Goal: Task Accomplishment & Management: Complete application form

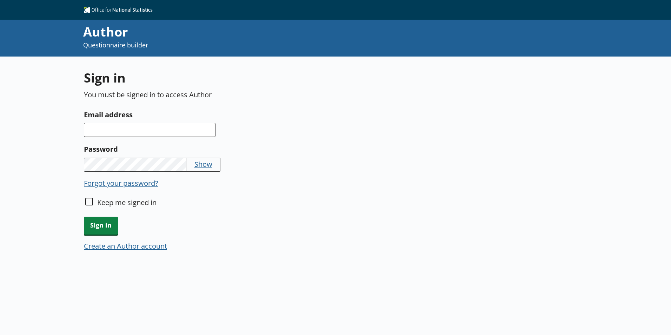
drag, startPoint x: 117, startPoint y: 129, endPoint x: 118, endPoint y: 137, distance: 8.1
click at [118, 137] on input "Email address" at bounding box center [150, 130] width 132 height 14
type input "[EMAIL_ADDRESS][DOMAIN_NAME]"
click at [103, 223] on span "Sign in" at bounding box center [101, 226] width 34 height 18
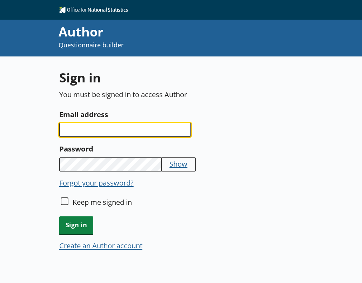
click at [142, 130] on input "Email address" at bounding box center [125, 130] width 132 height 14
type input "[EMAIL_ADDRESS][DOMAIN_NAME]"
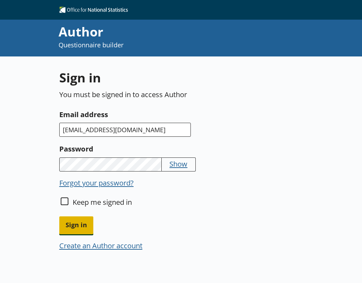
click at [83, 228] on span "Sign in" at bounding box center [76, 226] width 34 height 18
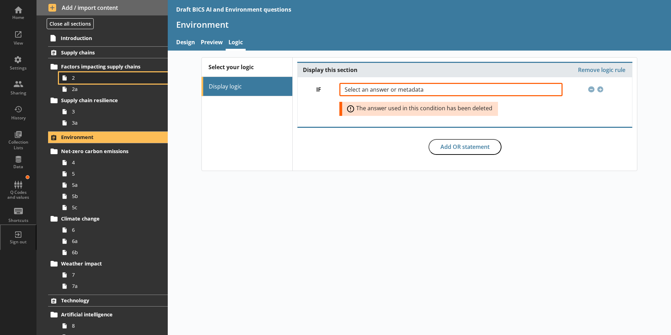
click at [87, 78] on span "2" at bounding box center [111, 77] width 78 height 7
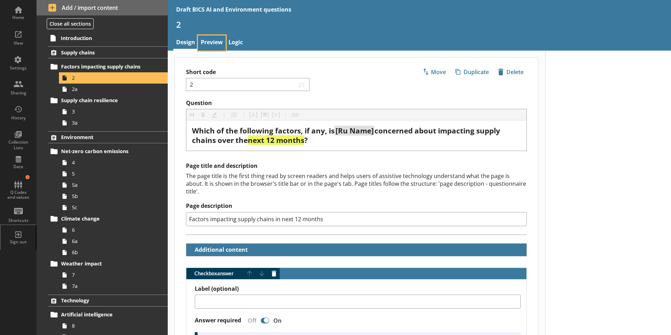
click at [210, 45] on link "Preview" at bounding box center [212, 42] width 28 height 15
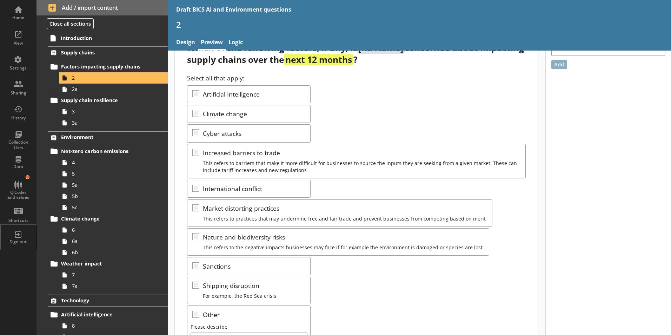
scroll to position [105, 0]
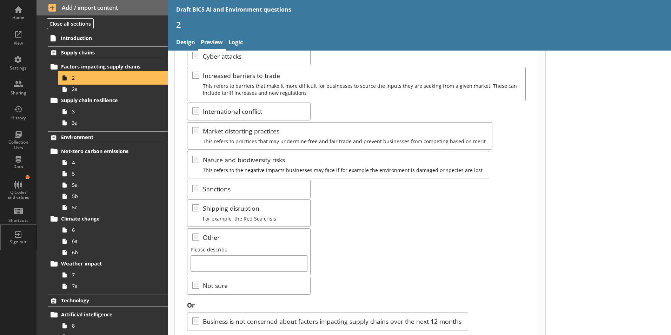
click at [72, 75] on span "2" at bounding box center [111, 77] width 78 height 7
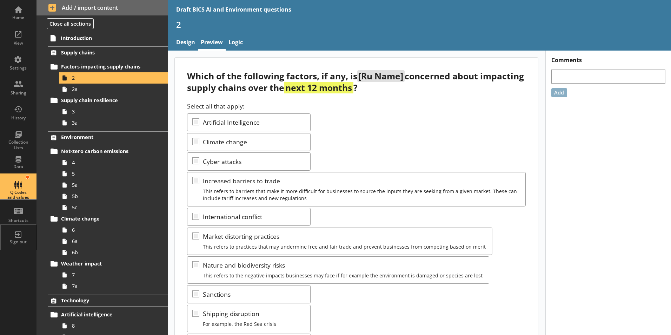
click at [18, 196] on div "Q Codes and values" at bounding box center [18, 195] width 25 height 10
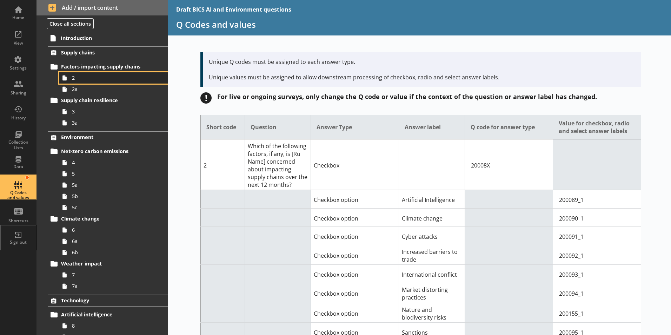
click at [76, 78] on span "2" at bounding box center [111, 77] width 78 height 7
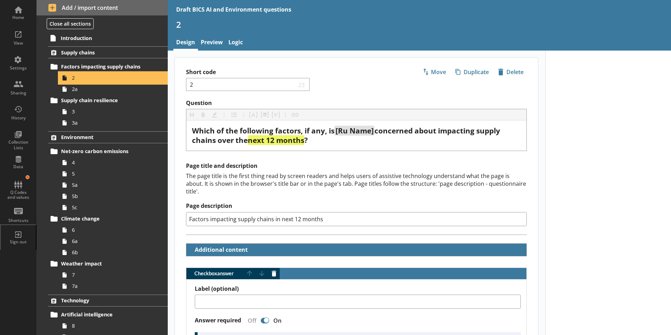
click at [76, 78] on span "2" at bounding box center [111, 77] width 78 height 7
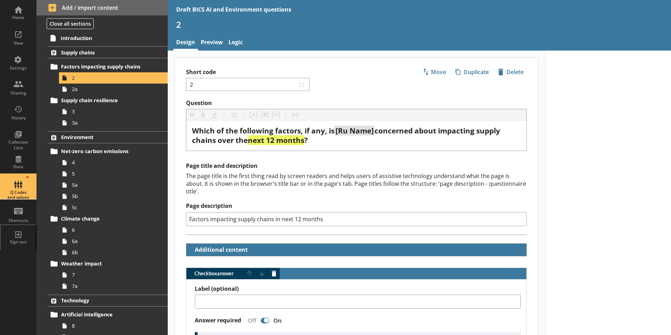
click at [25, 184] on div "Q Codes and values" at bounding box center [18, 187] width 25 height 25
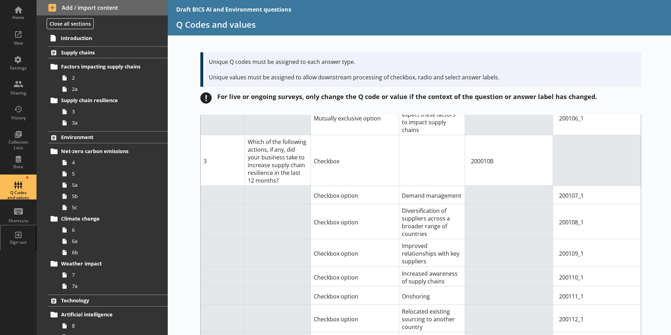
scroll to position [562, 0]
click at [71, 80] on link "2" at bounding box center [113, 77] width 109 height 11
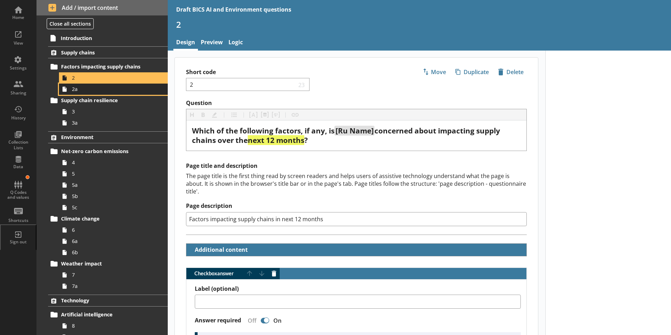
click at [77, 93] on link "2a" at bounding box center [113, 89] width 109 height 11
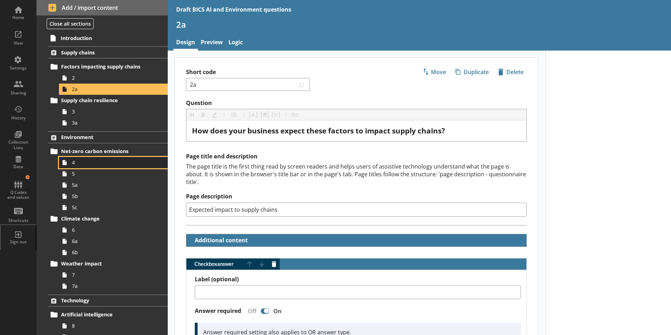
click at [75, 165] on span "4" at bounding box center [111, 162] width 78 height 7
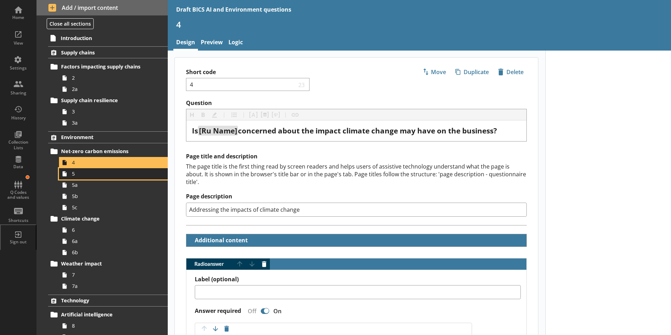
click at [74, 176] on span "5" at bounding box center [111, 173] width 78 height 7
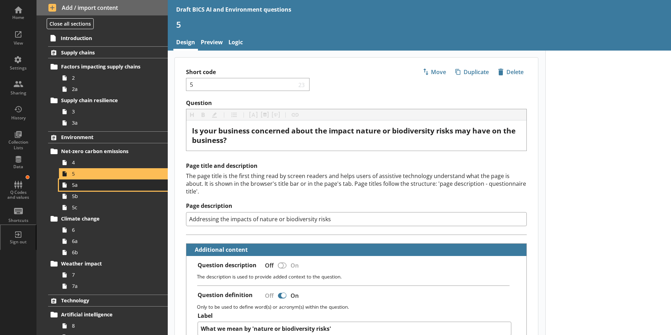
click at [72, 188] on link "5a" at bounding box center [113, 184] width 109 height 11
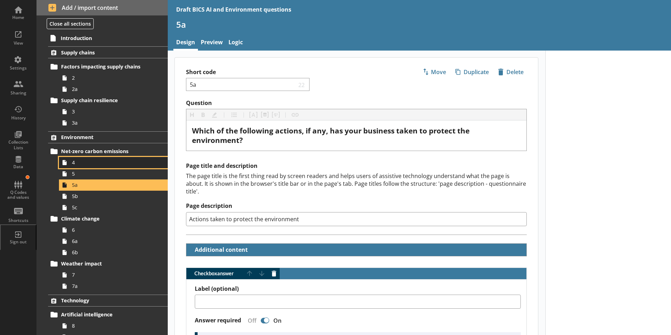
click at [73, 166] on link "4" at bounding box center [113, 162] width 109 height 11
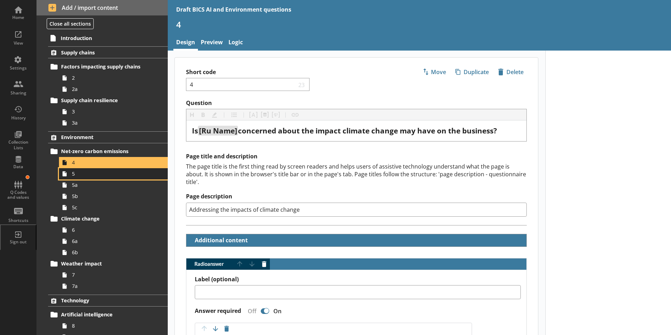
click at [73, 177] on span "5" at bounding box center [111, 173] width 78 height 7
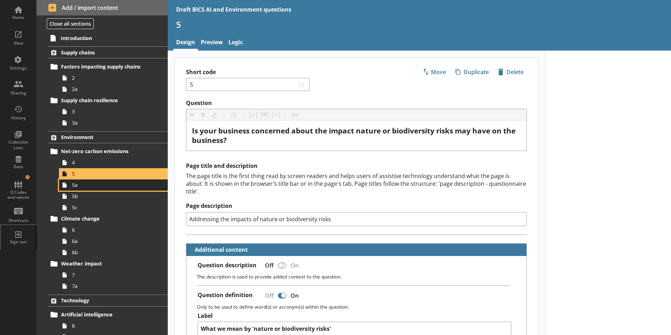
click at [76, 190] on link "5a" at bounding box center [113, 184] width 109 height 11
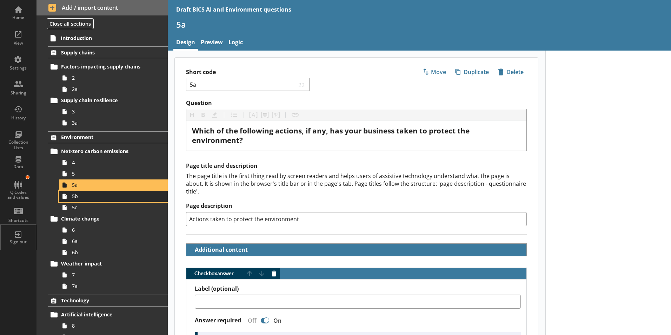
click at [75, 198] on span "5b" at bounding box center [111, 196] width 78 height 7
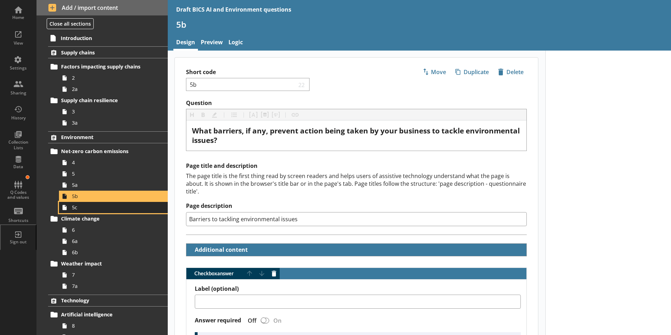
click at [75, 210] on span "5c" at bounding box center [111, 207] width 78 height 7
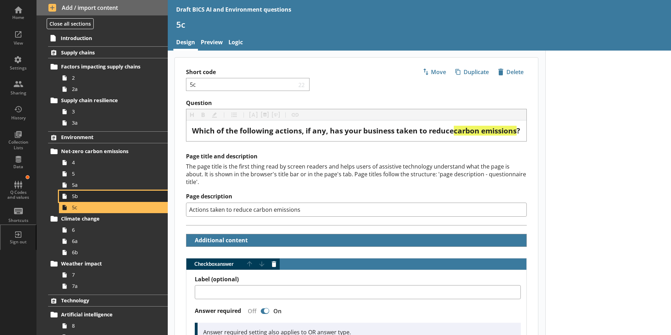
click at [77, 198] on span "5b" at bounding box center [111, 196] width 78 height 7
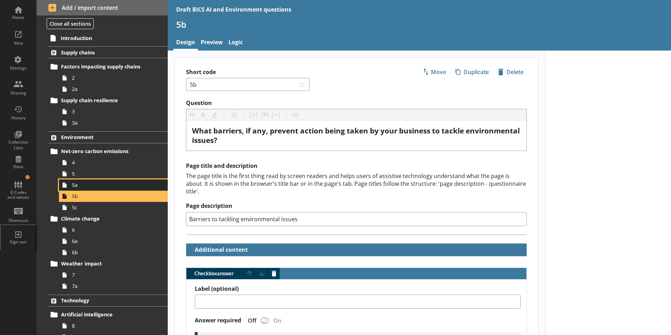
click at [77, 185] on span "5a" at bounding box center [111, 185] width 78 height 7
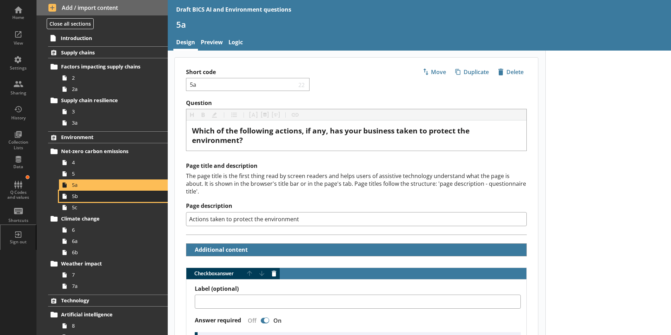
click at [75, 197] on span "5b" at bounding box center [111, 196] width 78 height 7
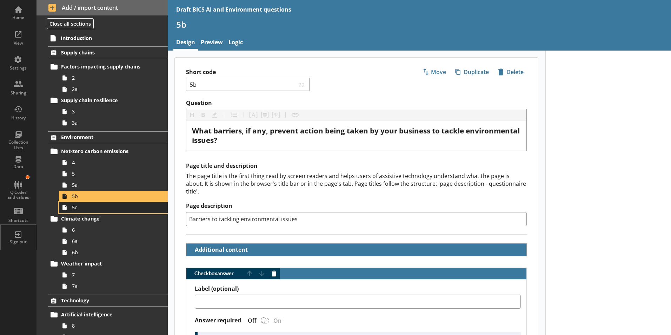
click at [76, 207] on span "5c" at bounding box center [111, 207] width 78 height 7
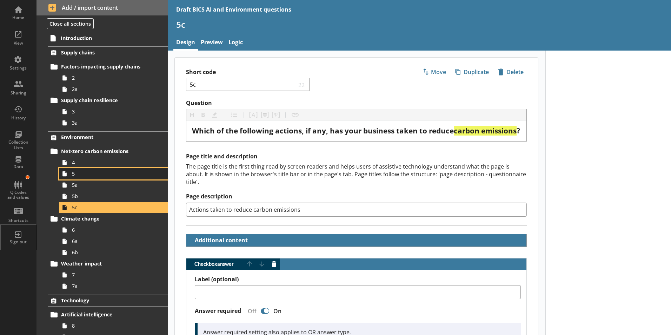
click at [74, 174] on span "5" at bounding box center [111, 173] width 78 height 7
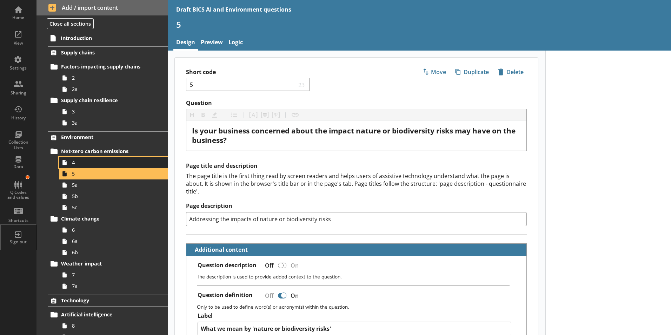
click at [74, 165] on span "4" at bounding box center [111, 162] width 78 height 7
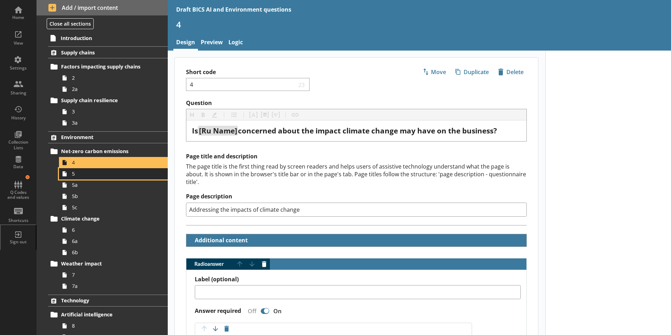
click at [72, 176] on span "5" at bounding box center [111, 173] width 78 height 7
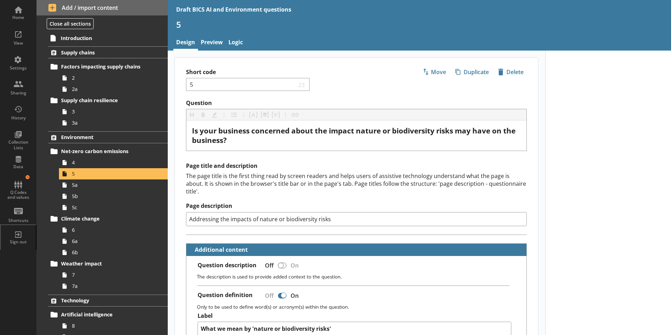
click at [82, 177] on span "5" at bounding box center [111, 173] width 78 height 7
click at [77, 185] on span "5a" at bounding box center [111, 185] width 78 height 7
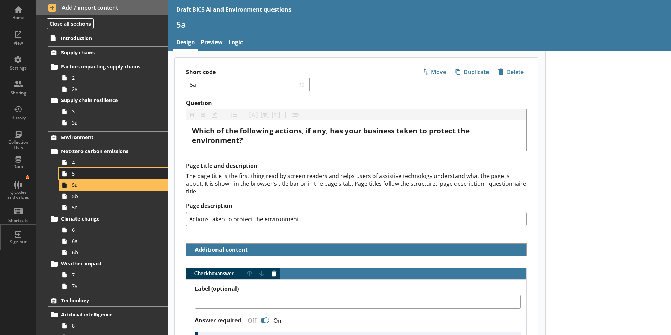
click at [77, 176] on span "5" at bounding box center [111, 173] width 78 height 7
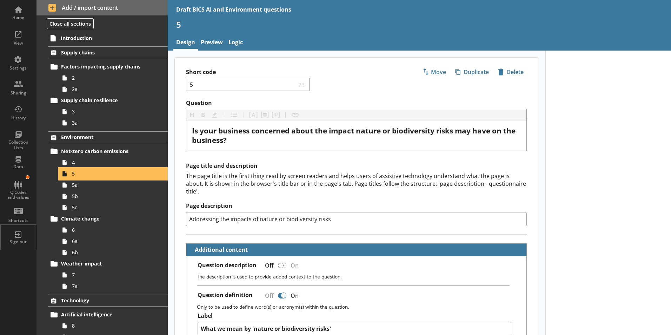
type textarea "x"
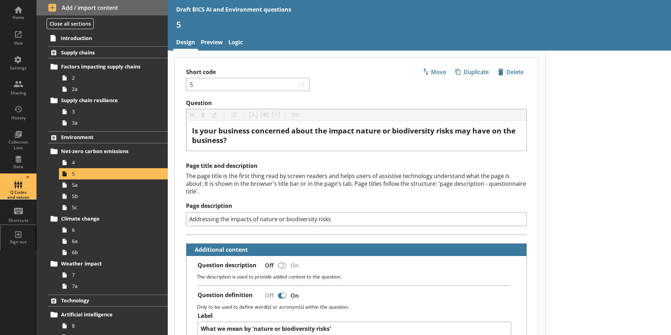
click at [12, 189] on div "Q Codes and values" at bounding box center [18, 187] width 25 height 25
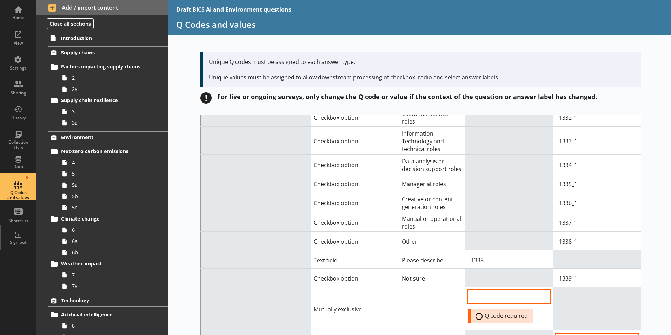
scroll to position [5370, 0]
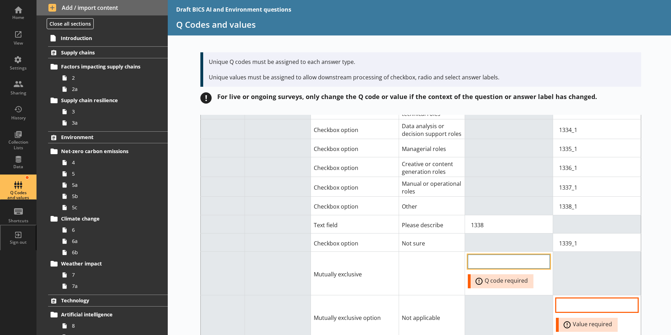
click at [477, 255] on input "QCode input field" at bounding box center [509, 262] width 82 height 14
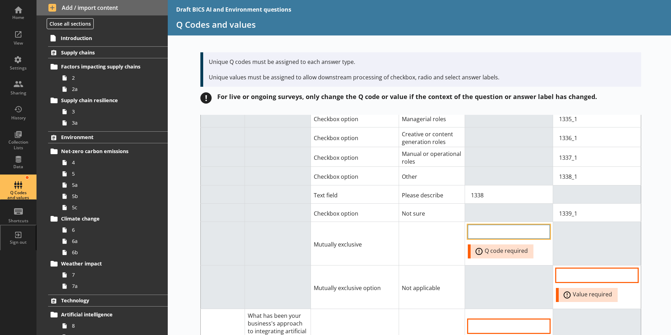
scroll to position [5406, 0]
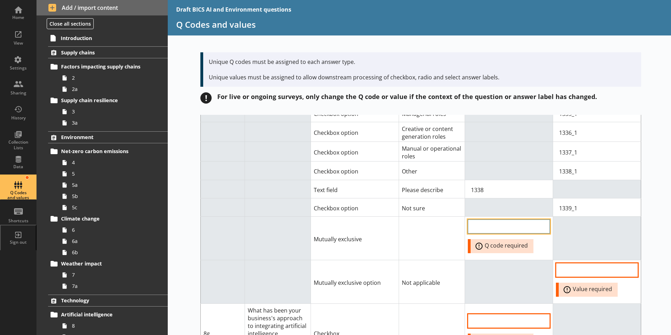
click at [474, 219] on input "QCode input field" at bounding box center [509, 226] width 82 height 14
type input "1330"
click at [566, 263] on input "Option Value input field" at bounding box center [597, 270] width 82 height 14
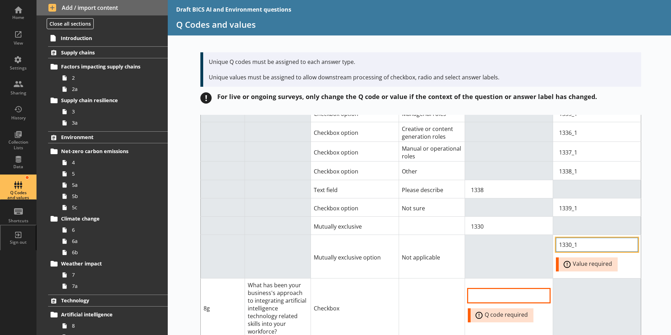
type input "1330_1"
click at [620, 216] on td at bounding box center [597, 225] width 88 height 18
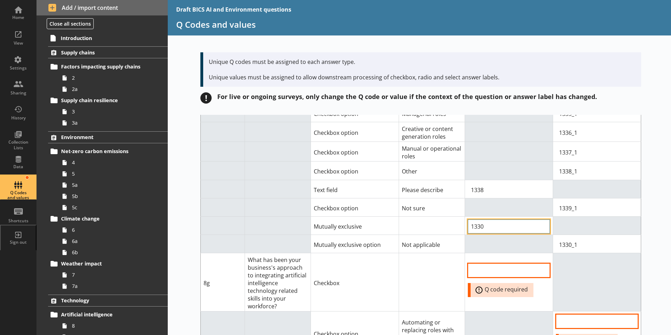
drag, startPoint x: 476, startPoint y: 181, endPoint x: 482, endPoint y: 182, distance: 6.4
click at [482, 219] on input "1330" at bounding box center [509, 226] width 82 height 14
type input "1340"
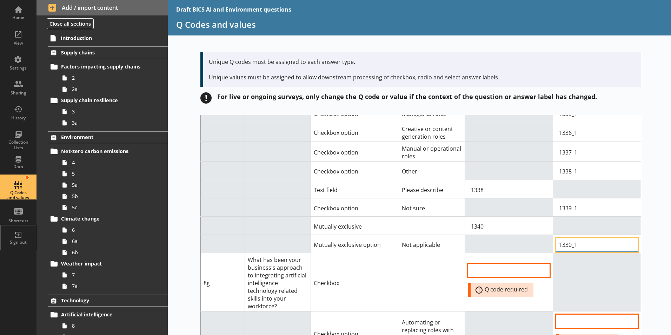
drag, startPoint x: 564, startPoint y: 200, endPoint x: 568, endPoint y: 200, distance: 4.2
click at [568, 238] on input "1330_1" at bounding box center [597, 245] width 82 height 14
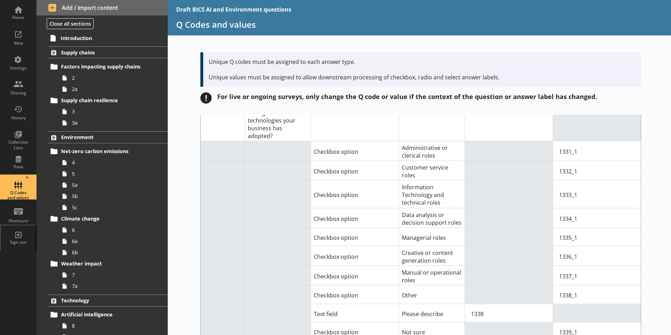
scroll to position [5265, 0]
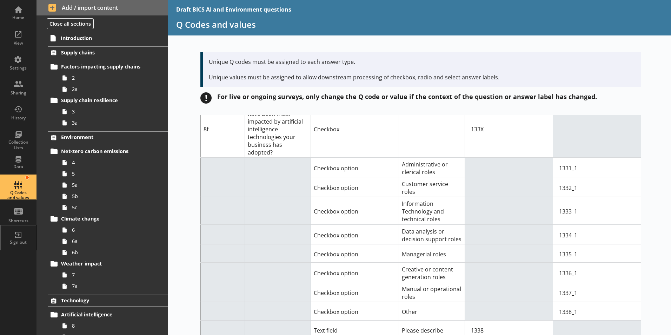
type input "1340_1"
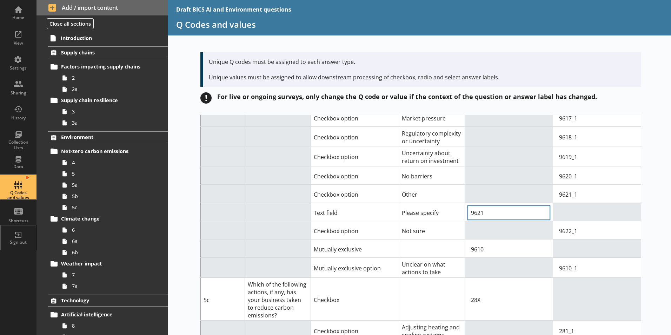
scroll to position [2073, 0]
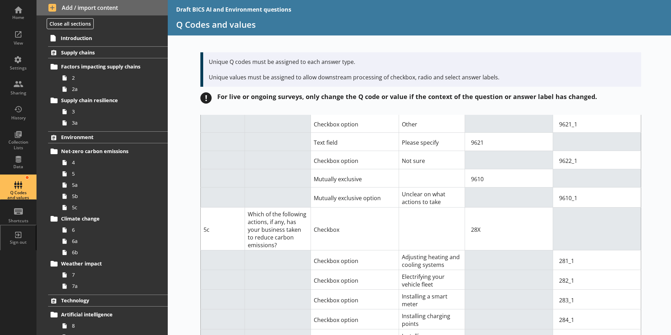
click at [536, 207] on td "28X" at bounding box center [509, 228] width 88 height 43
click at [530, 172] on input "9610" at bounding box center [509, 179] width 82 height 14
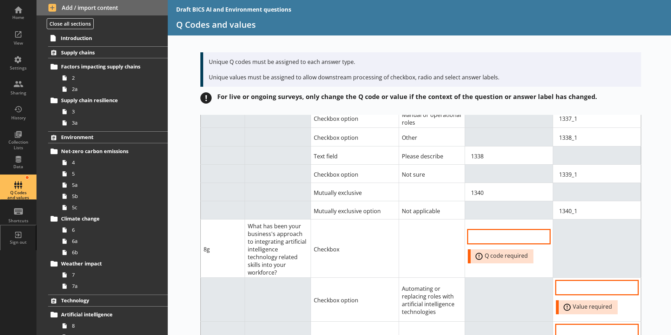
scroll to position [5480, 0]
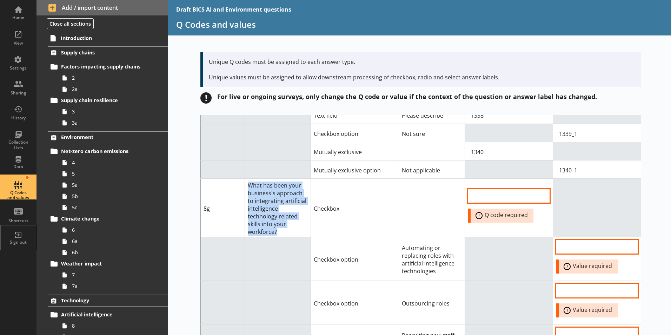
drag, startPoint x: 245, startPoint y: 142, endPoint x: 280, endPoint y: 181, distance: 52.3
click at [280, 181] on td "What has been your business's approach to integrating artificial intelligence t…" at bounding box center [278, 208] width 66 height 58
drag, startPoint x: 280, startPoint y: 181, endPoint x: 253, endPoint y: 158, distance: 35.1
copy td "What has been your business's approach to integrating artificial intelligence t…"
click at [489, 189] on input "QCode input field" at bounding box center [509, 196] width 82 height 14
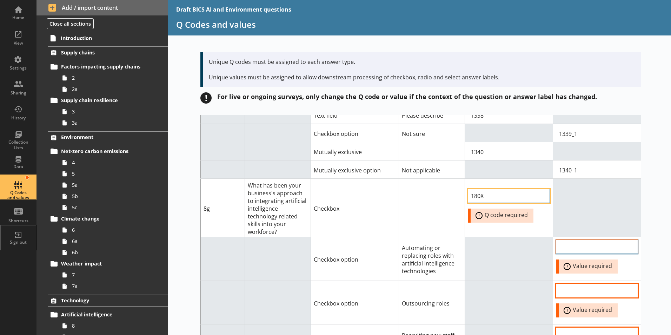
type input "180X"
click at [578, 240] on input "Option Value input field" at bounding box center [597, 247] width 82 height 14
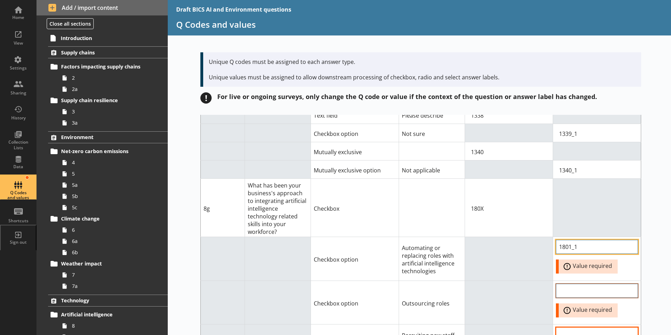
type input "1801_1"
click at [571, 284] on input "Option Value input field" at bounding box center [597, 291] width 82 height 14
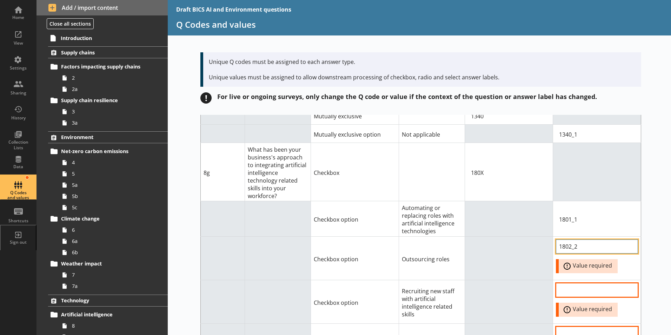
scroll to position [5550, 0]
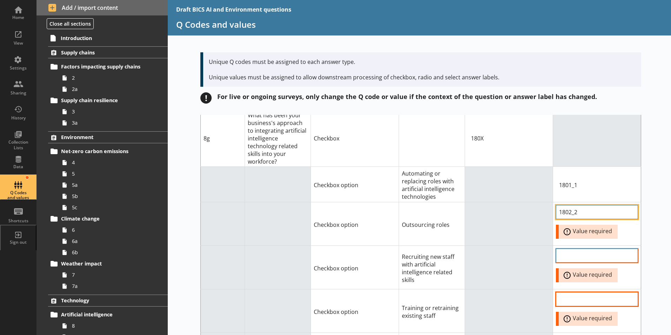
type input "1802_2"
click at [568, 249] on input "Option Value input field" at bounding box center [597, 256] width 82 height 14
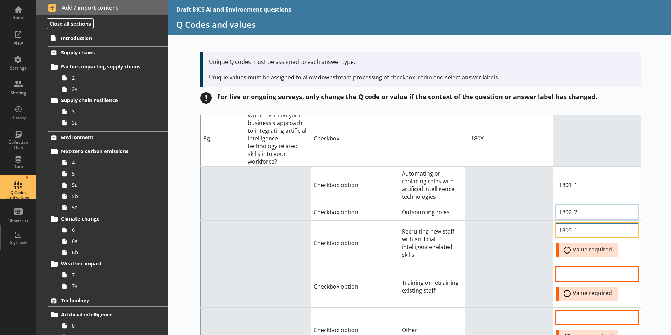
type input "1803_1"
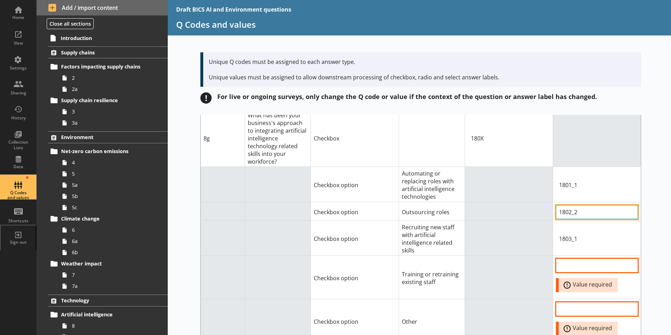
drag, startPoint x: 577, startPoint y: 160, endPoint x: 572, endPoint y: 160, distance: 4.3
click at [572, 205] on input "1802_2" at bounding box center [597, 212] width 82 height 14
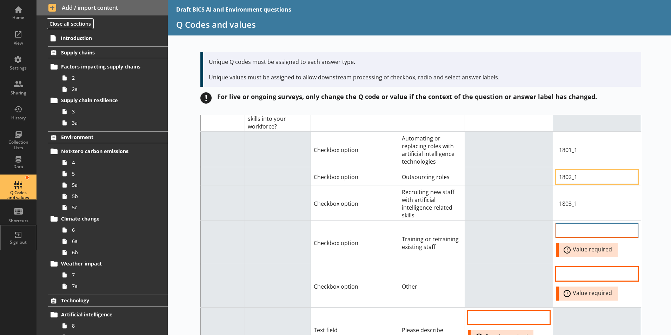
type input "1802_1"
click at [579, 223] on input "Option Value input field" at bounding box center [597, 230] width 82 height 14
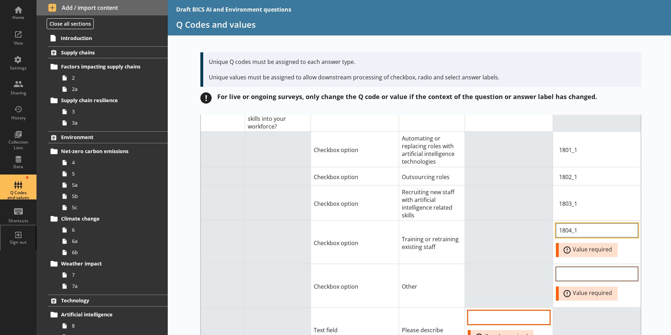
type input "1804_1"
click at [585, 267] on input "Option Value input field" at bounding box center [597, 274] width 82 height 14
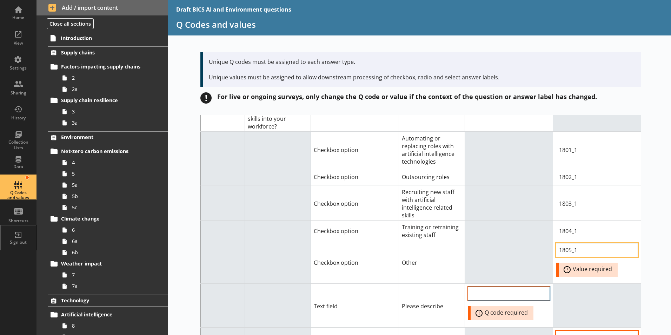
type input "1805_1"
click at [483, 287] on input "QCode input field" at bounding box center [509, 294] width 82 height 14
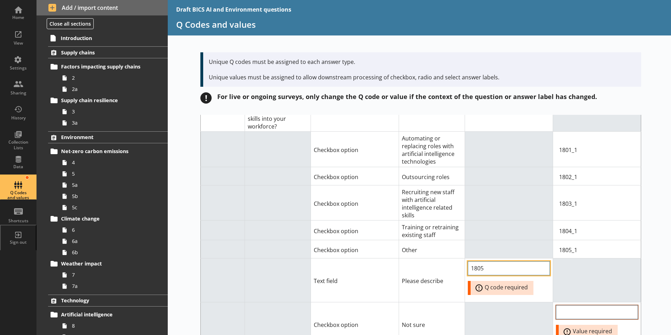
type input "1805"
click at [568, 305] on input "Option Value input field" at bounding box center [597, 312] width 82 height 14
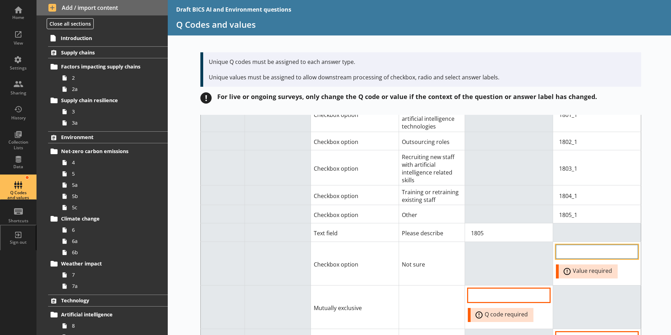
scroll to position [5656, 0]
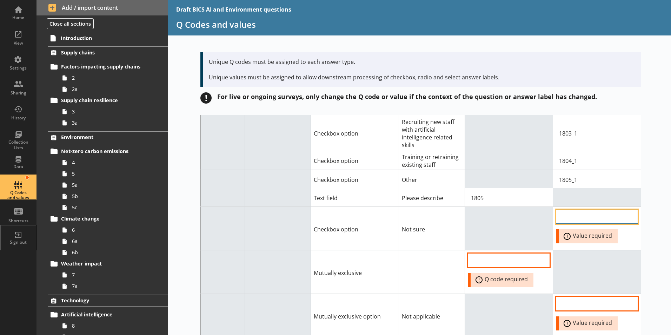
click at [564, 210] on input "Option Value input field" at bounding box center [597, 217] width 82 height 14
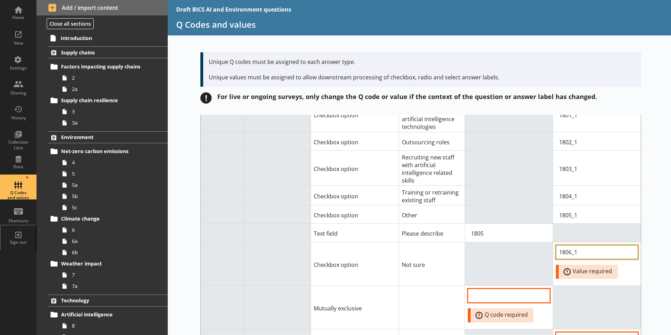
scroll to position [5620, 0]
type input "1806_1"
click at [480, 288] on input "QCode input field" at bounding box center [509, 295] width 82 height 14
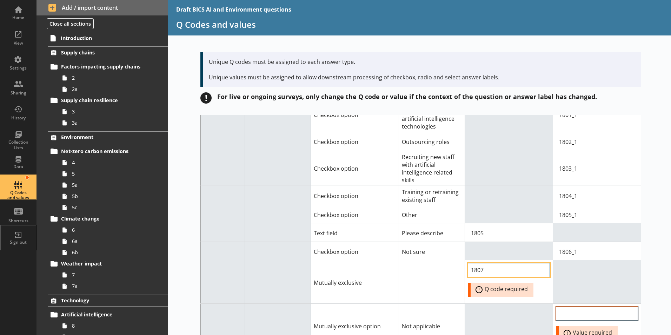
type input "1807"
click at [577, 307] on input "Option Value input field" at bounding box center [597, 314] width 82 height 14
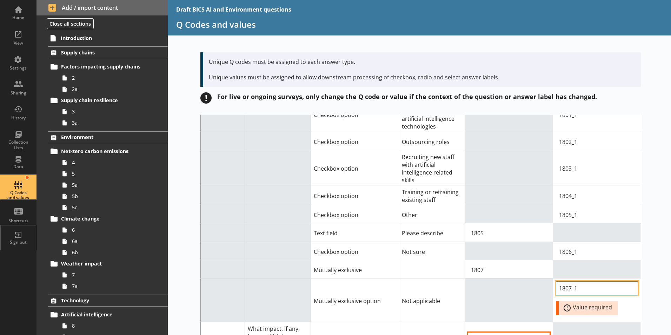
type input "1807_1"
click at [658, 249] on div "Short code Question Answer Type Answer label Q code for answer type Value for c…" at bounding box center [420, 225] width 504 height 220
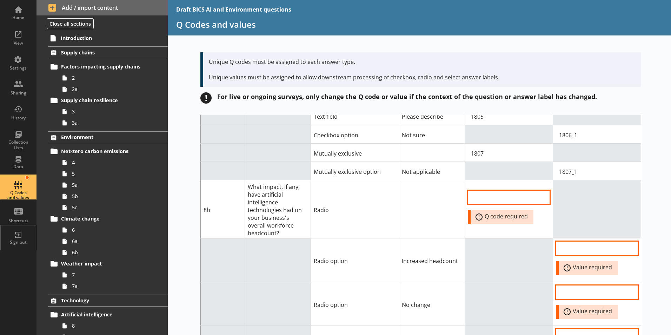
scroll to position [5724, 0]
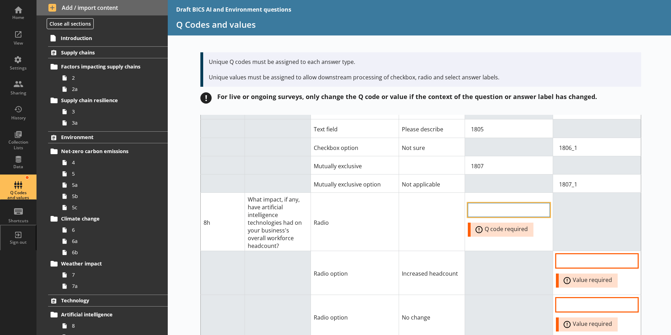
click at [496, 203] on input "QCode input field" at bounding box center [509, 210] width 82 height 14
type input "1834"
click at [576, 254] on input "Option Value input field" at bounding box center [597, 261] width 82 height 14
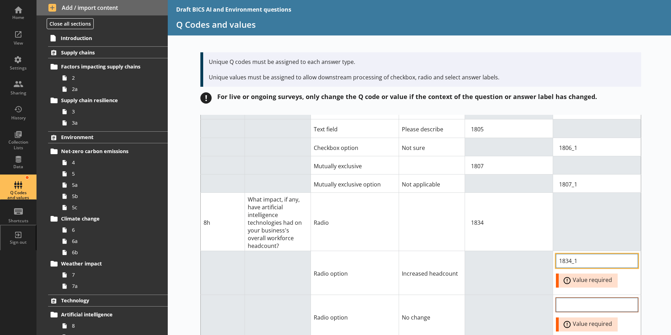
type input "1834_1"
click at [581, 298] on input "Option Value input field" at bounding box center [597, 305] width 82 height 14
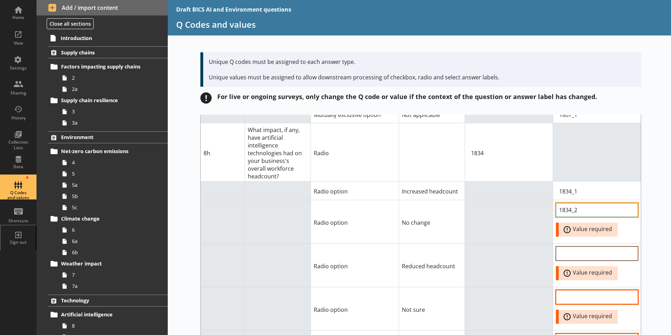
scroll to position [5795, 0]
type input "1834_2"
click at [582, 246] on input "Option Value input field" at bounding box center [597, 253] width 82 height 14
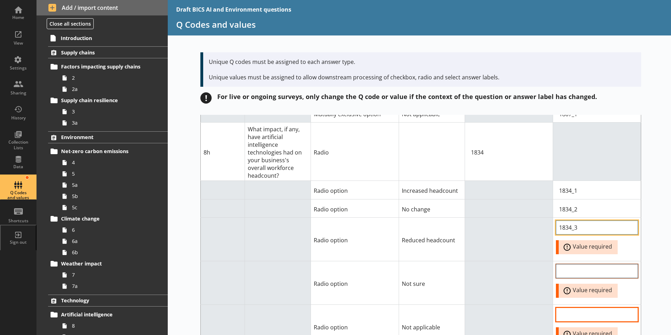
type input "1834_3"
click at [582, 264] on input "Option Value input field" at bounding box center [597, 271] width 82 height 14
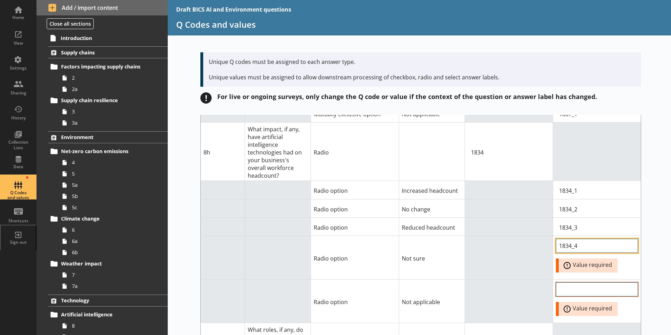
type input "1834_4"
click at [589, 282] on input "Option Value input field" at bounding box center [597, 289] width 82 height 14
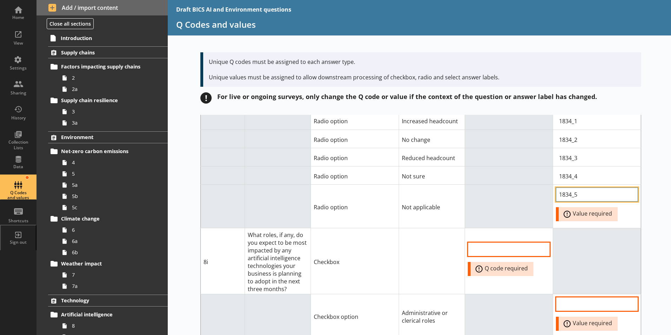
scroll to position [5865, 0]
type input "1834_5"
click at [655, 160] on div "Short code Question Answer Type Answer label Q code for answer type Value for c…" at bounding box center [420, 225] width 504 height 220
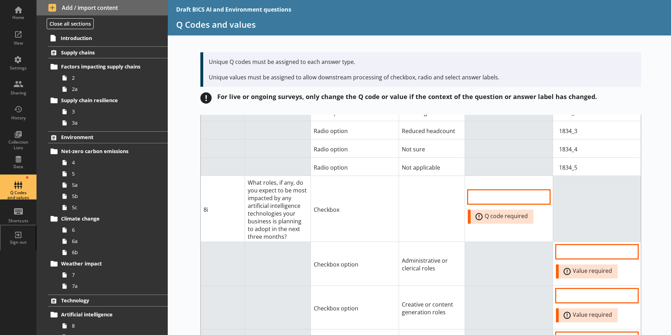
scroll to position [5879, 0]
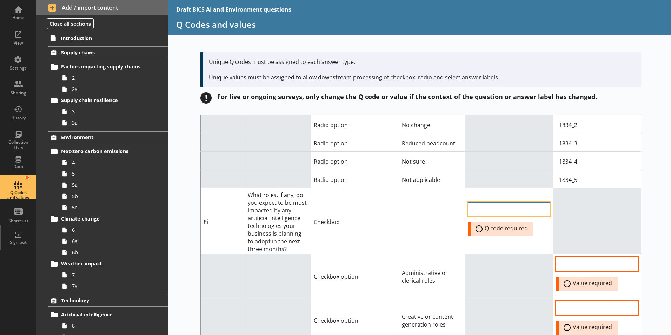
click at [486, 202] on input "QCode input field" at bounding box center [509, 209] width 82 height 14
type input "208X"
click at [576, 257] on input "Option Value input field" at bounding box center [597, 264] width 82 height 14
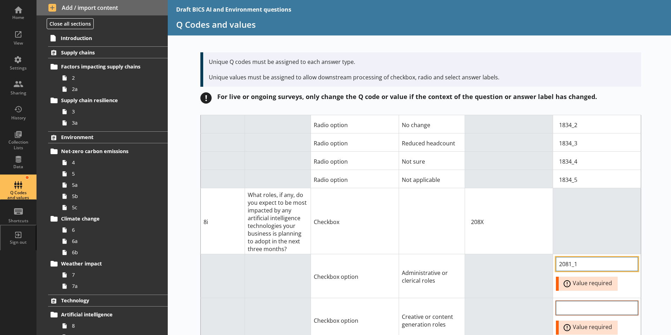
type input "2081_1"
click at [578, 301] on input "Option Value input field" at bounding box center [597, 308] width 82 height 14
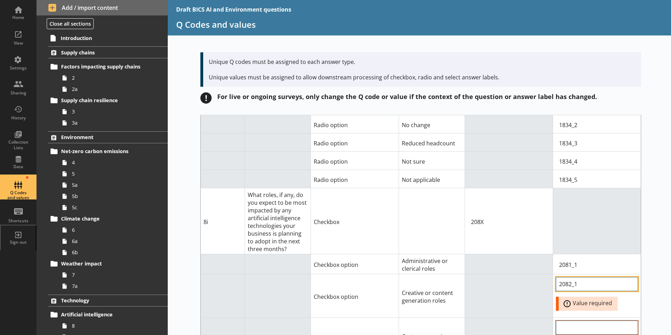
type input "2082_1"
click at [575, 321] on input "Option Value input field" at bounding box center [597, 328] width 82 height 14
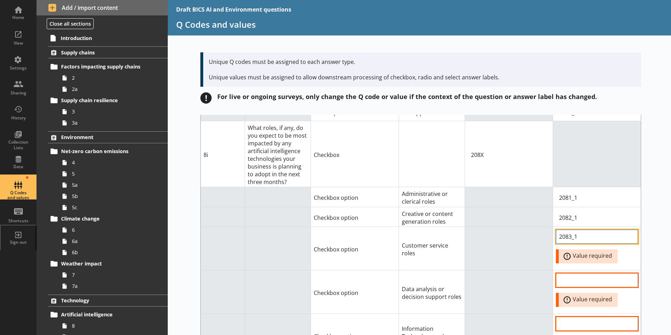
scroll to position [5949, 0]
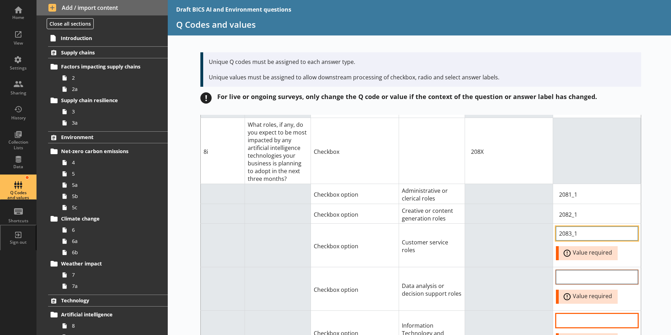
type input "2083_1"
click at [570, 270] on input "Option Value input field" at bounding box center [597, 277] width 82 height 14
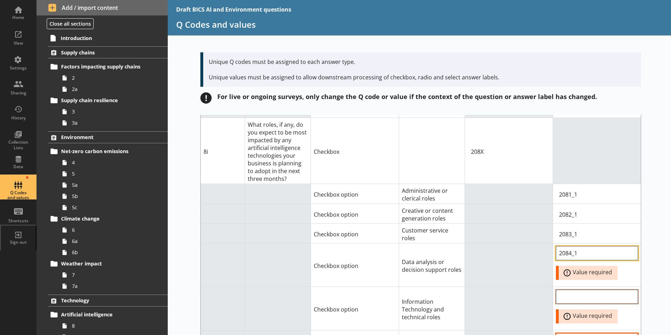
type input "2084_1"
click at [570, 290] on input "Option Value input field" at bounding box center [597, 297] width 82 height 14
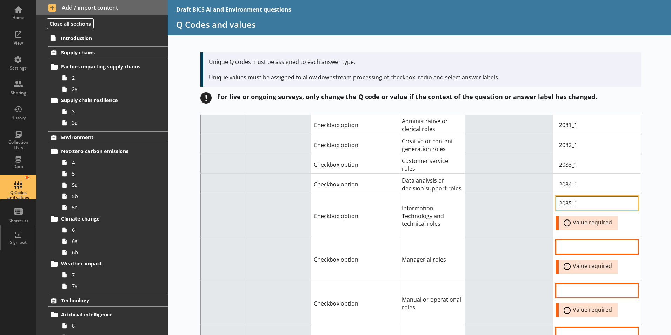
scroll to position [6019, 0]
type input "2085_1"
click at [588, 239] on input "Option Value input field" at bounding box center [597, 246] width 82 height 14
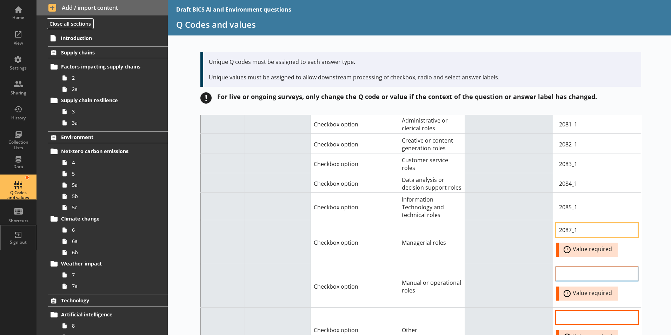
type input "2087_1"
click at [583, 267] on input "Option Value input field" at bounding box center [597, 274] width 82 height 14
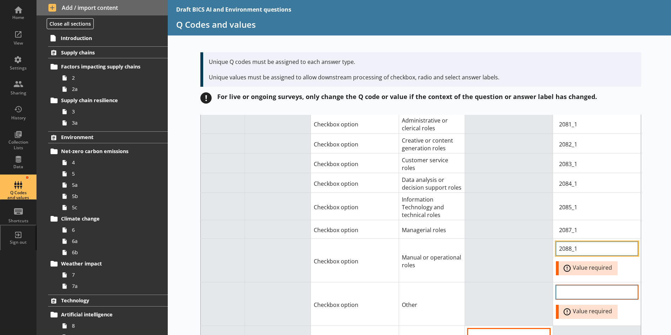
type input "2088_1"
click at [577, 285] on input "Option Value input field" at bounding box center [597, 292] width 82 height 14
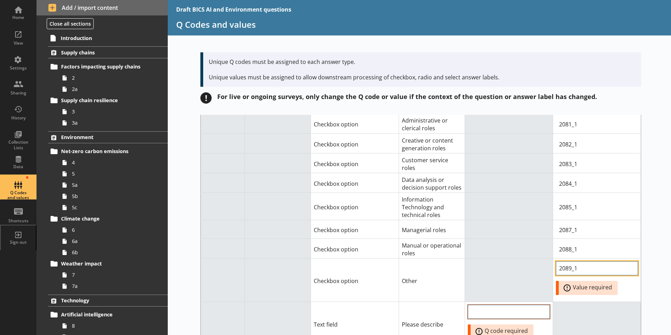
type input "2089_1"
click at [529, 305] on input "QCode input field" at bounding box center [509, 312] width 82 height 14
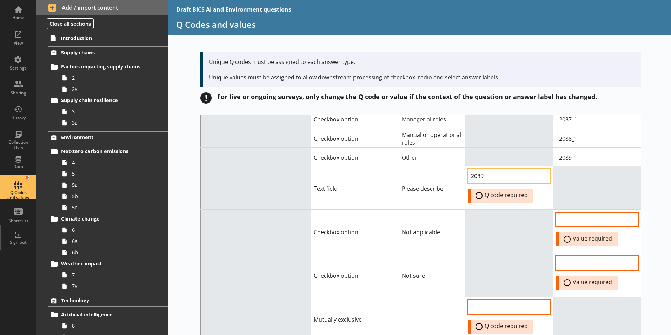
scroll to position [6125, 0]
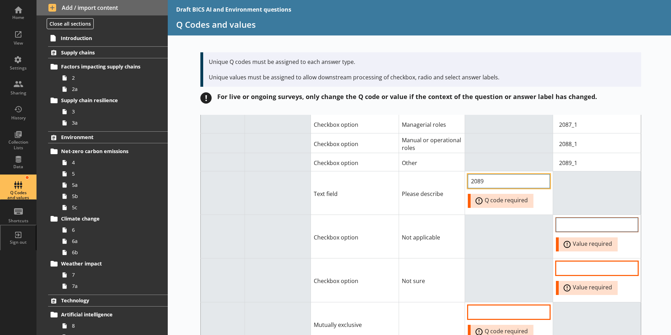
type input "2089"
click at [577, 218] on input "Option Value input field" at bounding box center [597, 225] width 82 height 14
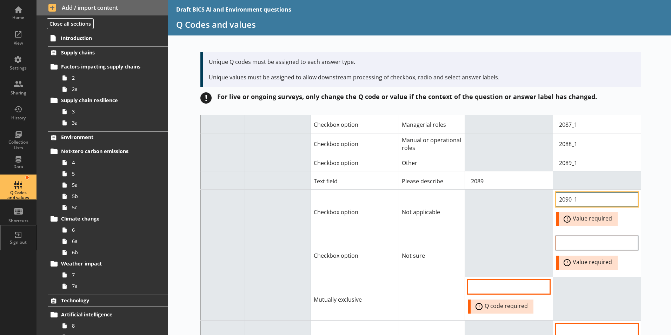
type input "2090_1"
click at [593, 236] on input "Option Value input field" at bounding box center [597, 243] width 82 height 14
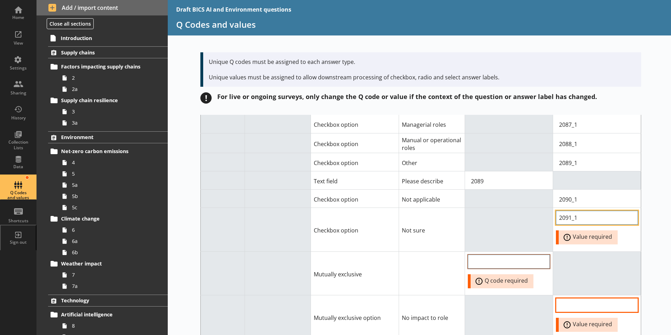
type input "2091_1"
click at [529, 255] on input "QCode input field" at bounding box center [509, 262] width 82 height 14
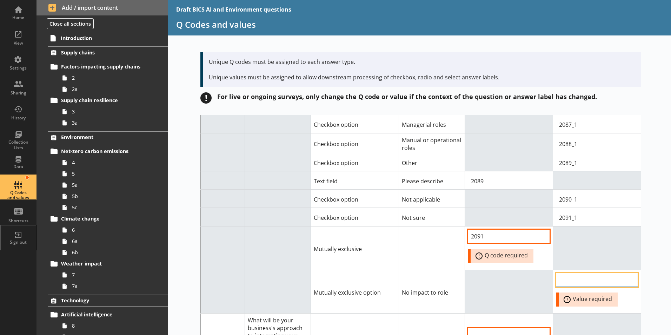
click at [565, 273] on input "Option Value input field" at bounding box center [597, 280] width 82 height 14
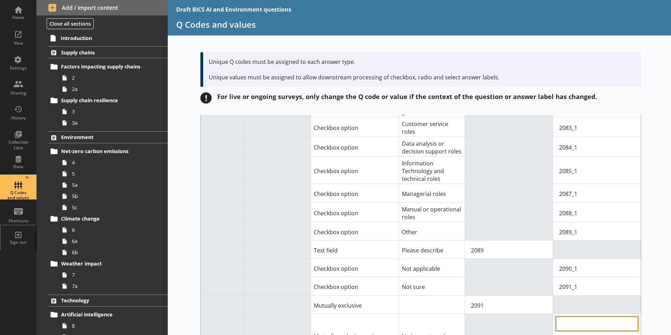
scroll to position [6055, 0]
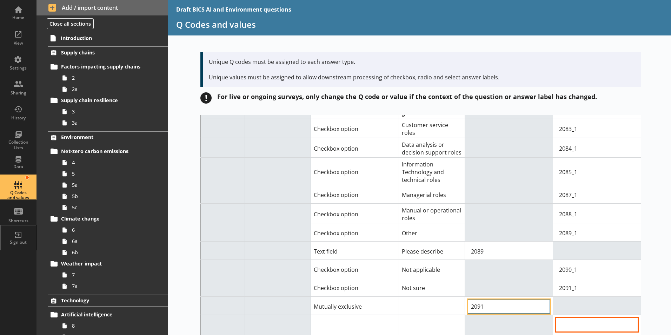
click at [481, 300] on input "2091" at bounding box center [509, 307] width 82 height 14
type input "2092"
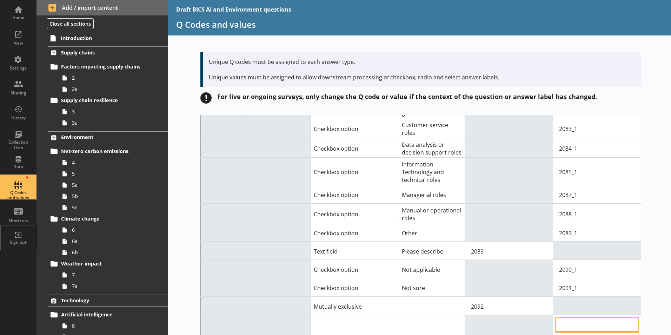
click at [566, 318] on input "Option Value input field" at bounding box center [597, 325] width 82 height 14
type input "2092_1"
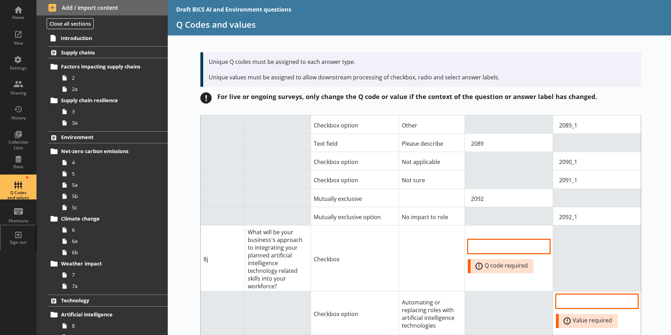
scroll to position [6162, 0]
click at [488, 240] on input "QCode input field" at bounding box center [509, 247] width 82 height 14
type input "232X"
click at [572, 295] on input "Option Value input field" at bounding box center [597, 302] width 82 height 14
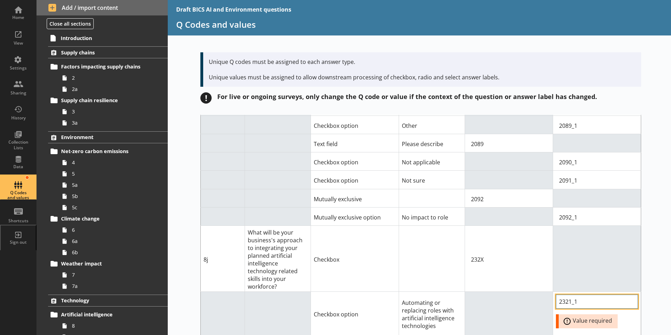
type input "2321_1"
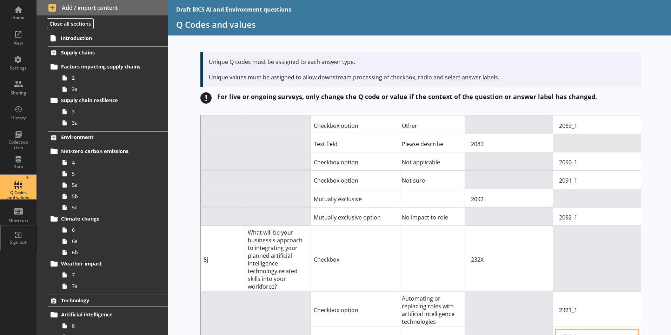
type input "2322_1"
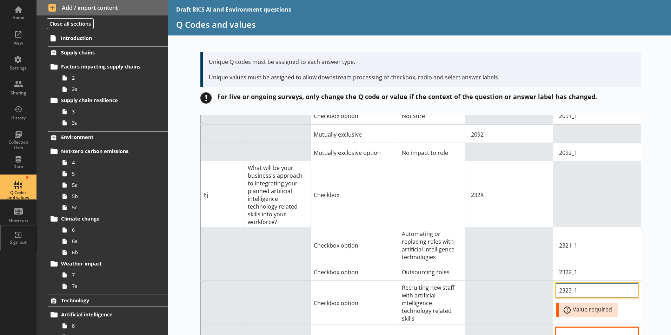
scroll to position [6232, 0]
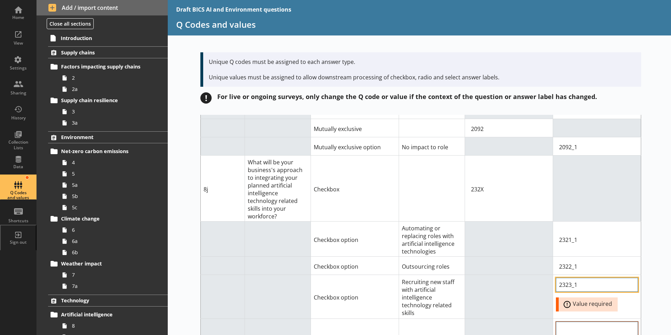
type input "2323_1"
click at [589, 322] on input "Option Value input field" at bounding box center [597, 329] width 82 height 14
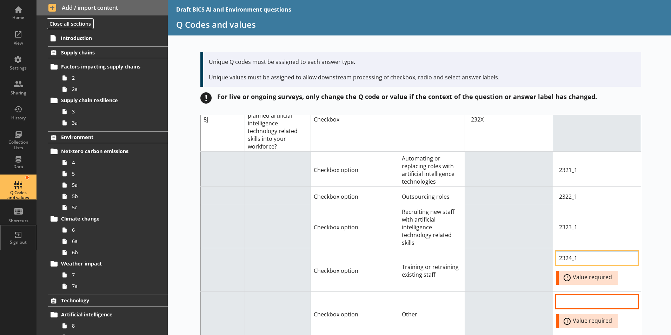
scroll to position [6303, 0]
type input "2324_1"
click at [577, 294] on input "Option Value input field" at bounding box center [597, 301] width 82 height 14
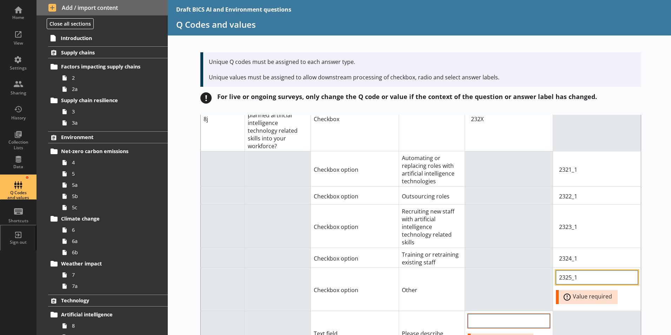
type input "2325_1"
click at [517, 314] on input "QCode input field" at bounding box center [509, 321] width 82 height 14
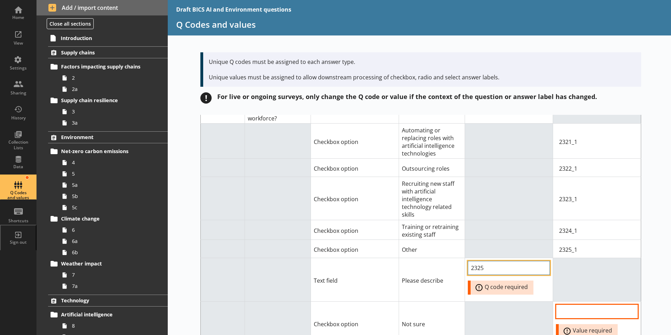
scroll to position [6373, 0]
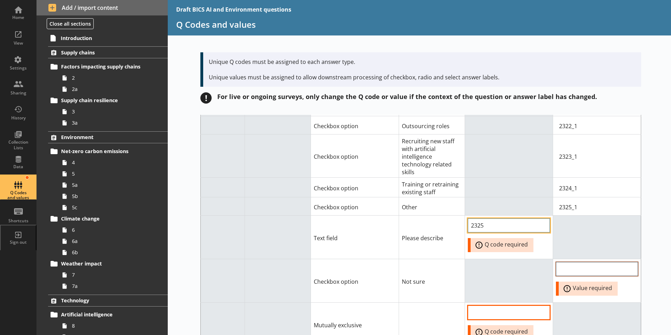
type input "2325"
click at [581, 262] on input "Option Value input field" at bounding box center [597, 269] width 82 height 14
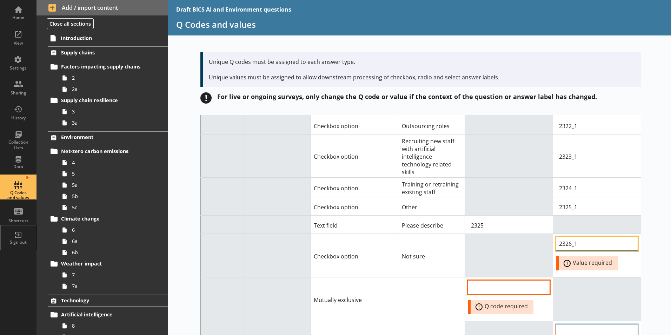
type input "2326_1"
click at [571, 324] on input "Option Value input field" at bounding box center [597, 331] width 82 height 14
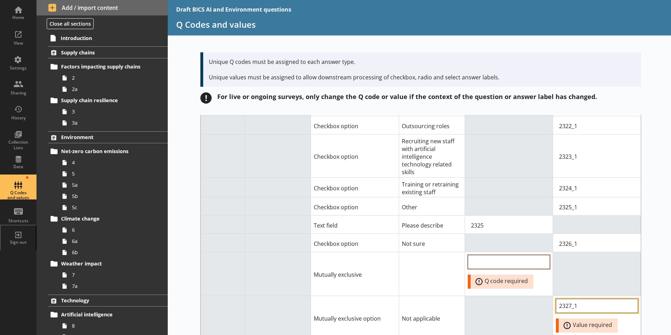
type input "2327_1"
click at [517, 255] on input "QCode input field" at bounding box center [509, 262] width 82 height 14
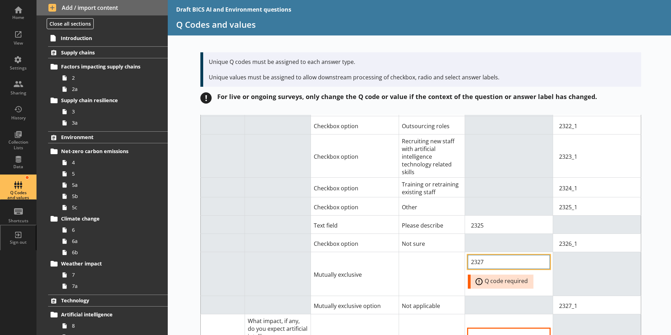
type input "2327"
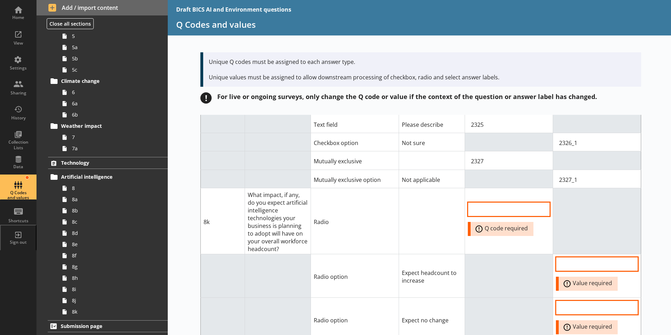
scroll to position [6461, 0]
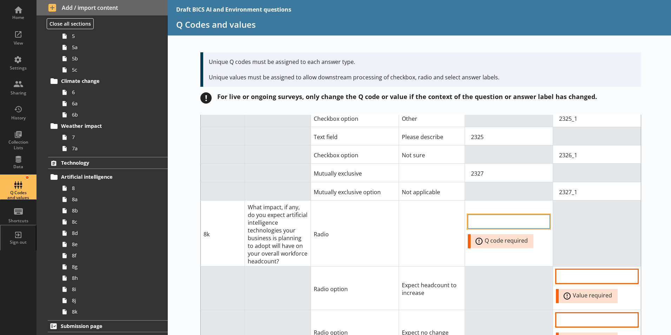
click at [498, 215] on input "QCode input field" at bounding box center [509, 222] width 82 height 14
type input "2362"
click at [592, 269] on input "Option Value input field" at bounding box center [597, 276] width 82 height 14
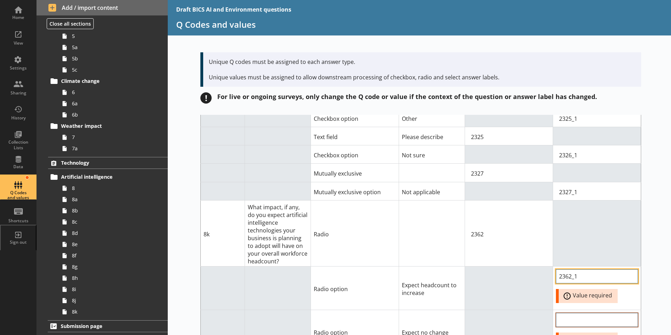
type input "2362_1"
click at [579, 313] on input "Option Value input field" at bounding box center [597, 320] width 82 height 14
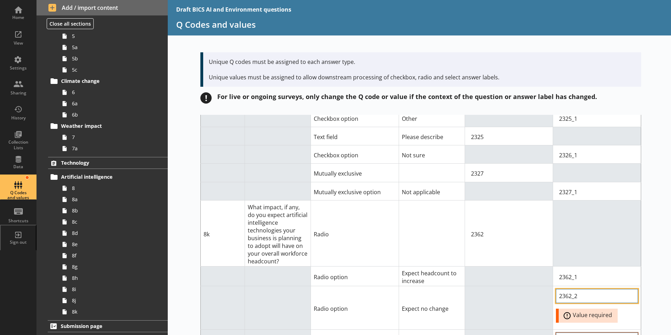
type input "2362_2"
click at [579, 333] on input "Option Value input field" at bounding box center [597, 340] width 82 height 14
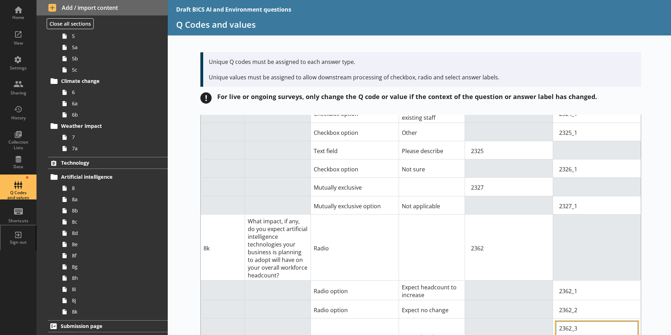
type input "2362_3"
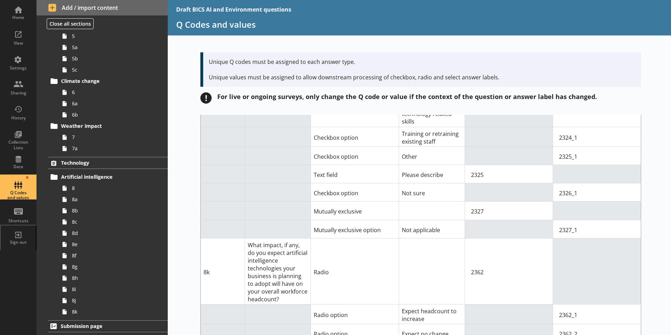
type input "2362_4"
click at [647, 260] on div "Short code Question Answer Type Answer label Q code for answer type Value for c…" at bounding box center [420, 225] width 504 height 220
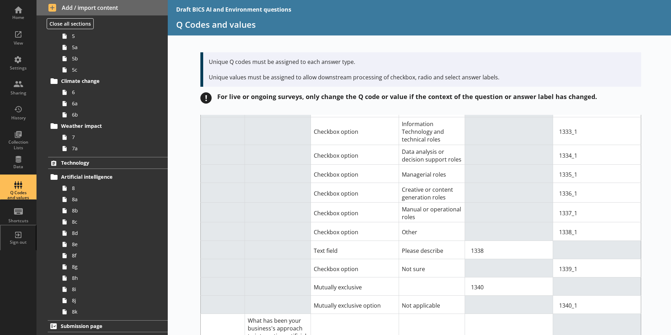
scroll to position [5344, 0]
click at [78, 158] on link "Technology" at bounding box center [108, 163] width 120 height 12
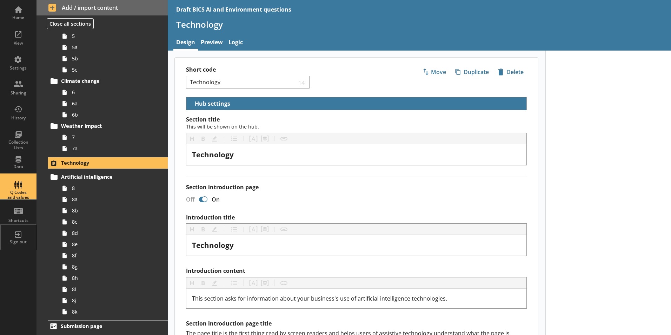
click at [18, 194] on div "Q Codes and values" at bounding box center [18, 195] width 25 height 10
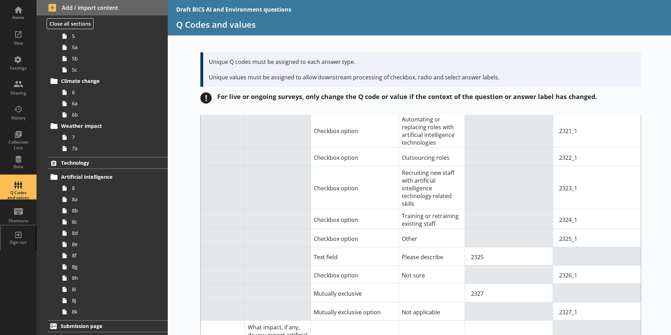
scroll to position [6398, 0]
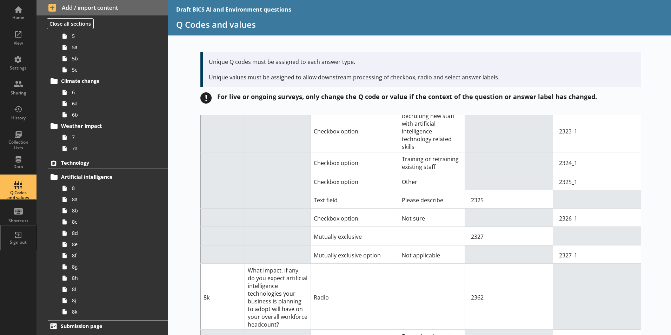
click at [628, 46] on div "Draft BICS AI and Environment questions Q Codes and values Unique Q codes must …" at bounding box center [420, 167] width 504 height 335
click at [584, 48] on div "Unique Q codes must be assigned to each answer type. Unique values must be assi…" at bounding box center [420, 78] width 450 height 63
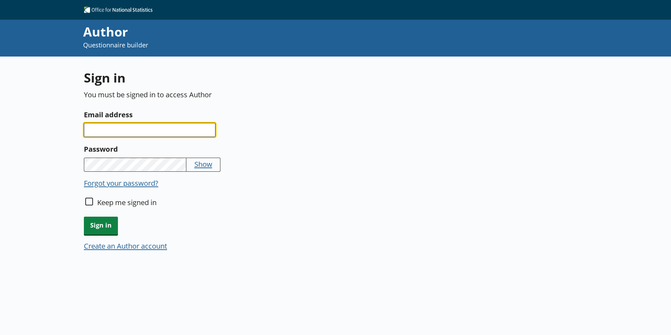
click at [145, 131] on input "Email address" at bounding box center [150, 130] width 132 height 14
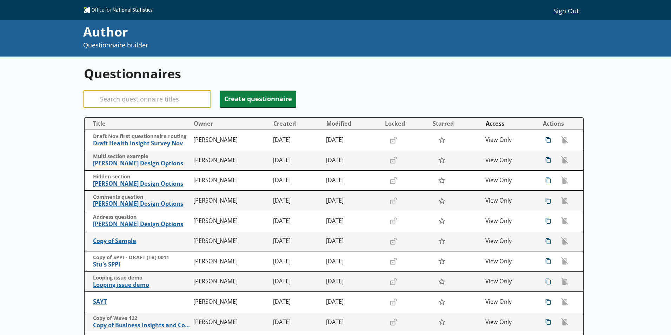
click at [118, 99] on input "Search" at bounding box center [147, 99] width 126 height 17
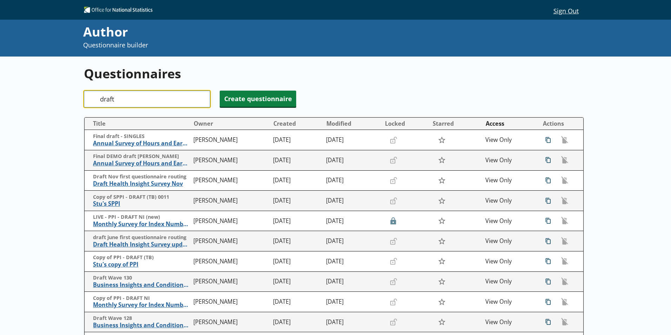
drag, startPoint x: 122, startPoint y: 96, endPoint x: 87, endPoint y: 98, distance: 34.1
click at [87, 98] on div "Search draft" at bounding box center [147, 99] width 126 height 17
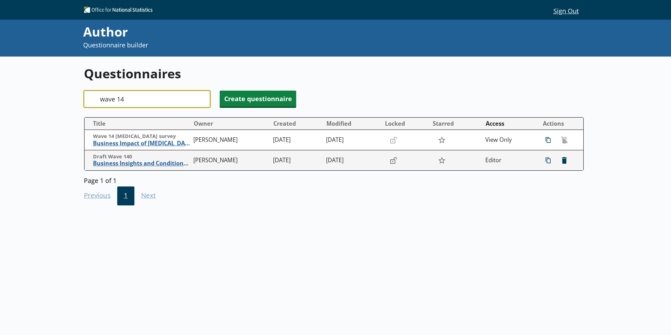
drag, startPoint x: 129, startPoint y: 98, endPoint x: 118, endPoint y: 100, distance: 11.7
click at [118, 100] on input "wave 14" at bounding box center [147, 99] width 126 height 17
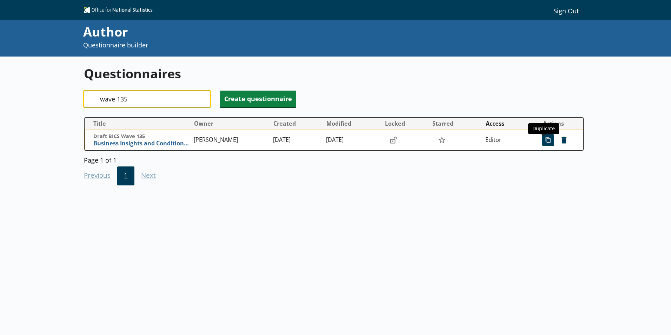
type input "wave 135"
click at [544, 140] on span "icon-copy Duplicate" at bounding box center [548, 140] width 11 height 11
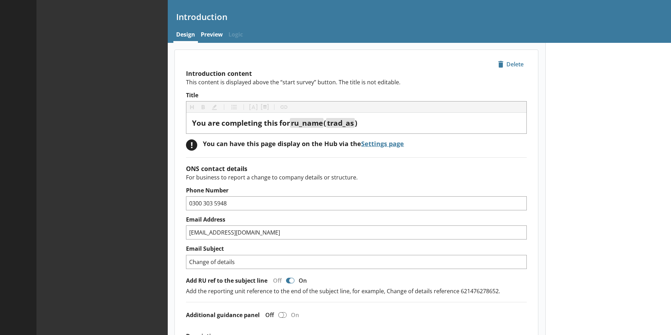
type textarea "x"
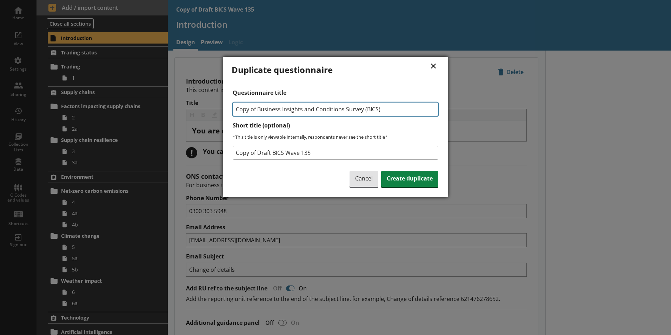
click at [257, 111] on input "Copy of Business Insights and Conditions Survey (BICS)" at bounding box center [336, 109] width 206 height 14
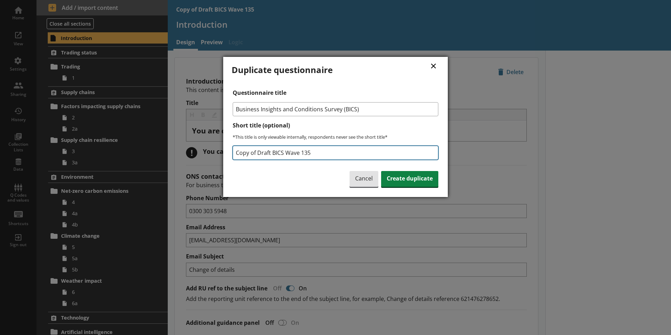
type input "Business Insights and Conditions Survey (BICS)"
click at [257, 152] on input "Copy of Draft BICS Wave 135" at bounding box center [336, 153] width 206 height 14
drag, startPoint x: 283, startPoint y: 152, endPoint x: 293, endPoint y: 152, distance: 9.8
click at [293, 152] on input "Draft BICS Wave 135" at bounding box center [336, 153] width 206 height 14
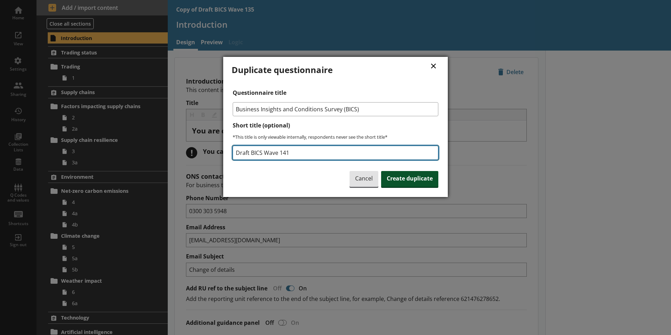
type input "Draft BICS Wave 141"
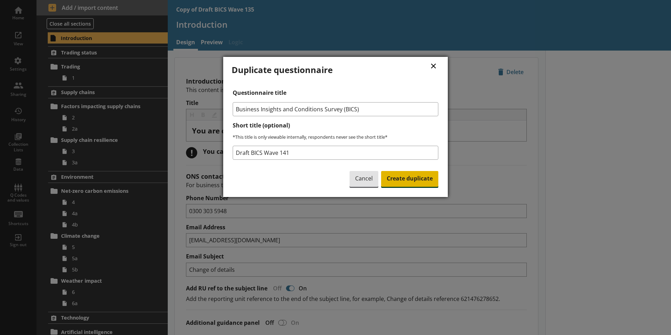
click at [401, 182] on span "Create duplicate" at bounding box center [409, 179] width 57 height 16
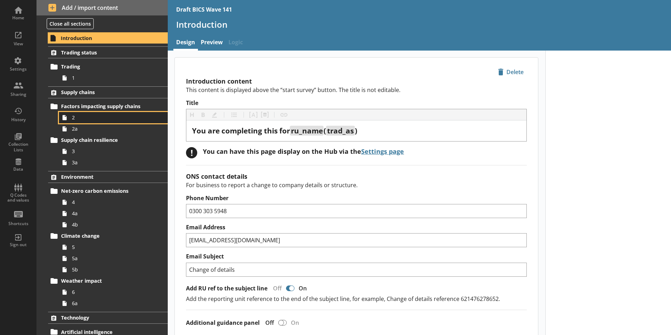
click at [70, 119] on icon at bounding box center [64, 117] width 11 height 11
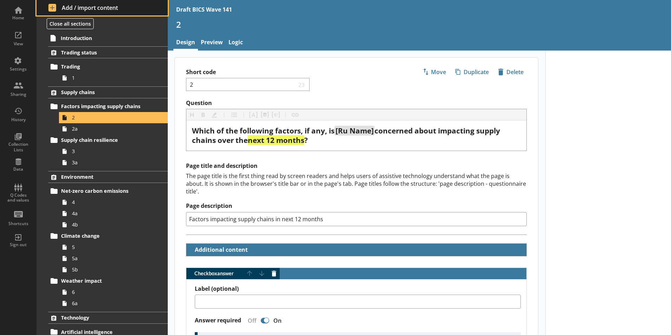
click at [79, 8] on span "Add / import content" at bounding box center [102, 8] width 108 height 8
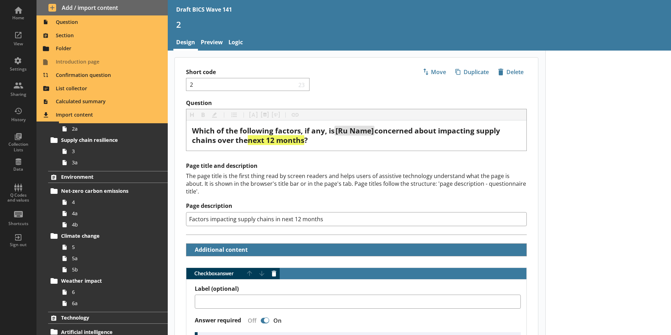
click at [288, 167] on h2 "Page title and description" at bounding box center [356, 165] width 341 height 7
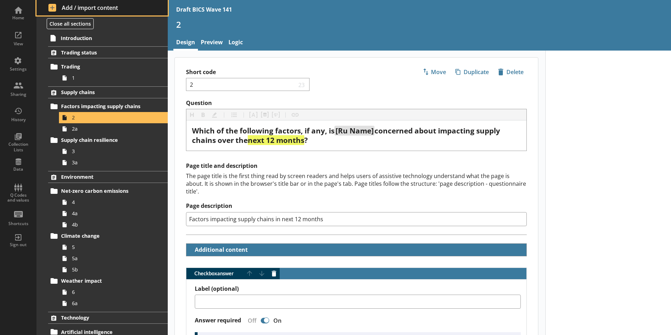
click at [91, 8] on span "Add / import content" at bounding box center [102, 8] width 108 height 8
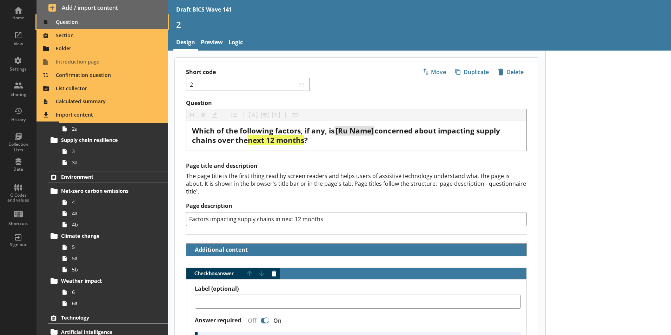
click at [67, 21] on span "Question" at bounding box center [102, 22] width 123 height 11
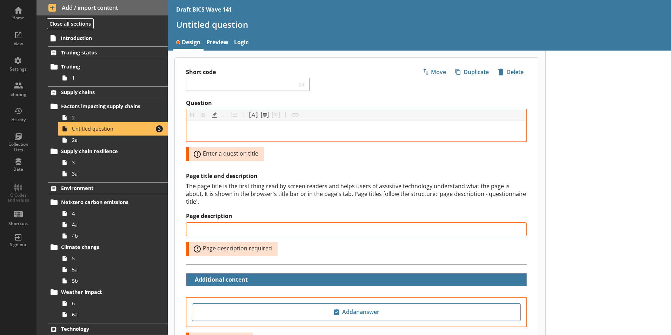
click at [120, 127] on span "Untitled question" at bounding box center [111, 128] width 78 height 7
click at [503, 76] on span "icon-delete Created with Sketch. [GEOGRAPHIC_DATA]" at bounding box center [511, 71] width 31 height 11
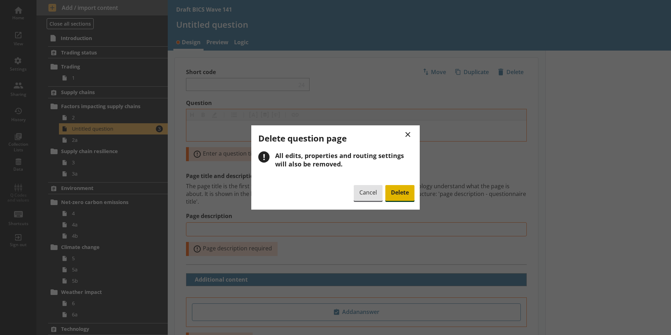
click at [404, 193] on span "Delete" at bounding box center [400, 193] width 29 height 16
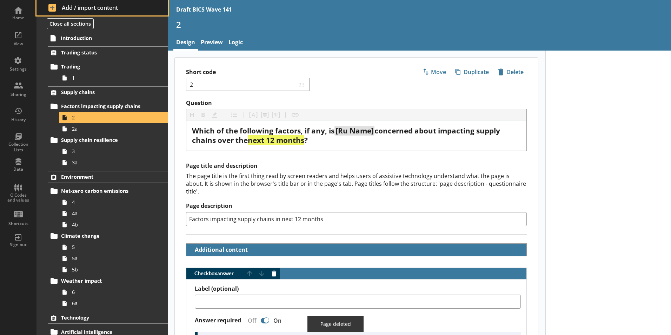
click at [101, 5] on span "Add / import content" at bounding box center [102, 8] width 108 height 8
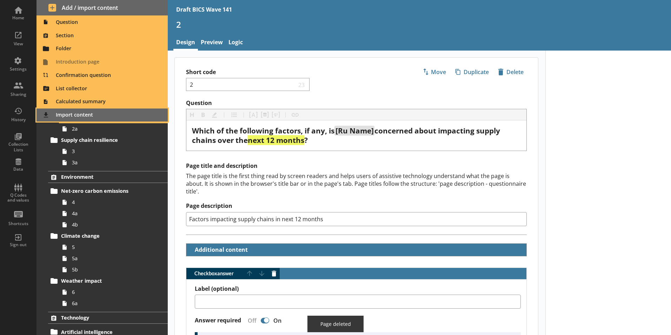
click at [83, 116] on span "Import content" at bounding box center [102, 115] width 123 height 11
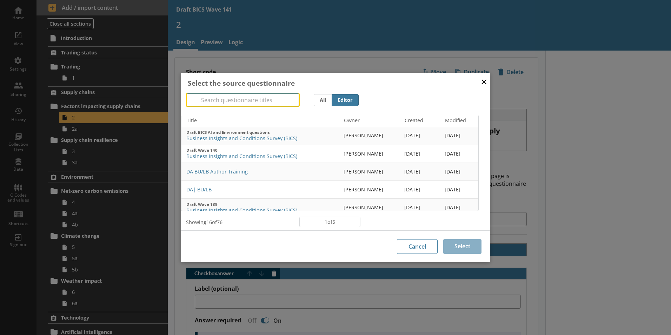
click at [226, 97] on input "Search" at bounding box center [243, 99] width 112 height 13
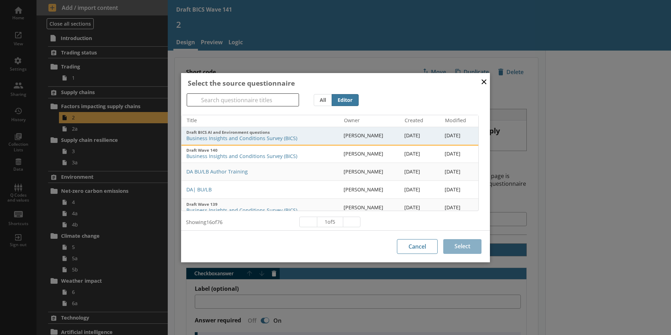
click at [245, 137] on span "Business Insights and Conditions Survey (BICS)" at bounding box center [262, 138] width 152 height 7
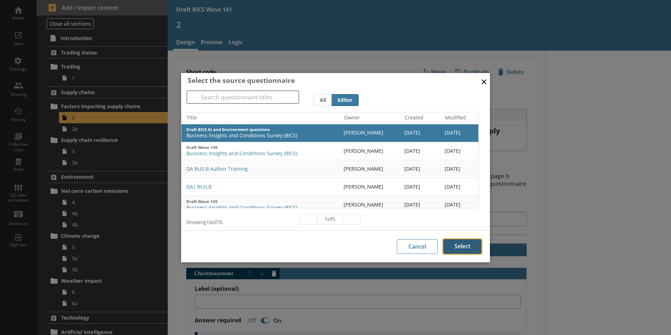
click at [460, 246] on button "Select" at bounding box center [463, 246] width 38 height 15
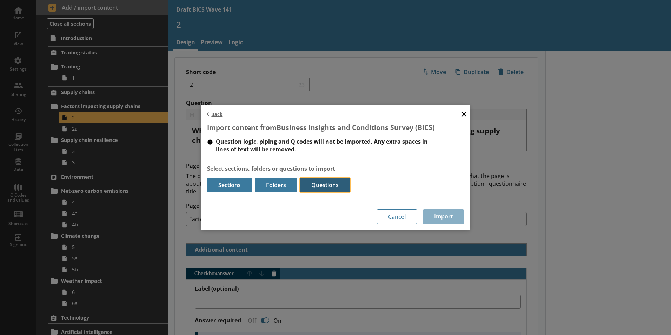
click at [319, 184] on button "Questions" at bounding box center [325, 185] width 50 height 14
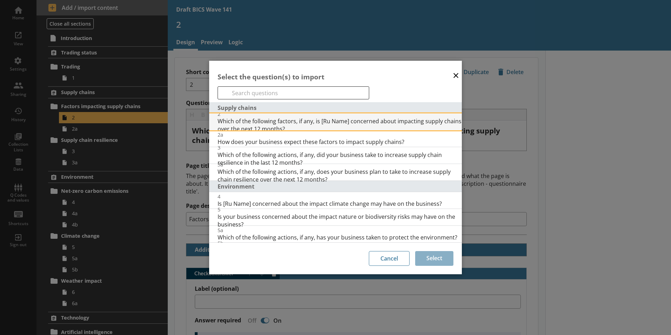
click at [257, 124] on span "Which of the following factors, if any, is [Ru Name] concerned about impacting …" at bounding box center [340, 124] width 244 height 15
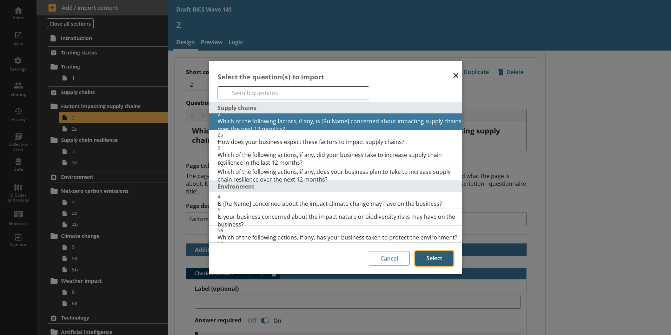
click at [433, 257] on button "Select" at bounding box center [434, 258] width 38 height 15
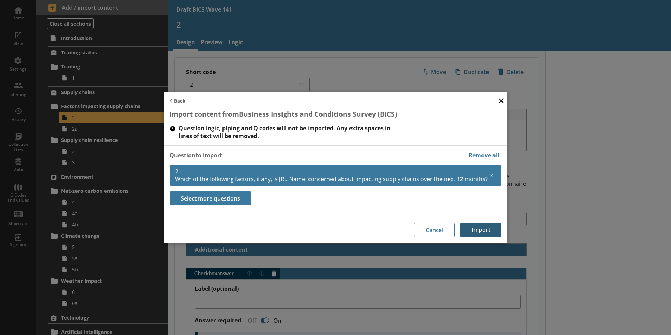
click at [483, 228] on button "Import" at bounding box center [481, 230] width 41 height 15
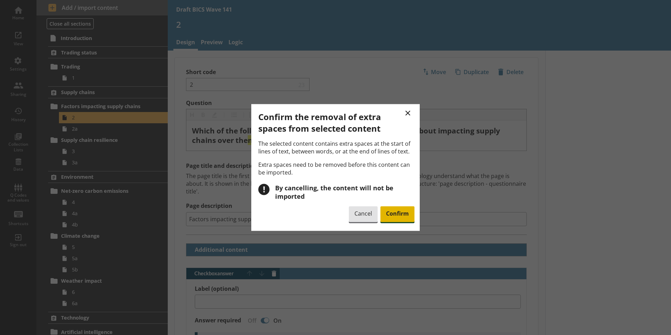
click at [399, 217] on span "Confirm" at bounding box center [398, 214] width 34 height 16
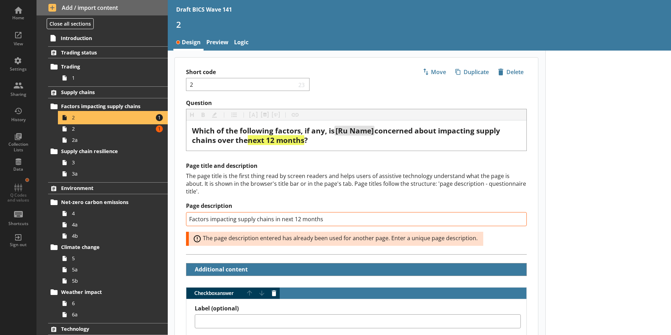
click at [114, 118] on span "2" at bounding box center [111, 117] width 78 height 7
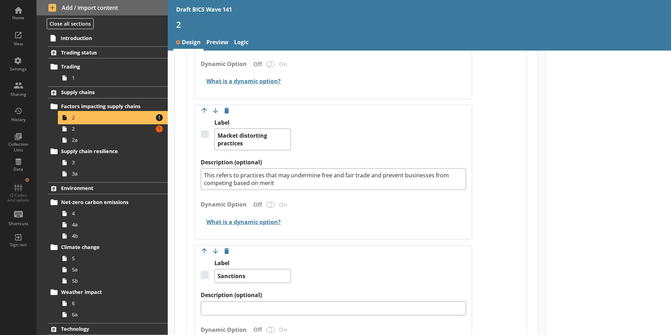
scroll to position [808, 0]
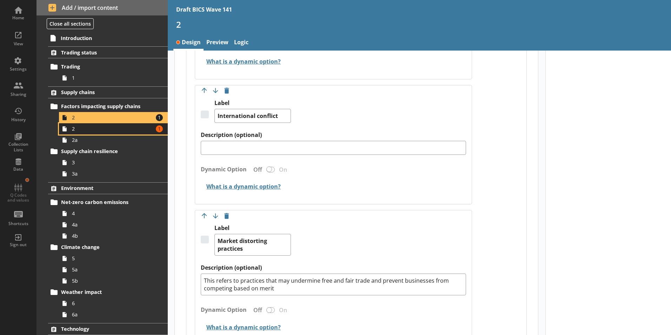
click at [130, 129] on span "2" at bounding box center [111, 128] width 78 height 7
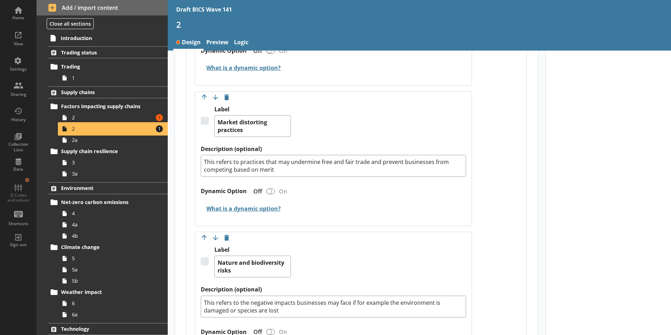
scroll to position [983, 0]
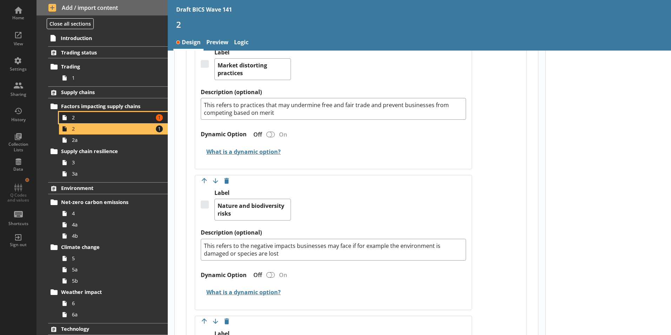
click at [73, 117] on span "2" at bounding box center [111, 117] width 78 height 7
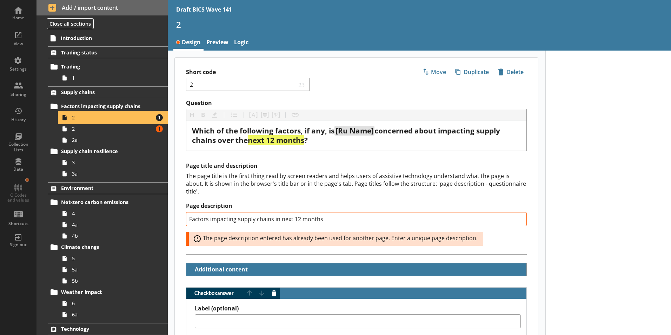
click at [79, 117] on span "2" at bounding box center [111, 117] width 78 height 7
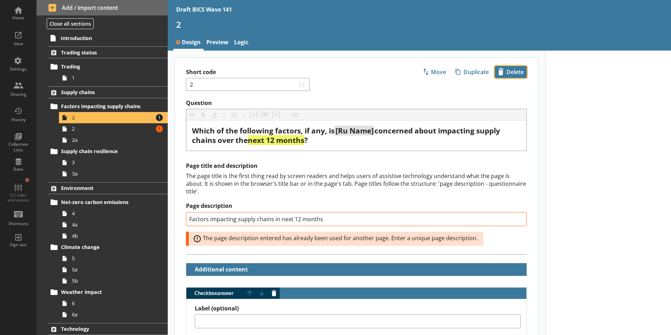
click at [504, 72] on span "icon-delete Created with Sketch. [GEOGRAPHIC_DATA]" at bounding box center [511, 71] width 31 height 11
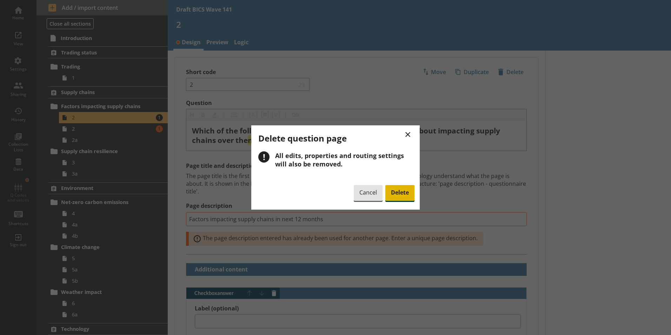
click at [395, 195] on span "Delete" at bounding box center [400, 193] width 29 height 16
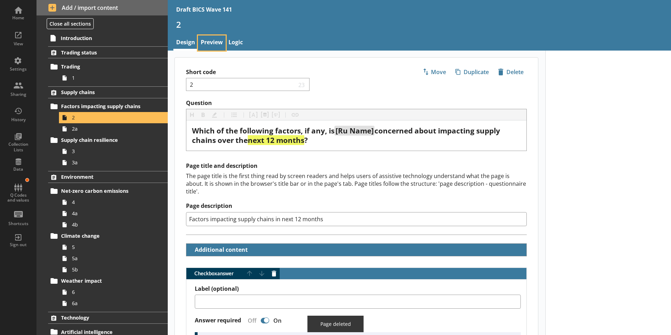
click at [221, 40] on link "Preview" at bounding box center [212, 42] width 28 height 15
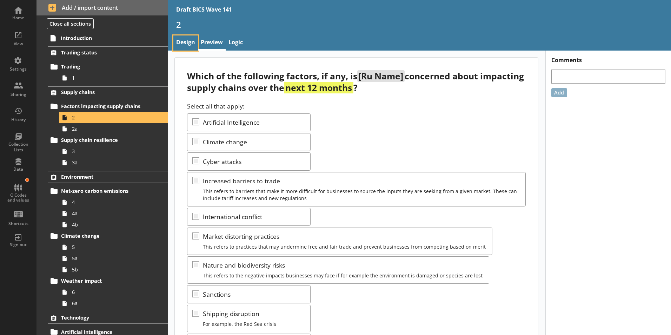
click at [190, 40] on link "Design" at bounding box center [185, 42] width 25 height 15
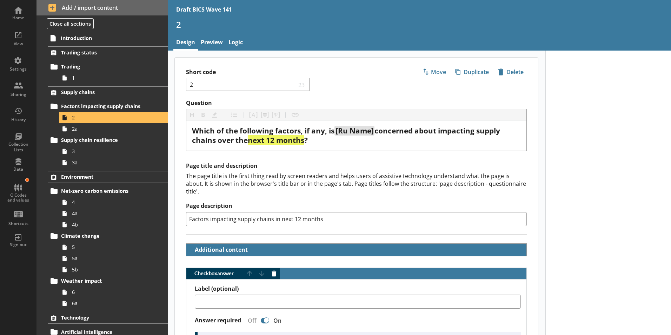
type textarea "x"
click at [20, 187] on div "Q Codes and values" at bounding box center [18, 189] width 25 height 25
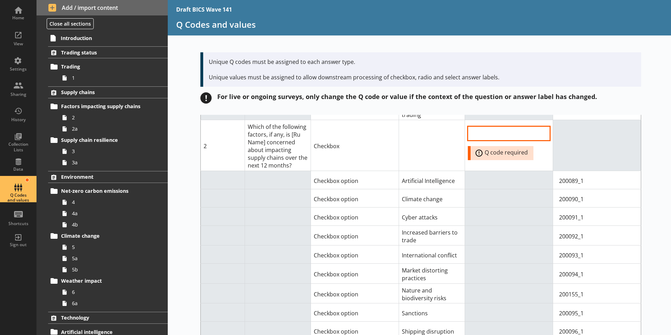
scroll to position [176, 0]
click at [481, 136] on input "QCode input field" at bounding box center [509, 133] width 82 height 14
type input "20008X"
click at [511, 204] on td at bounding box center [509, 197] width 88 height 18
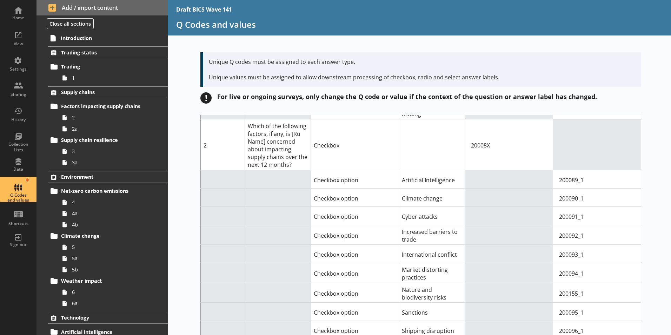
click at [657, 188] on div "Short code Question Answer Type Answer label Q code for answer type Value for c…" at bounding box center [420, 225] width 504 height 220
drag, startPoint x: 150, startPoint y: 252, endPoint x: 142, endPoint y: 254, distance: 7.9
click at [150, 252] on link "5" at bounding box center [113, 247] width 109 height 11
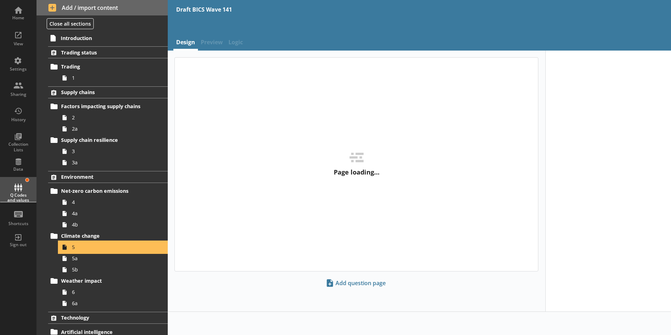
type textarea "x"
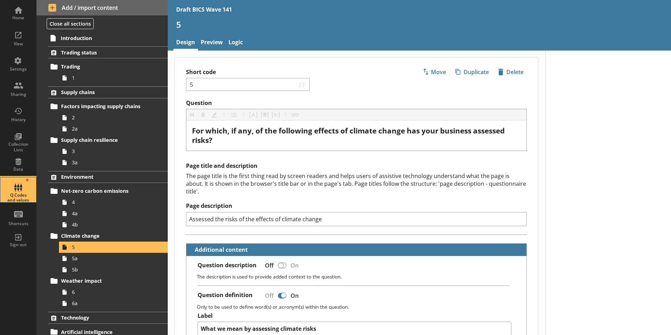
click at [12, 187] on div "Q Codes and values" at bounding box center [18, 189] width 25 height 25
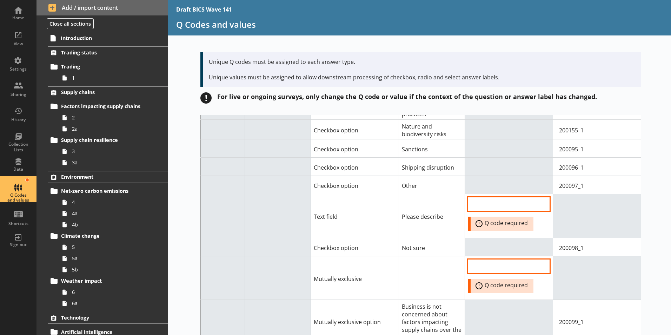
scroll to position [351, 0]
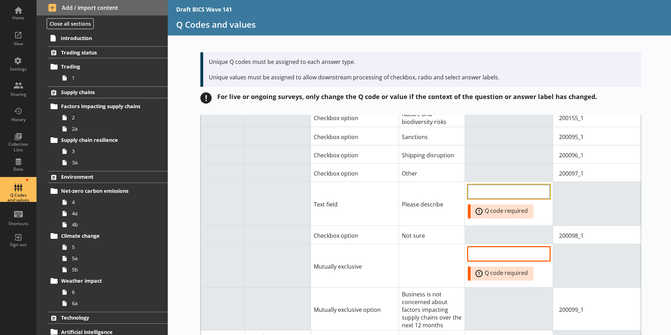
click at [481, 193] on input "QCode input field" at bounding box center [509, 192] width 82 height 14
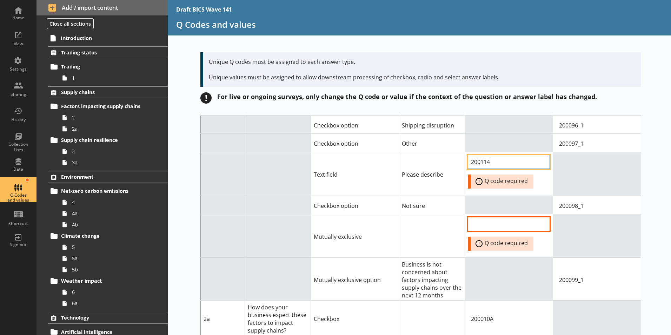
scroll to position [421, 0]
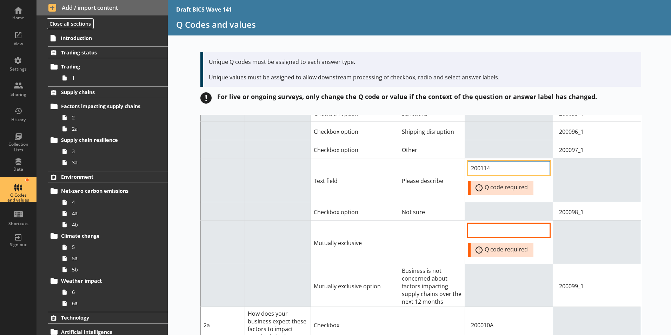
drag, startPoint x: 490, startPoint y: 121, endPoint x: 479, endPoint y: 120, distance: 11.3
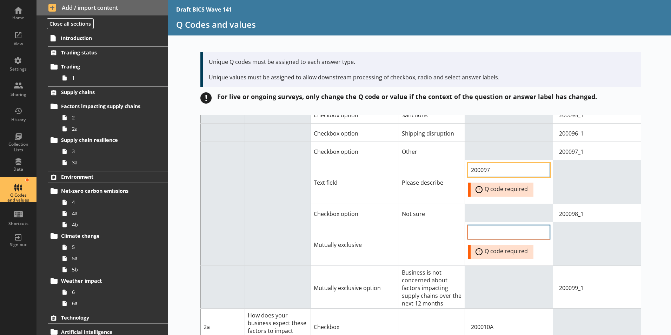
type input "200097"
click at [513, 231] on input "QCode input field" at bounding box center [509, 232] width 82 height 14
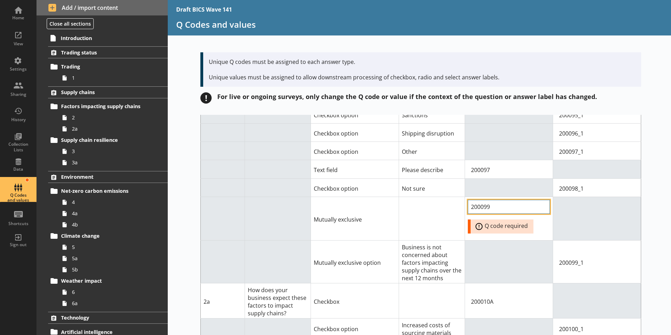
type input "200099"
click at [653, 237] on div "Short code Question Answer Type Answer label Q code for answer type Value for c…" at bounding box center [420, 225] width 504 height 220
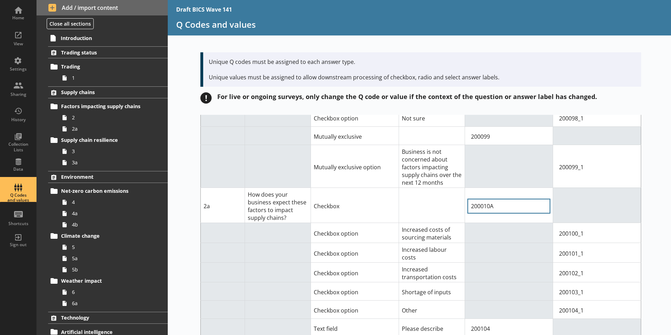
scroll to position [303, 0]
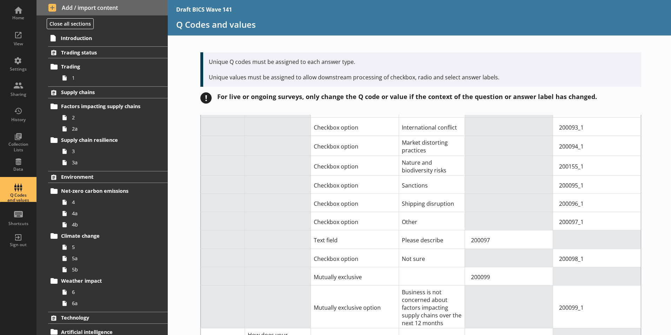
click at [657, 247] on div "Short code Question Answer Type Answer label Q code for answer type Value for c…" at bounding box center [420, 225] width 504 height 220
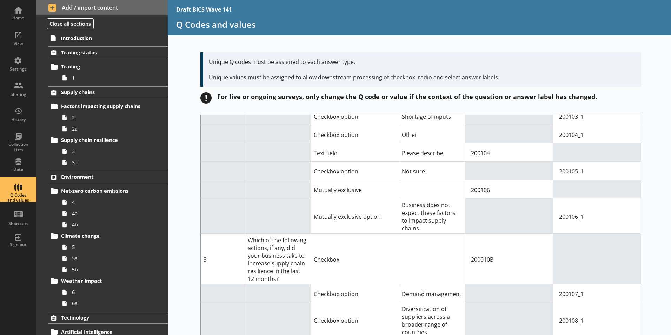
scroll to position [689, 0]
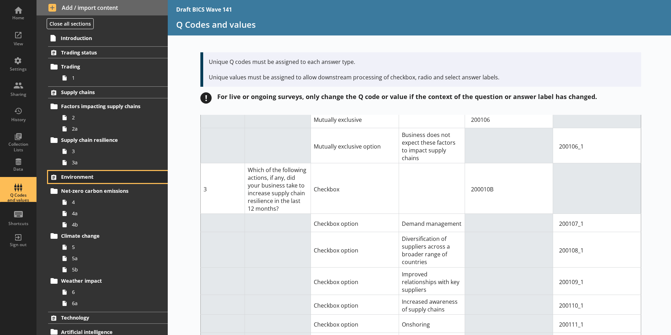
click at [76, 177] on span "Environment" at bounding box center [104, 176] width 86 height 7
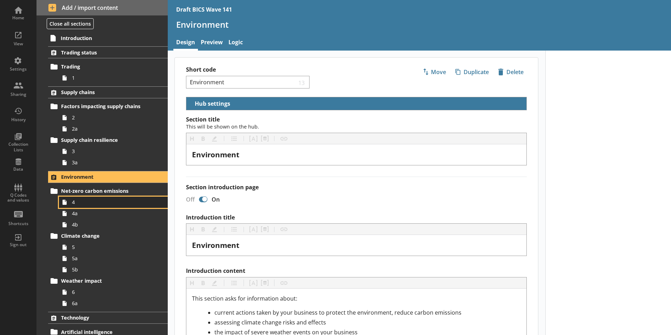
click at [70, 204] on icon at bounding box center [64, 202] width 11 height 11
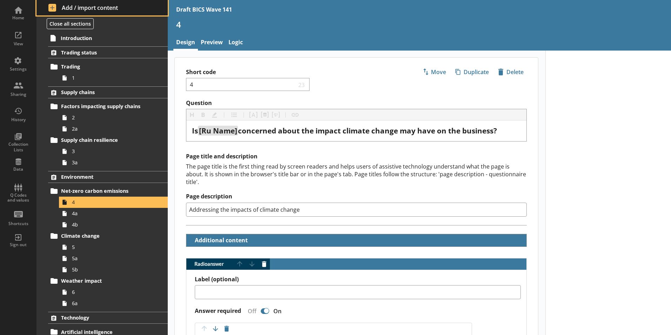
click at [94, 8] on span "Add / import content" at bounding box center [102, 8] width 108 height 8
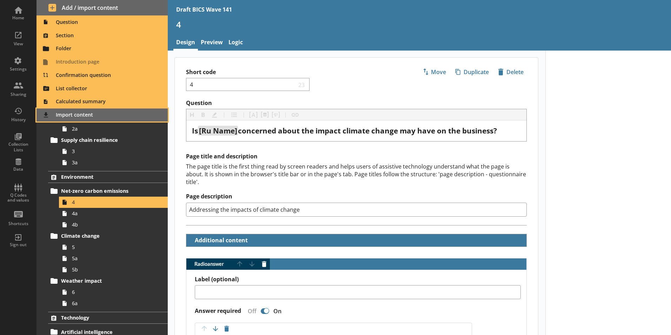
click at [71, 115] on span "Import content" at bounding box center [102, 115] width 123 height 11
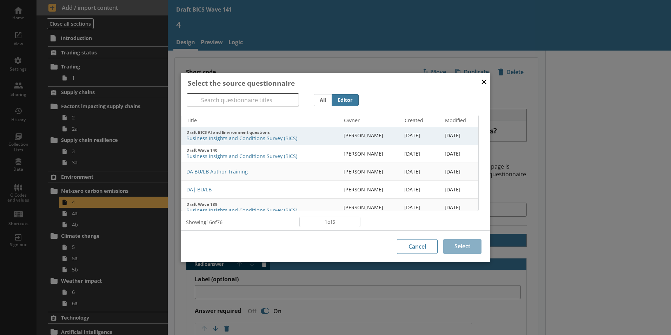
click at [222, 137] on span "Business Insights and Conditions Survey (BICS)" at bounding box center [262, 138] width 152 height 7
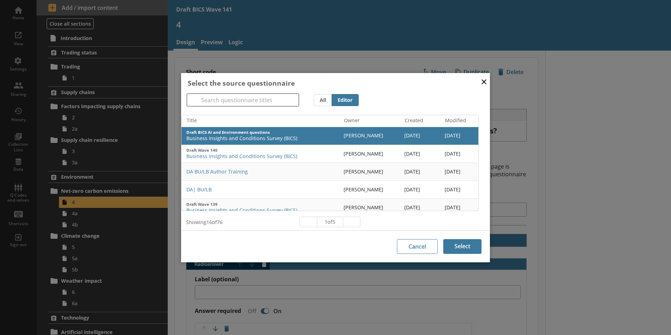
scroll to position [3, 0]
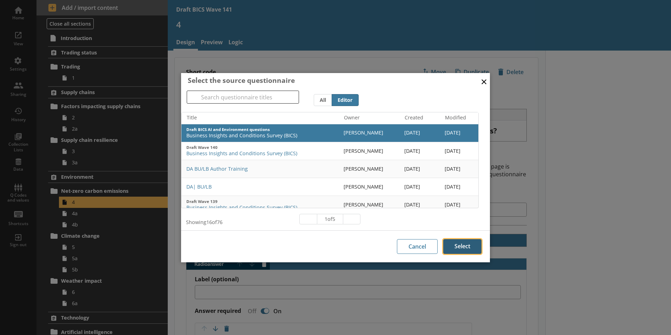
click at [467, 248] on button "Select" at bounding box center [463, 246] width 38 height 15
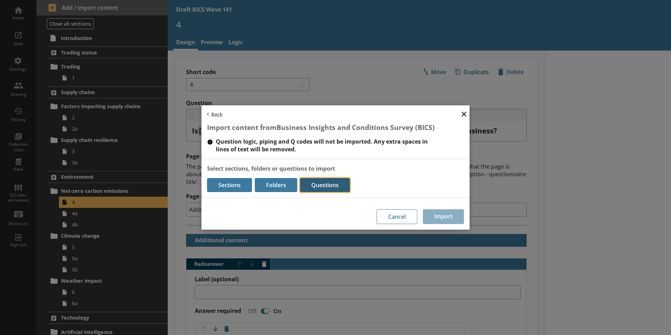
click at [319, 183] on button "Questions" at bounding box center [325, 185] width 50 height 14
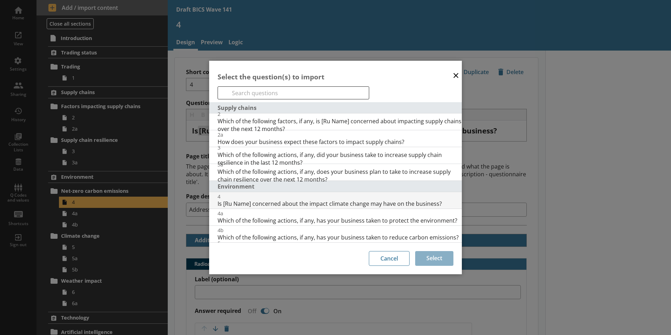
scroll to position [35, 0]
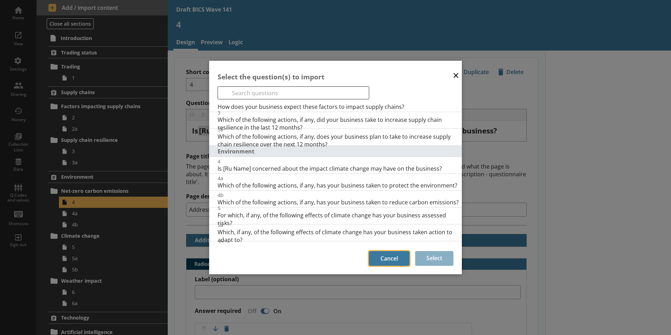
click at [400, 262] on button "Cancel" at bounding box center [389, 258] width 41 height 15
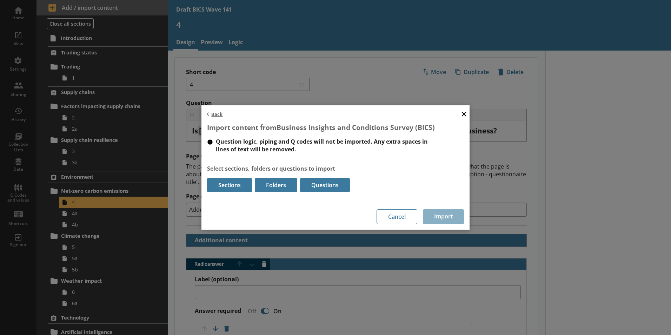
click at [465, 114] on button "×" at bounding box center [464, 114] width 11 height 16
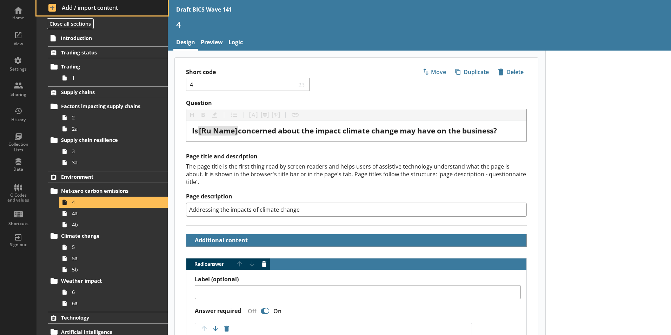
click at [103, 7] on span "Add / import content" at bounding box center [102, 8] width 108 height 8
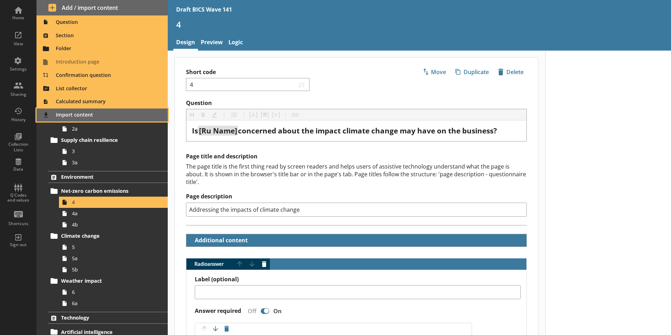
click at [82, 115] on span "Import content" at bounding box center [102, 115] width 123 height 11
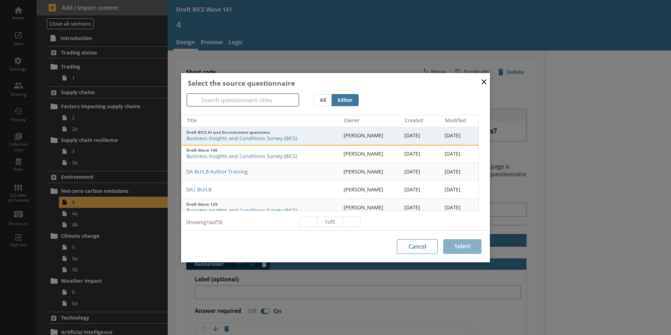
click at [217, 135] on span "Draft BICS AI and Environment questions" at bounding box center [262, 132] width 152 height 5
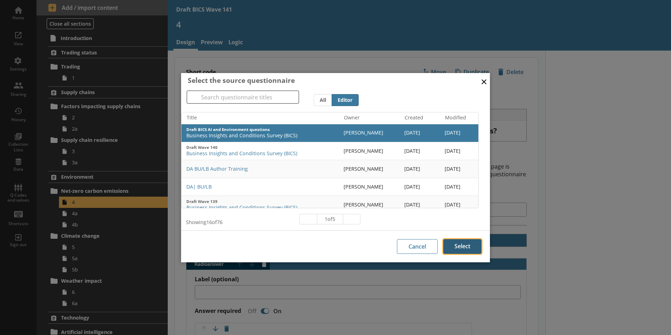
click at [464, 245] on button "Select" at bounding box center [463, 246] width 38 height 15
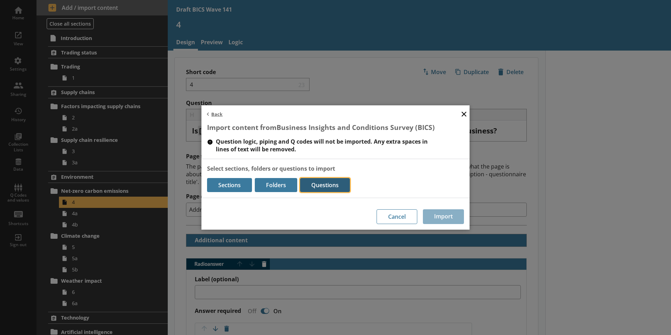
click at [325, 183] on button "Questions" at bounding box center [325, 185] width 50 height 14
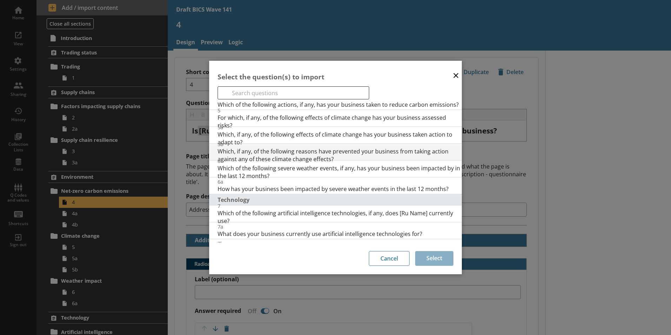
scroll to position [140, 0]
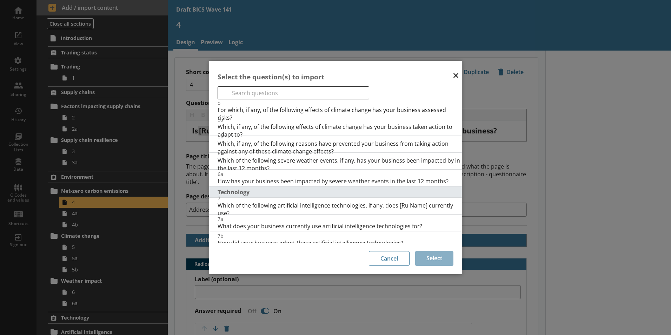
click at [457, 73] on button "×" at bounding box center [456, 75] width 11 height 16
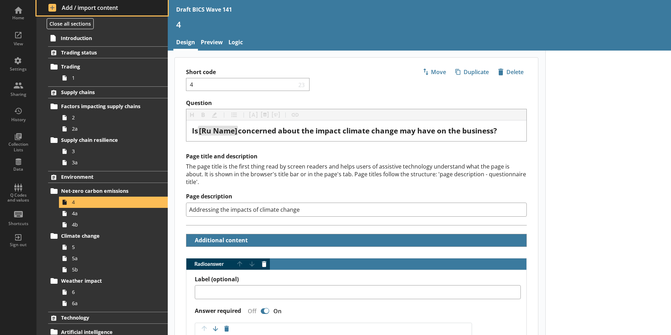
click at [100, 7] on span "Add / import content" at bounding box center [102, 8] width 108 height 8
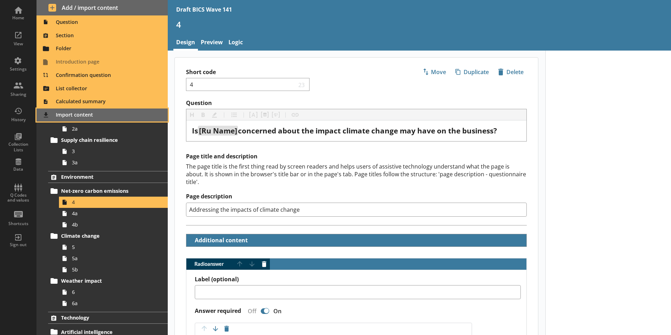
click at [72, 116] on span "Import content" at bounding box center [102, 115] width 123 height 11
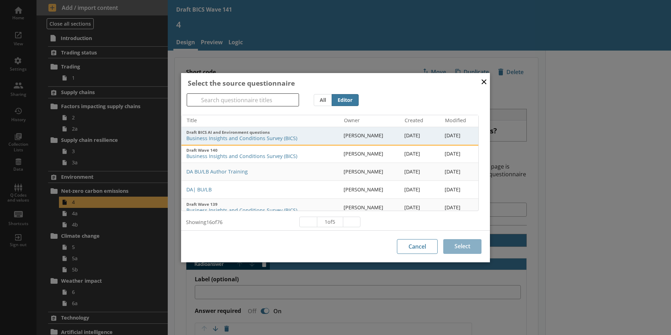
click at [229, 135] on span "Draft BICS AI and Environment questions" at bounding box center [262, 132] width 152 height 5
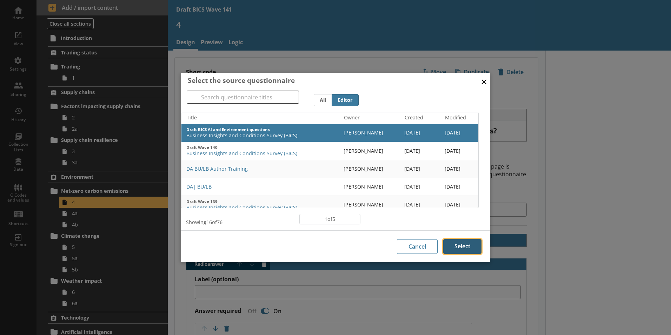
click at [461, 247] on button "Select" at bounding box center [463, 246] width 38 height 15
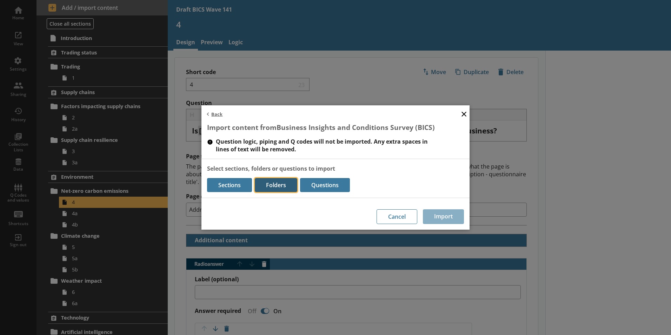
click at [277, 186] on button "Folders" at bounding box center [276, 185] width 42 height 14
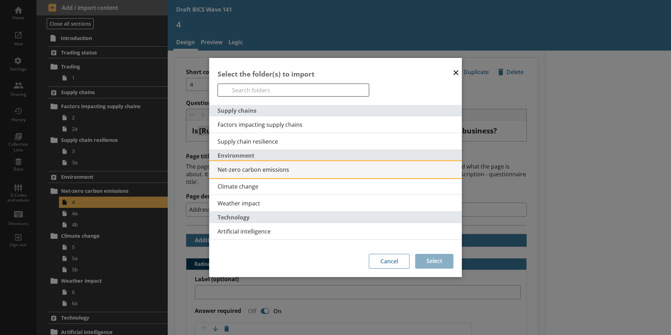
click at [240, 169] on span "Net-zero carbon emissions" at bounding box center [340, 170] width 244 height 8
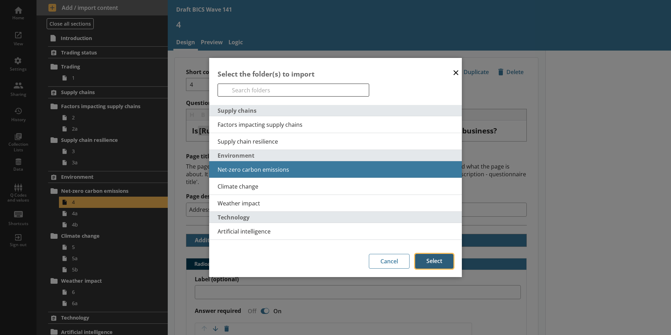
click at [426, 261] on button "Select" at bounding box center [434, 261] width 38 height 15
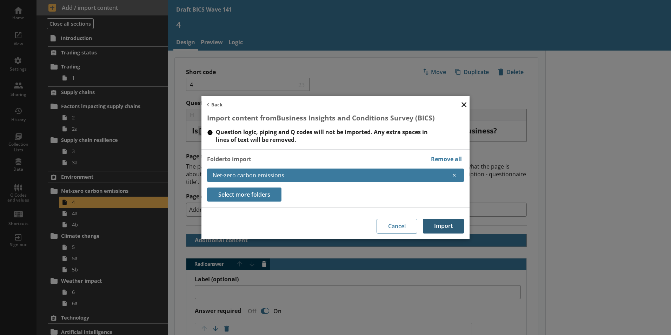
click at [439, 226] on button "Import" at bounding box center [443, 226] width 41 height 15
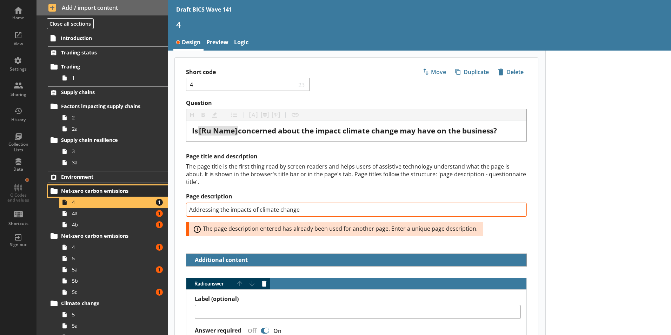
click at [100, 189] on span "Net-zero carbon emissions" at bounding box center [104, 191] width 86 height 7
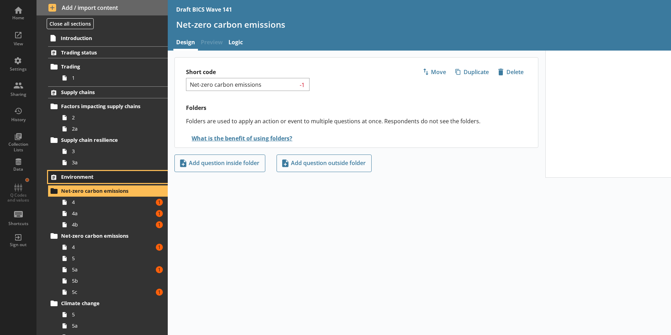
click at [90, 174] on span "Environment" at bounding box center [104, 176] width 86 height 7
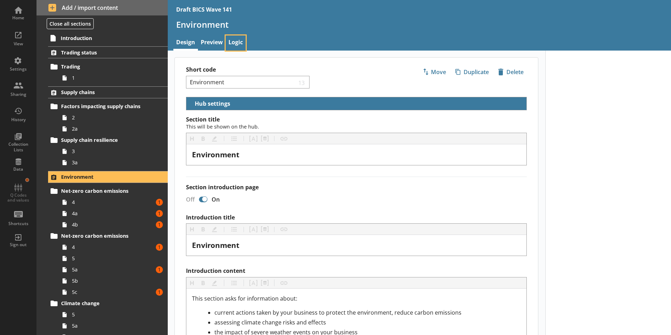
click at [240, 43] on link "Logic" at bounding box center [236, 42] width 20 height 15
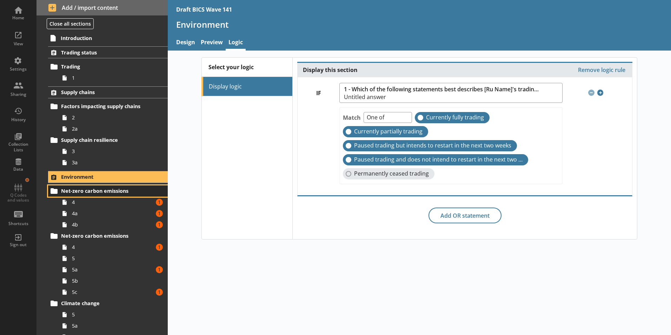
click at [77, 191] on span "Net-zero carbon emissions" at bounding box center [104, 191] width 86 height 7
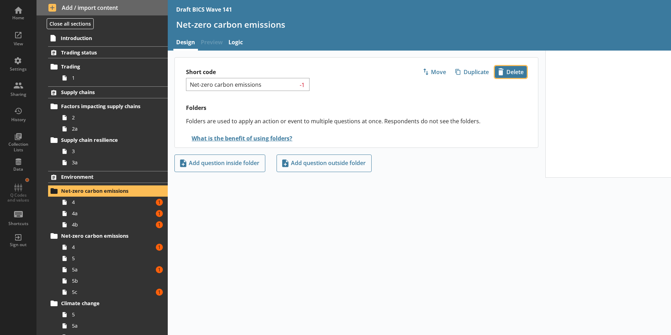
click at [518, 72] on span "icon-delete Created with Sketch. [GEOGRAPHIC_DATA]" at bounding box center [511, 71] width 31 height 11
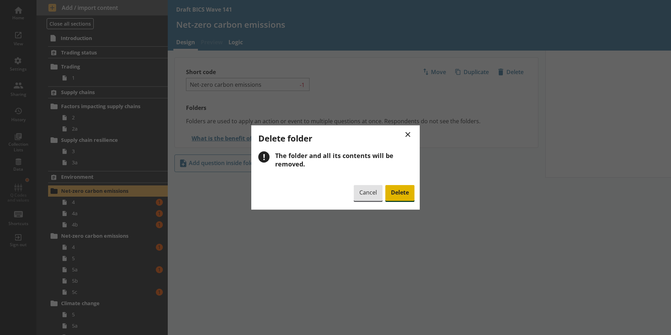
click at [404, 196] on span "Delete" at bounding box center [400, 193] width 29 height 16
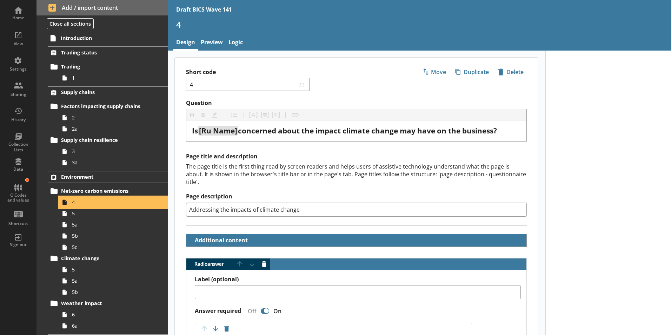
click at [82, 203] on span "4" at bounding box center [111, 202] width 78 height 7
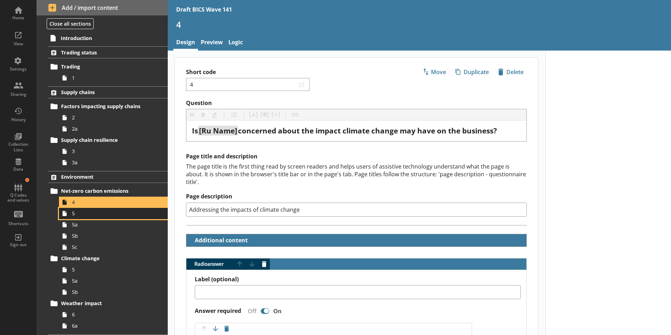
click at [80, 216] on span "5" at bounding box center [111, 213] width 78 height 7
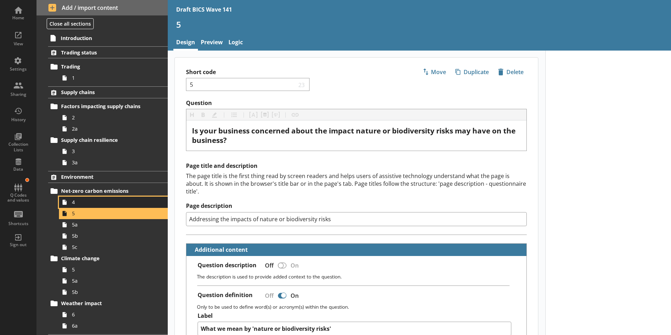
click at [78, 202] on span "4" at bounding box center [111, 202] width 78 height 7
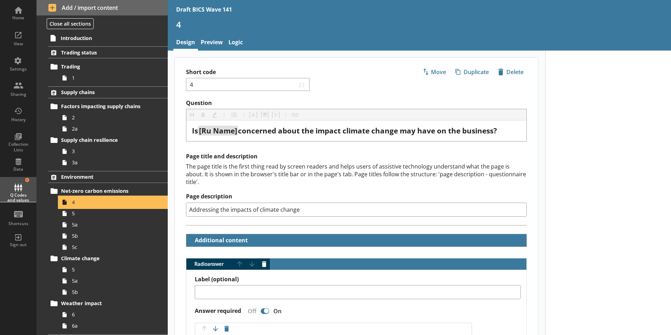
type textarea "x"
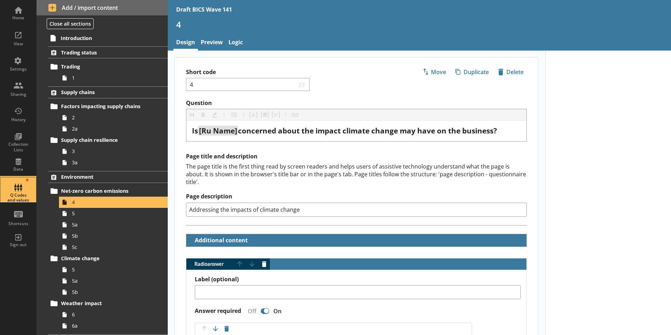
click at [23, 193] on div "Q Codes and values" at bounding box center [18, 198] width 25 height 10
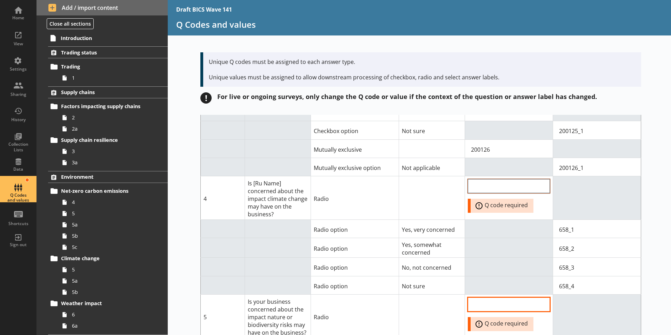
scroll to position [1299, 0]
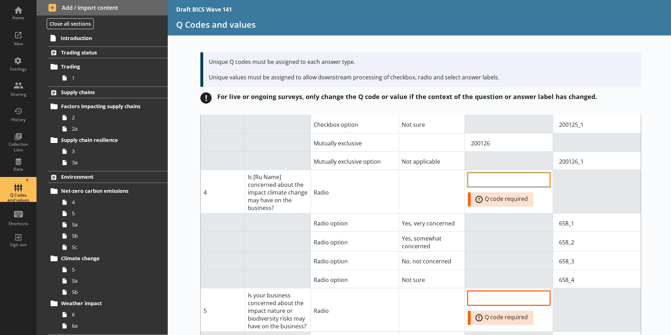
click at [505, 173] on input "QCode input field" at bounding box center [509, 180] width 82 height 14
type input "658"
click at [503, 214] on td at bounding box center [509, 223] width 88 height 18
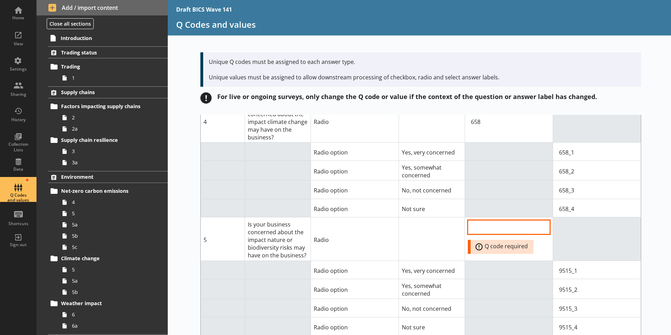
scroll to position [1369, 0]
click at [486, 221] on input "QCode input field" at bounding box center [509, 228] width 82 height 14
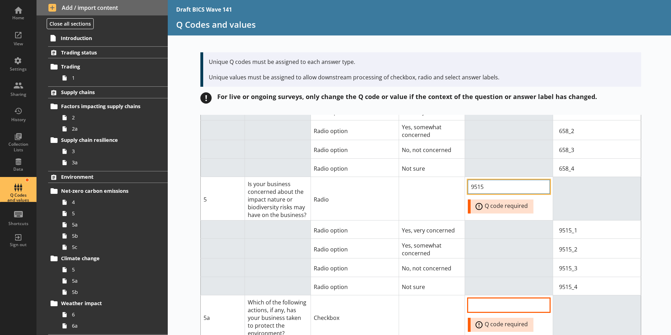
scroll to position [1475, 0]
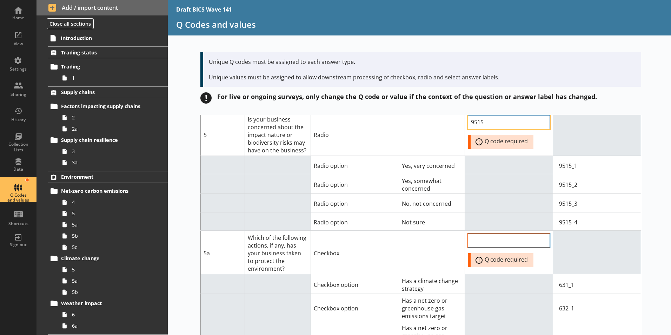
type input "9515"
click at [491, 234] on input "QCode input field" at bounding box center [509, 241] width 82 height 14
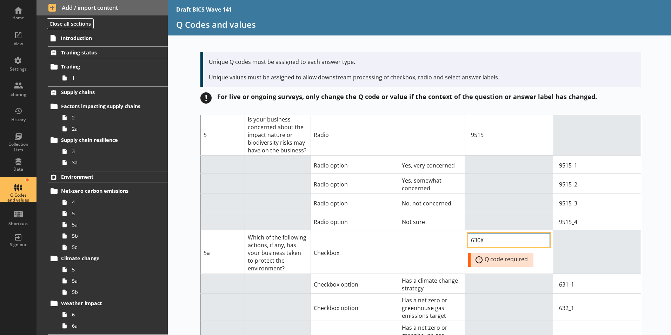
type input "630X"
click at [492, 294] on td at bounding box center [509, 307] width 88 height 27
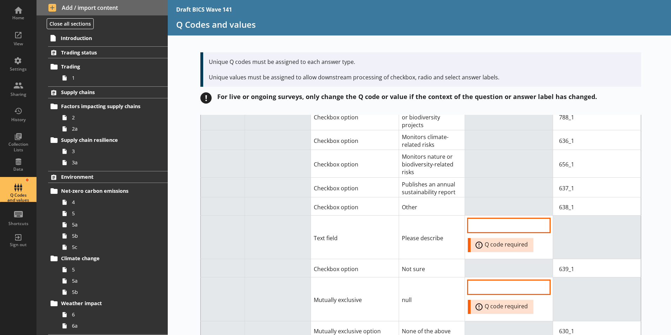
scroll to position [1825, 0]
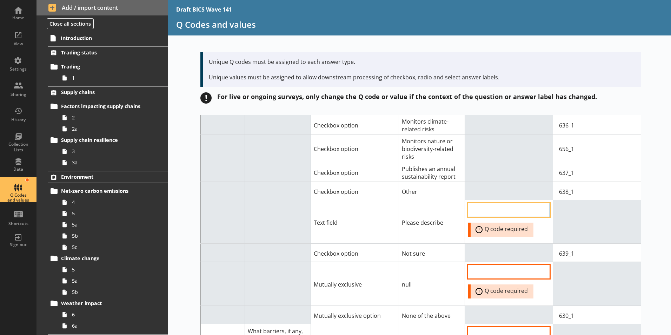
click at [529, 203] on input "QCode input field" at bounding box center [509, 210] width 82 height 14
type input "638"
click at [506, 265] on input "QCode input field" at bounding box center [509, 272] width 82 height 14
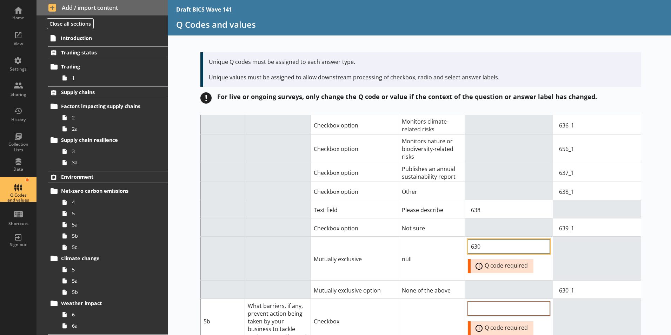
scroll to position [1895, 0]
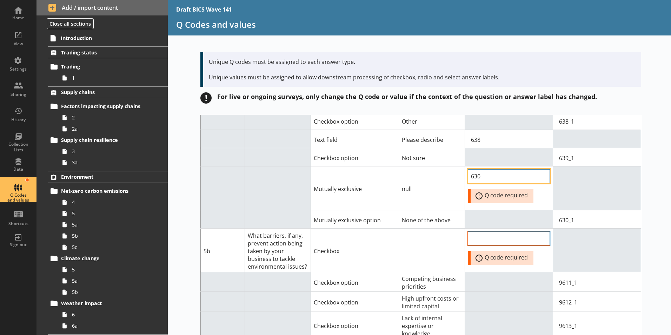
type input "630"
click at [484, 231] on input "QCode input field" at bounding box center [509, 238] width 82 height 14
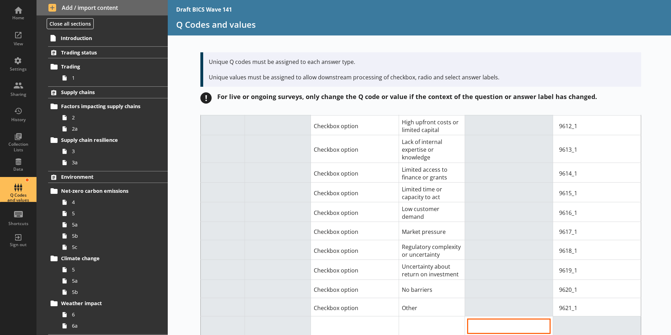
scroll to position [2141, 0]
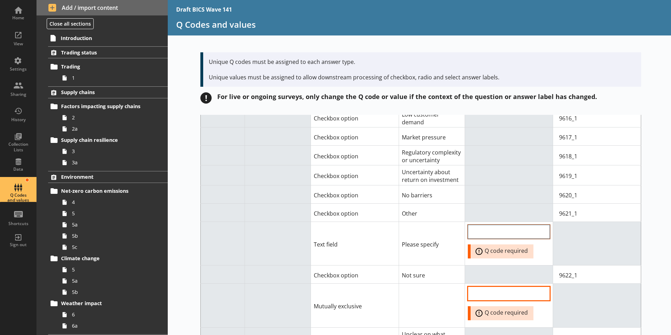
type input "961X"
click at [495, 225] on input "QCode input field" at bounding box center [509, 232] width 82 height 14
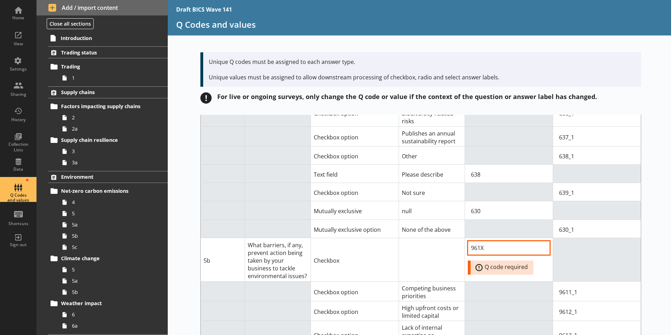
scroll to position [1860, 0]
click at [523, 281] on td at bounding box center [509, 291] width 88 height 20
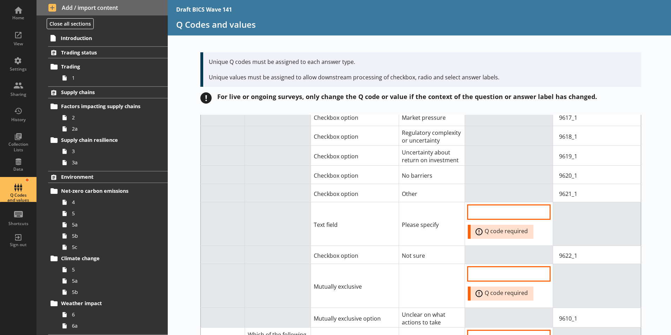
scroll to position [2176, 0]
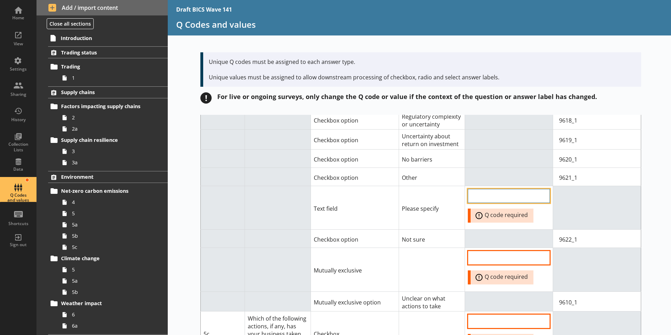
click at [487, 189] on input "QCode input field" at bounding box center [509, 196] width 82 height 14
type input "9621"
click at [499, 251] on input "QCode input field" at bounding box center [509, 258] width 82 height 14
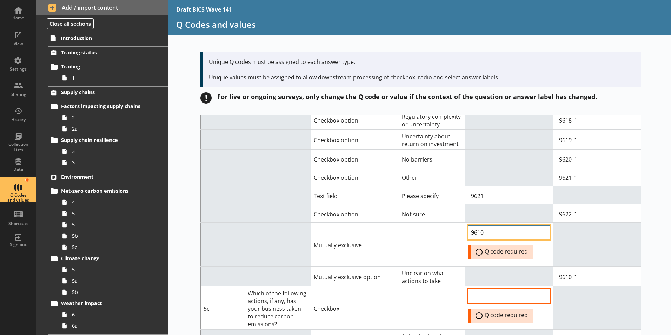
type input "9610"
click at [501, 266] on td at bounding box center [509, 276] width 88 height 20
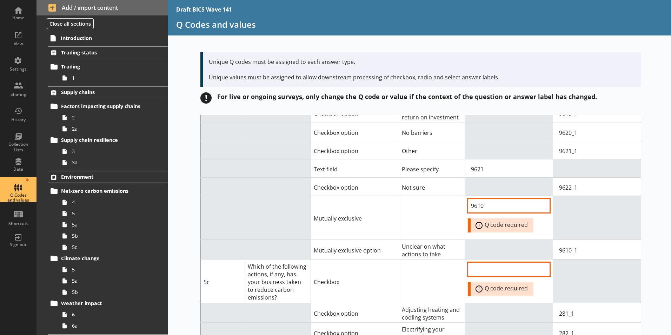
scroll to position [2246, 0]
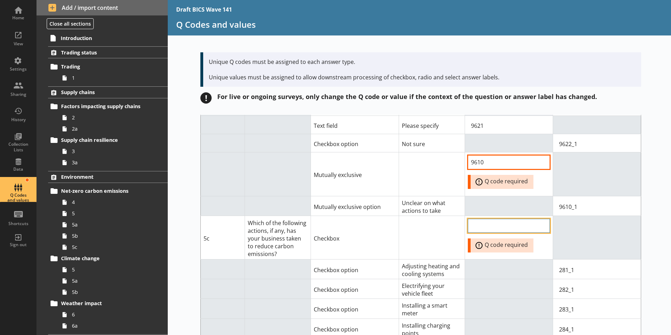
click at [478, 219] on input "QCode input field" at bounding box center [509, 226] width 82 height 14
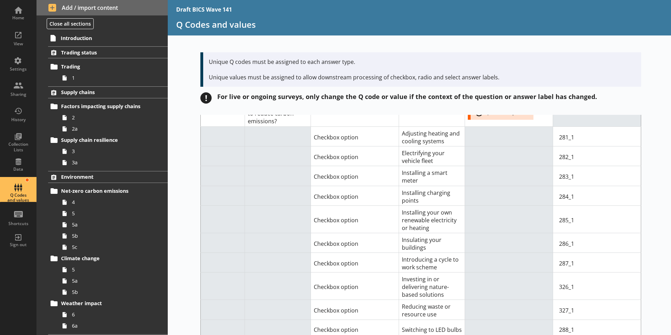
scroll to position [2457, 0]
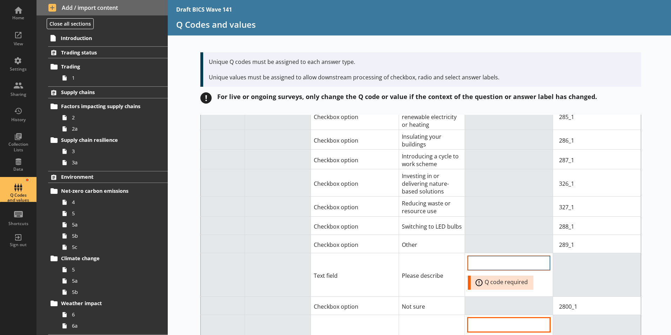
type input "28X"
click at [500, 256] on input "QCode input field" at bounding box center [509, 263] width 82 height 14
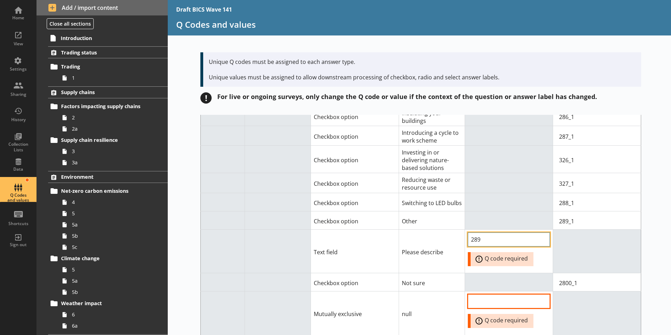
scroll to position [2491, 0]
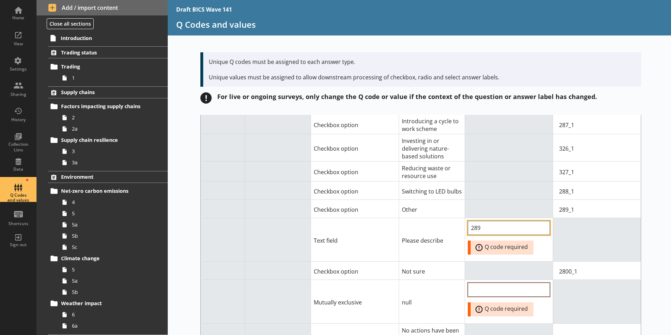
type input "289"
click at [501, 283] on input "QCode input field" at bounding box center [509, 290] width 82 height 14
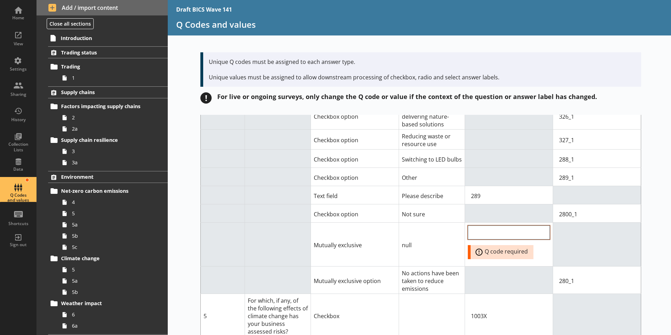
scroll to position [2526, 0]
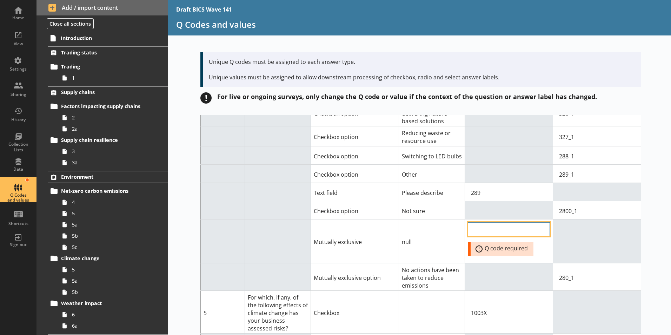
click at [492, 222] on input "QCode input field" at bounding box center [509, 229] width 82 height 14
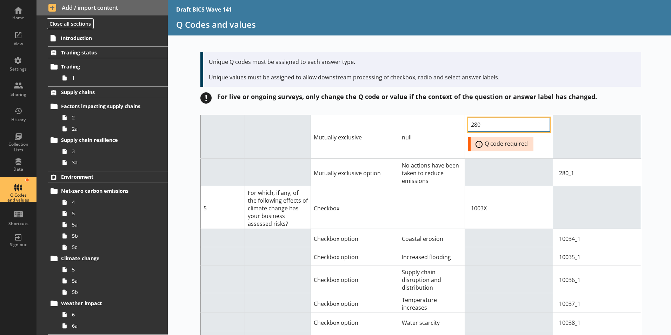
scroll to position [2631, 0]
type input "280"
click at [472, 247] on td at bounding box center [509, 256] width 88 height 18
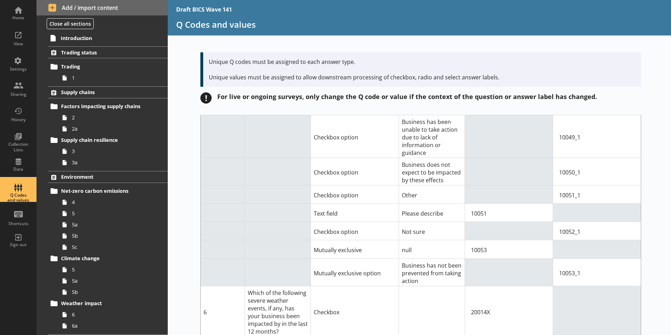
scroll to position [3203, 0]
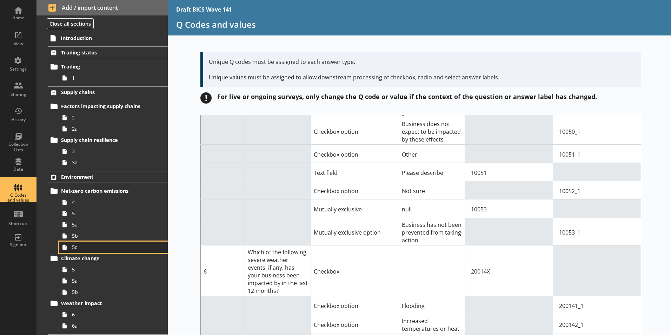
click at [73, 251] on link "5c" at bounding box center [113, 247] width 109 height 11
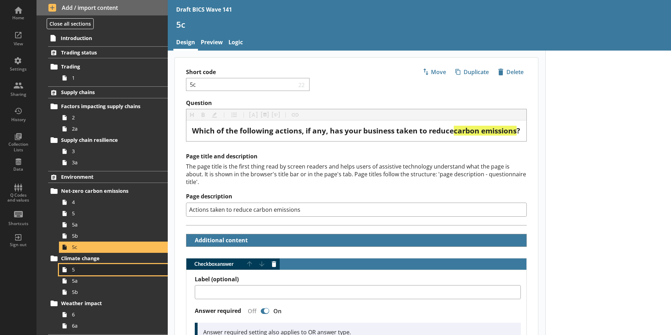
click at [74, 272] on span "5" at bounding box center [111, 269] width 78 height 7
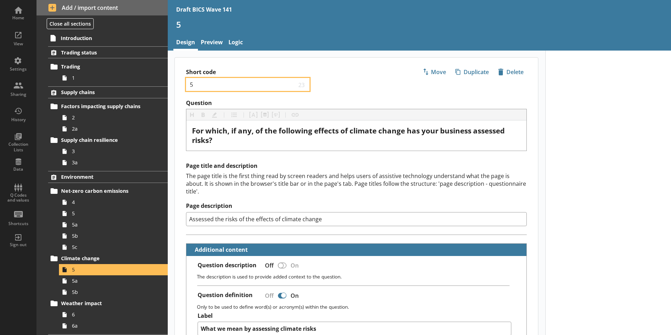
drag, startPoint x: 197, startPoint y: 83, endPoint x: 190, endPoint y: 85, distance: 7.6
click at [190, 85] on input "5" at bounding box center [242, 84] width 107 height 7
type textarea "x"
type input "6"
click at [77, 283] on span "5a" at bounding box center [111, 280] width 78 height 7
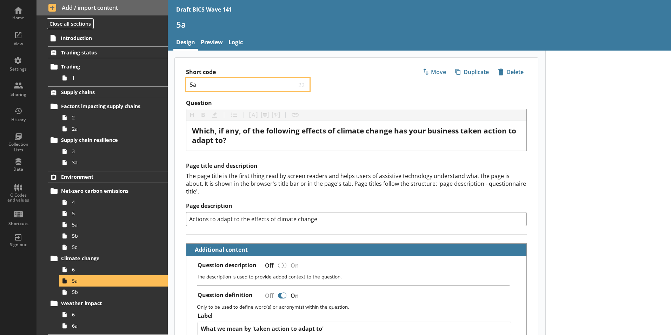
drag, startPoint x: 199, startPoint y: 82, endPoint x: 186, endPoint y: 81, distance: 13.0
click at [186, 81] on div "5a 22" at bounding box center [248, 84] width 124 height 13
type textarea "x"
type input "6"
type textarea "x"
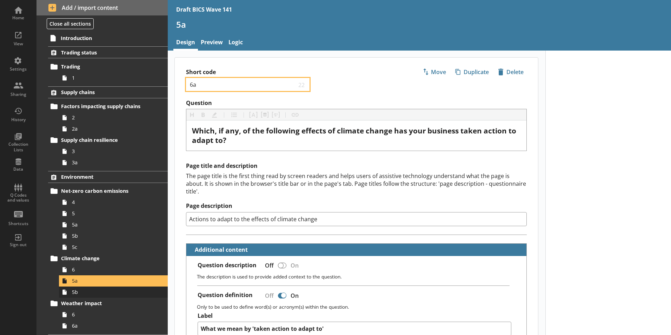
type input "6a"
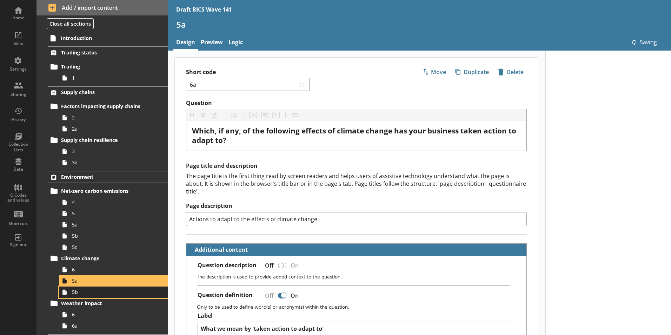
click at [77, 294] on span "5b" at bounding box center [111, 292] width 78 height 7
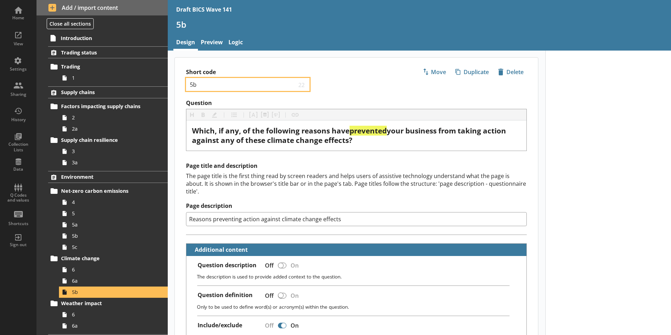
drag, startPoint x: 202, startPoint y: 85, endPoint x: 188, endPoint y: 81, distance: 14.6
click at [188, 81] on div "5b 22" at bounding box center [248, 84] width 124 height 13
type textarea "x"
type input "6"
type textarea "x"
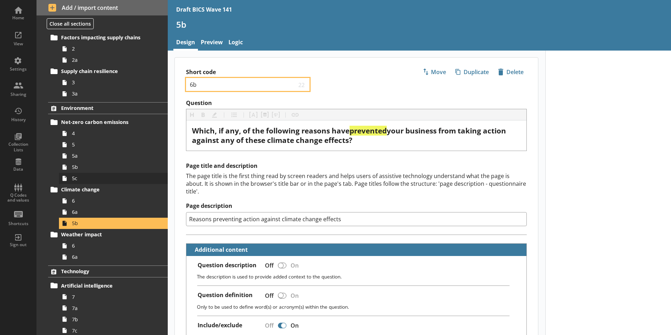
scroll to position [70, 0]
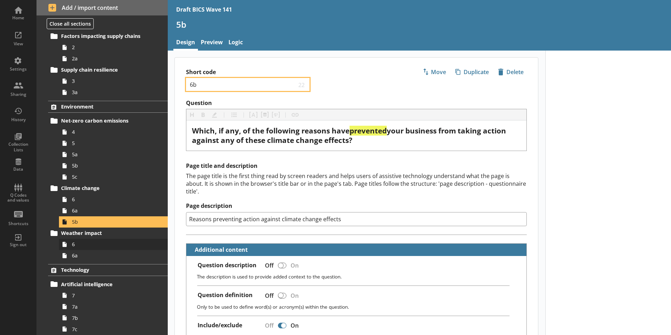
type input "6b"
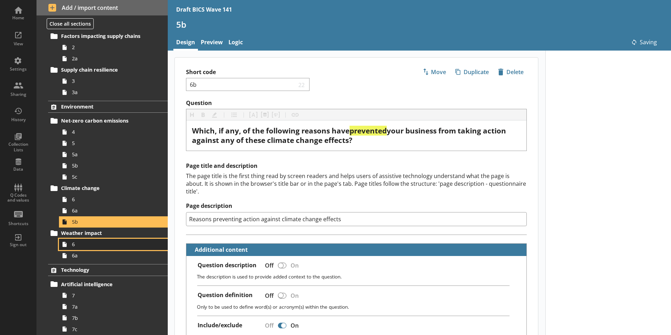
click at [78, 245] on span "6" at bounding box center [111, 244] width 78 height 7
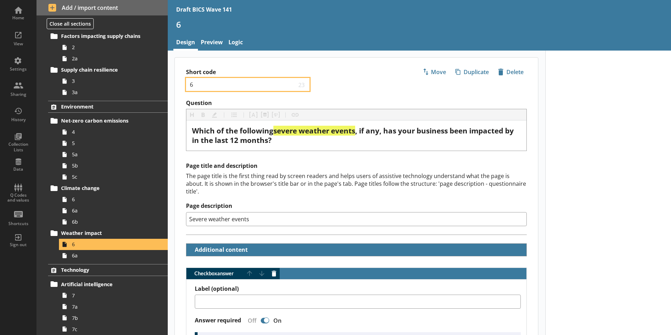
drag, startPoint x: 195, startPoint y: 85, endPoint x: 189, endPoint y: 84, distance: 6.2
click at [189, 84] on div "6 23" at bounding box center [248, 84] width 124 height 13
type textarea "x"
type input "7"
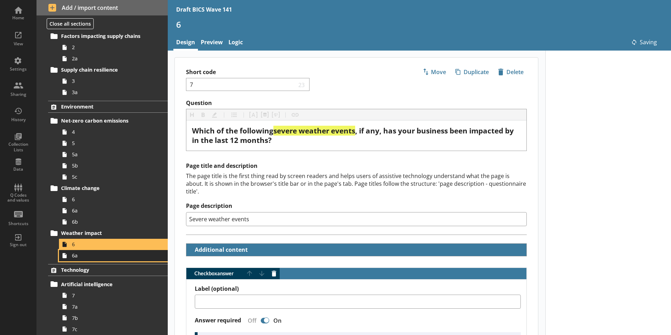
click at [79, 259] on span "6a" at bounding box center [111, 255] width 78 height 7
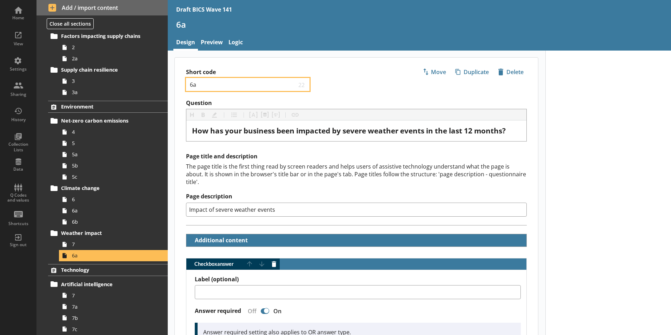
drag, startPoint x: 198, startPoint y: 84, endPoint x: 183, endPoint y: 82, distance: 15.6
click at [183, 82] on div "Short code 6a 22 Move icon-copy Duplicate icon-delete Created with Sketch. [GEO…" at bounding box center [356, 79] width 363 height 42
type textarea "x"
type input "7"
type textarea "x"
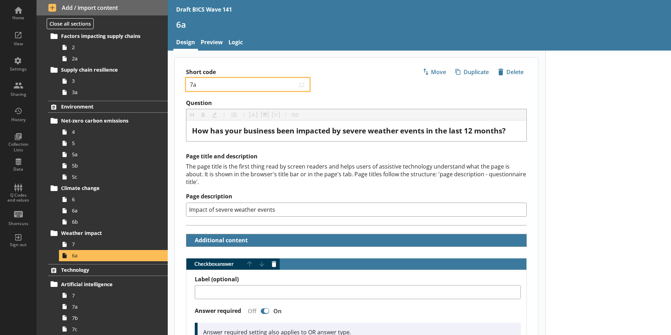
type input "7a"
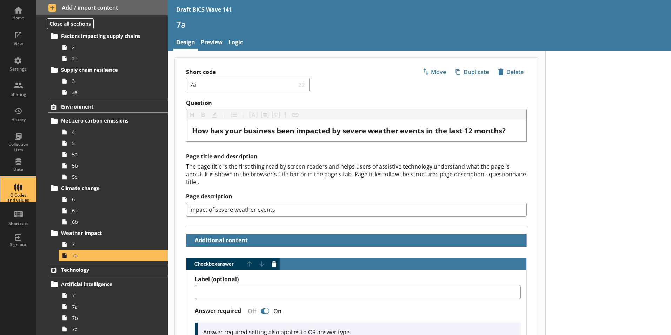
click at [16, 189] on div "Q Codes and values" at bounding box center [18, 189] width 25 height 25
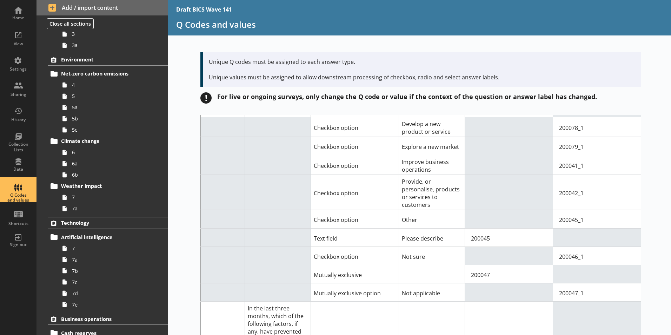
scroll to position [176, 0]
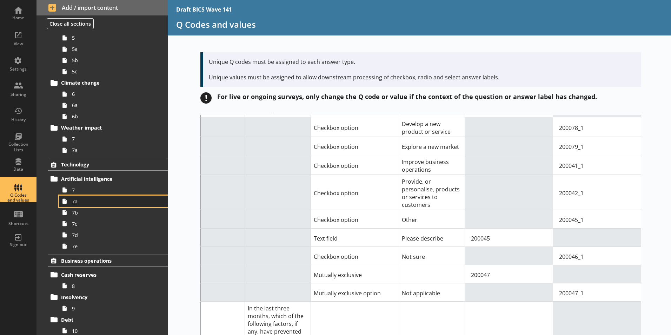
click at [89, 198] on span "7a" at bounding box center [111, 201] width 78 height 7
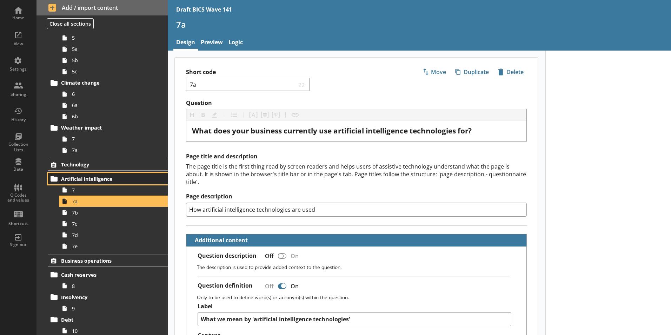
click at [66, 178] on span "Artificial intelligence" at bounding box center [104, 179] width 86 height 7
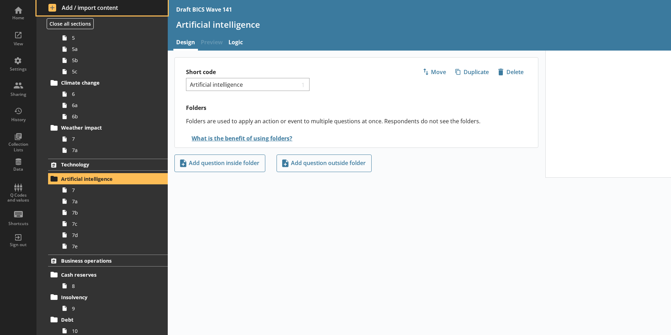
click at [86, 8] on span "Add / import content" at bounding box center [102, 8] width 108 height 8
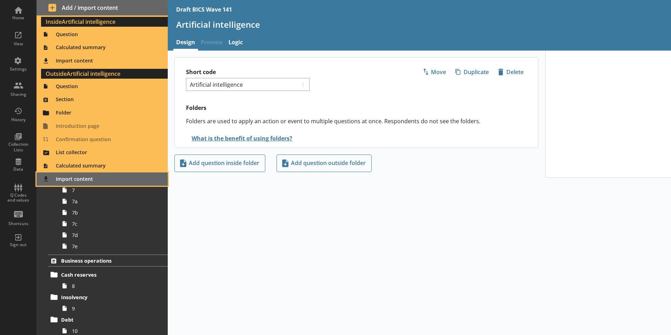
click at [68, 179] on span "Import content" at bounding box center [102, 178] width 123 height 11
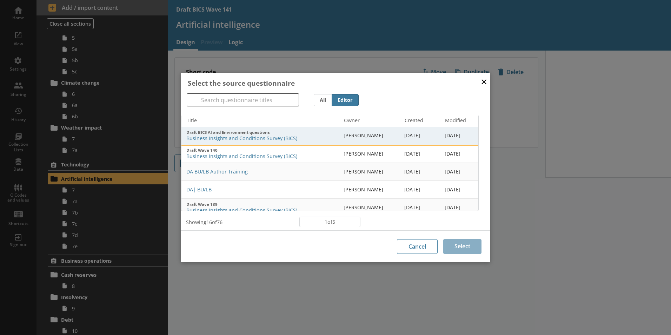
click at [209, 135] on span "Draft BICS AI and Environment questions" at bounding box center [262, 132] width 152 height 5
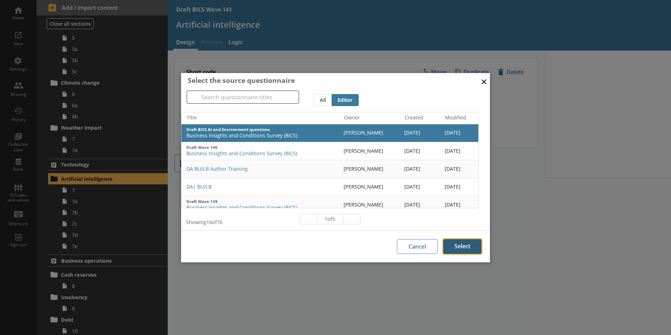
click at [458, 246] on button "Select" at bounding box center [463, 246] width 38 height 15
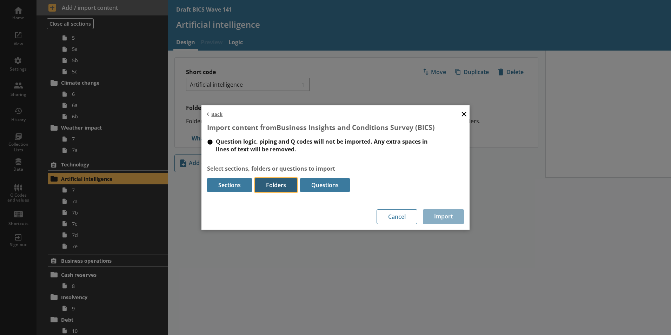
click at [283, 186] on button "Folders" at bounding box center [276, 185] width 42 height 14
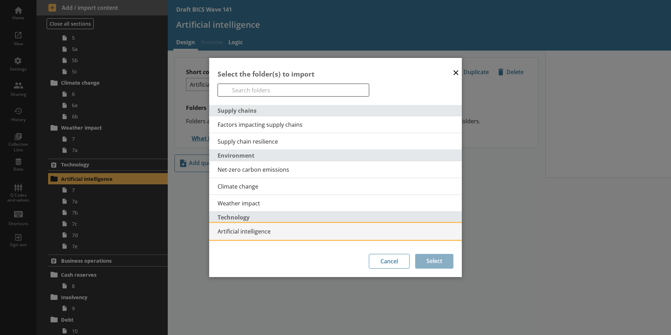
click at [249, 231] on span "Artificial intelligence" at bounding box center [340, 232] width 244 height 8
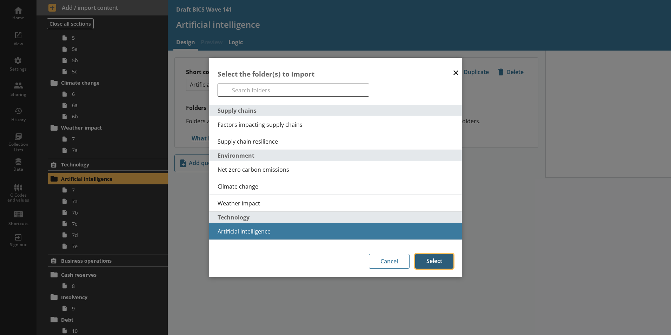
click at [437, 263] on button "Select" at bounding box center [434, 261] width 38 height 15
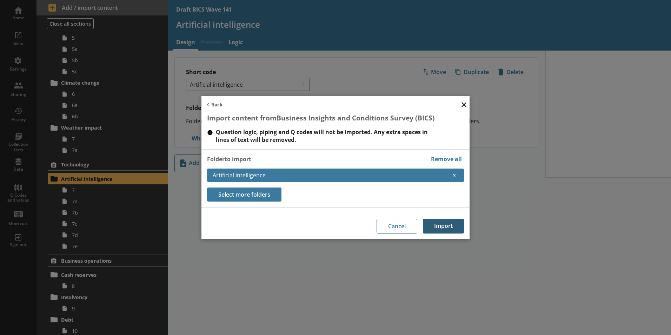
click at [442, 225] on button "Import" at bounding box center [443, 226] width 41 height 15
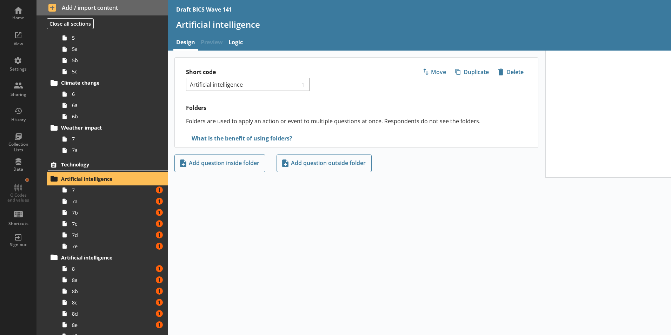
click at [110, 178] on span "Artificial intelligence" at bounding box center [104, 179] width 86 height 7
click at [520, 70] on span "icon-delete Created with Sketch. [GEOGRAPHIC_DATA]" at bounding box center [511, 71] width 31 height 11
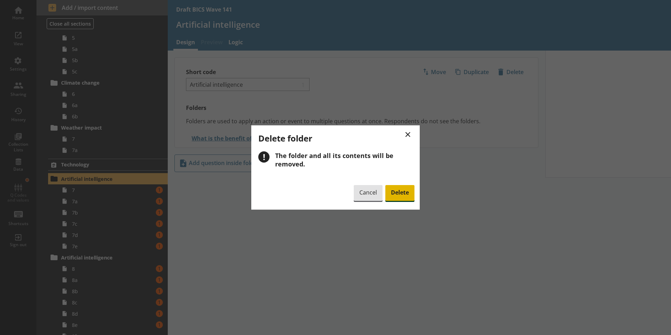
click at [401, 193] on span "Delete" at bounding box center [400, 193] width 29 height 16
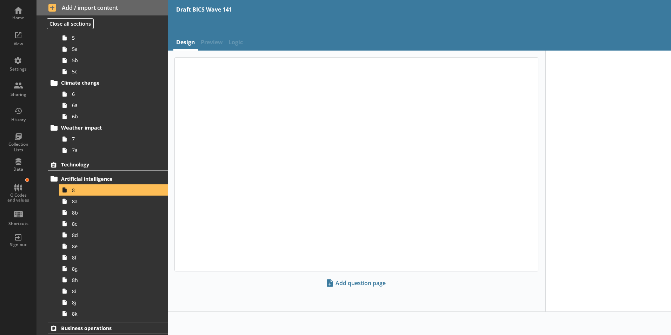
type textarea "x"
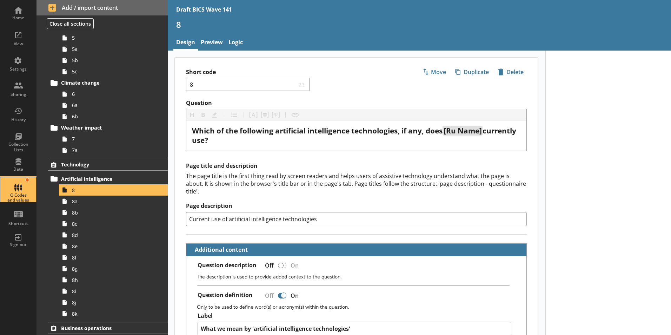
click at [16, 190] on div "Q Codes and values" at bounding box center [18, 189] width 25 height 25
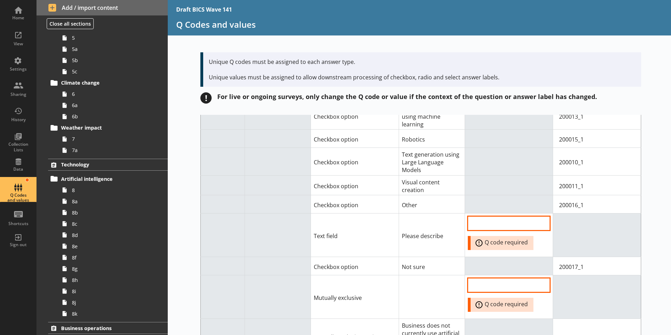
scroll to position [3666, 0]
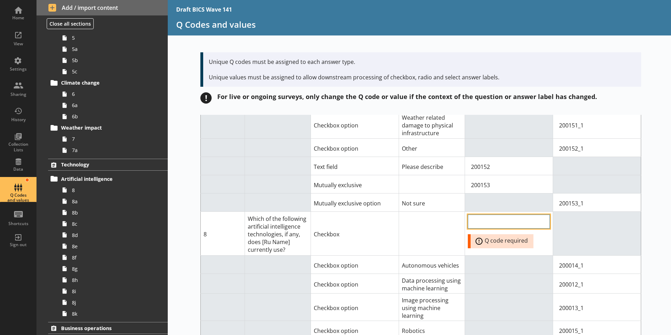
click at [504, 215] on input "QCode input field" at bounding box center [509, 222] width 82 height 14
click at [499, 215] on input "QCode input field" at bounding box center [509, 222] width 82 height 14
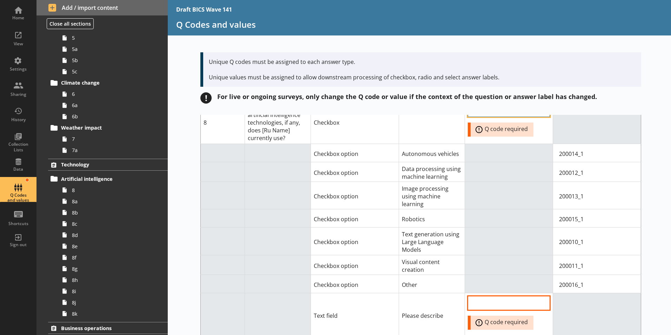
scroll to position [3841, 0]
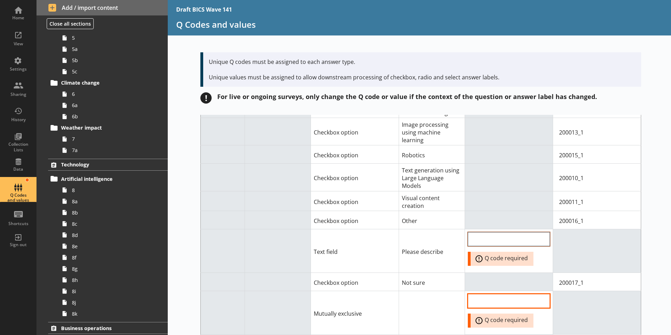
type input "20001X"
click at [486, 232] on input "QCode input field" at bounding box center [509, 239] width 82 height 14
type input "200016"
click at [486, 294] on input "QCode input field" at bounding box center [509, 301] width 82 height 14
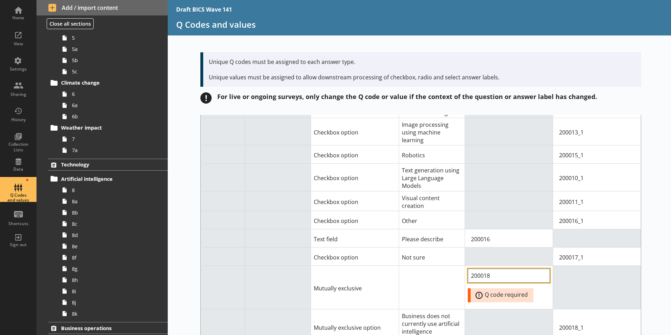
type input "200018"
click at [650, 269] on div "Short code Question Answer Type Answer label Q code for answer type Value for c…" at bounding box center [420, 225] width 504 height 220
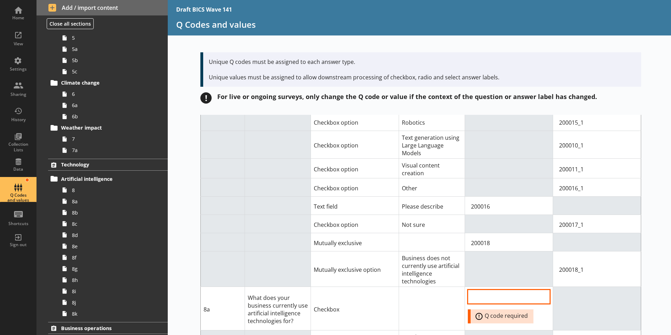
scroll to position [3911, 0]
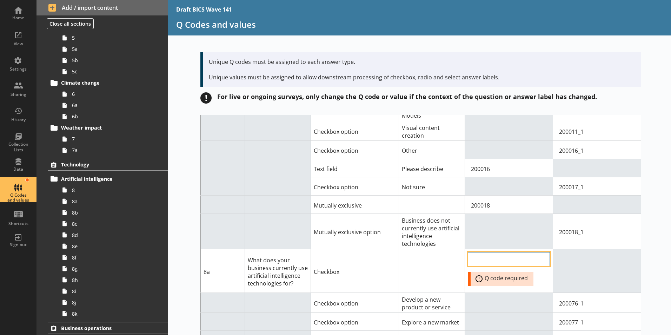
click at [523, 252] on input "QCode input field" at bounding box center [509, 259] width 82 height 14
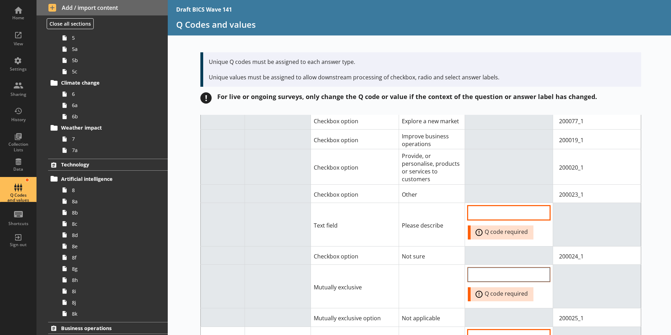
scroll to position [4122, 0]
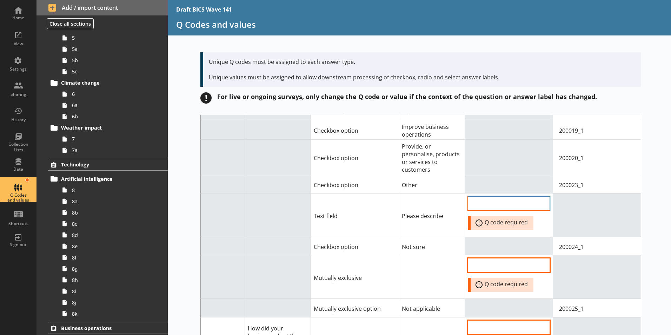
type input "20002A"
click at [475, 196] on input "QCode input field" at bounding box center [509, 203] width 82 height 14
type input "200023"
click at [492, 258] on input "QCode input field" at bounding box center [509, 265] width 82 height 14
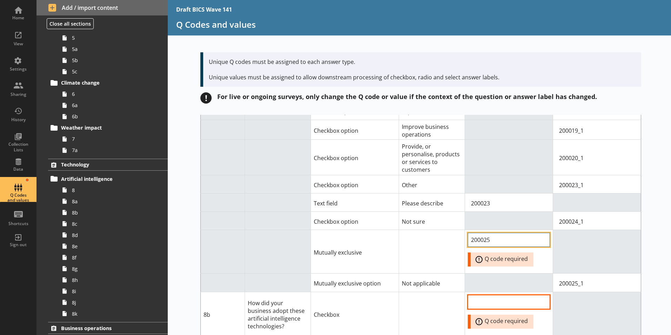
type input "200025"
click at [604, 296] on td at bounding box center [597, 314] width 88 height 44
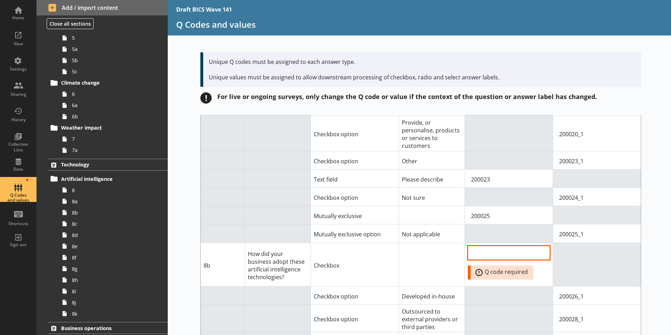
scroll to position [4183, 0]
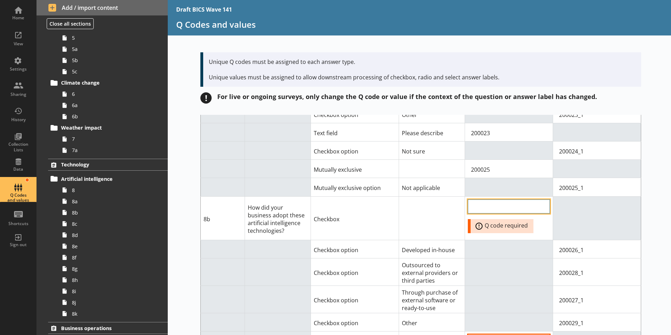
click at [483, 199] on input "QCode input field" at bounding box center [509, 206] width 82 height 14
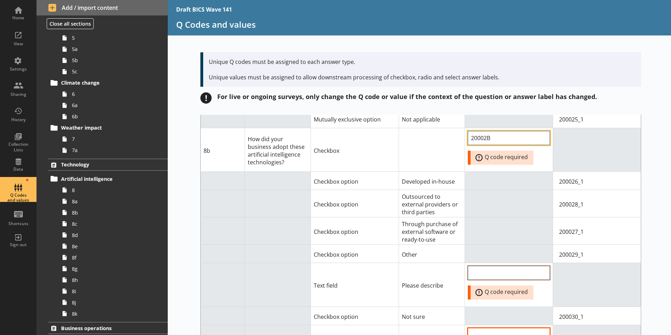
scroll to position [4254, 0]
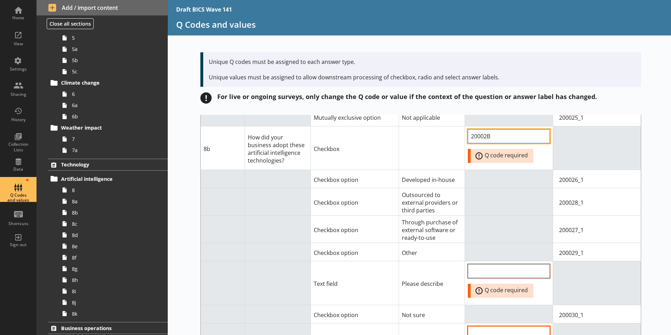
type input "20002B"
click at [502, 264] on input "QCode input field" at bounding box center [509, 271] width 82 height 14
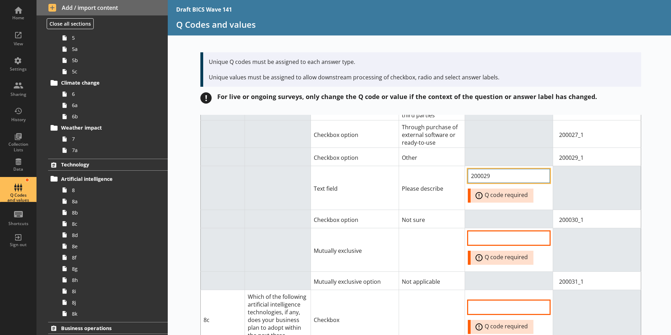
scroll to position [4355, 0]
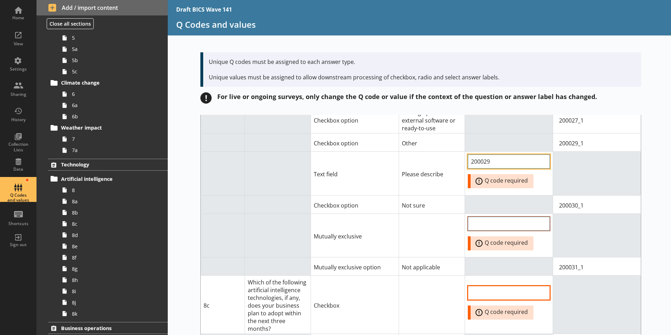
type input "200029"
click at [486, 217] on input "QCode input field" at bounding box center [509, 224] width 82 height 14
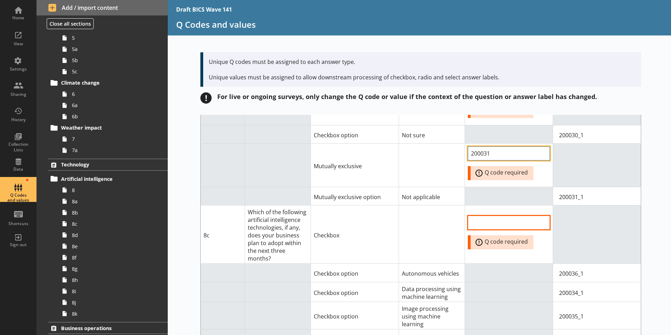
scroll to position [4400, 0]
type input "200031"
click at [478, 216] on input "QCode input field" at bounding box center [509, 223] width 82 height 14
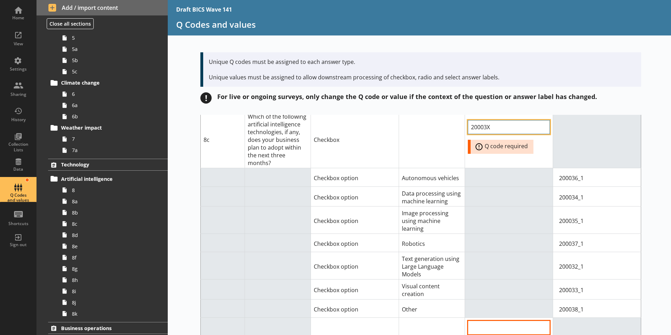
scroll to position [4505, 0]
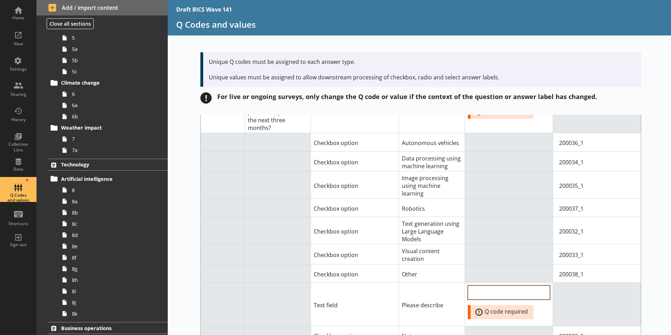
type input "20003X"
click at [495, 286] on input "QCode input field" at bounding box center [509, 293] width 82 height 14
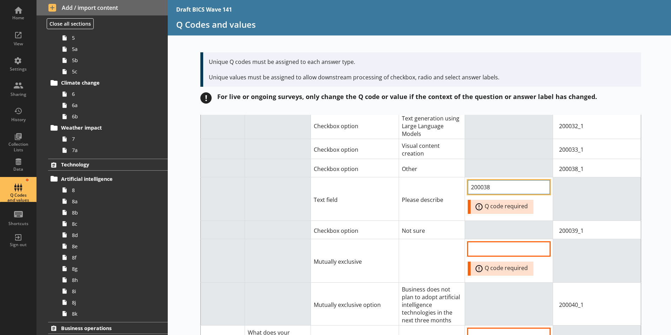
scroll to position [4646, 0]
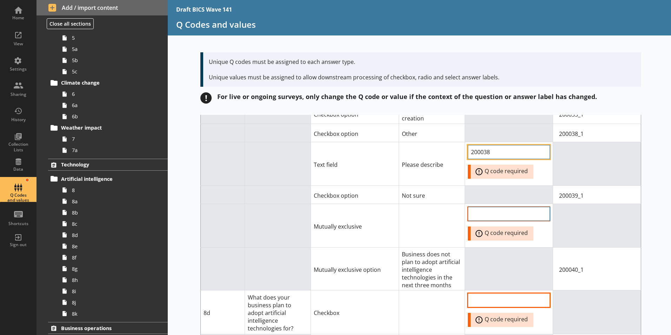
type input "200038"
click at [490, 207] on input "QCode input field" at bounding box center [509, 214] width 82 height 14
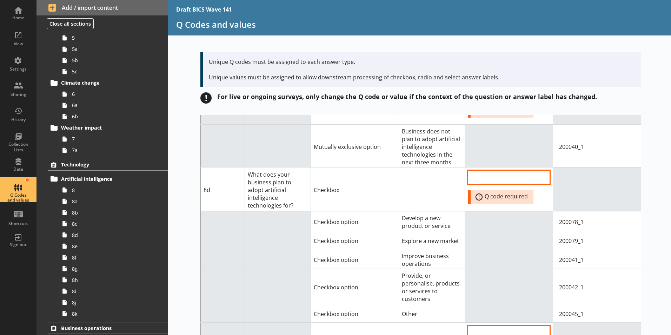
scroll to position [4751, 0]
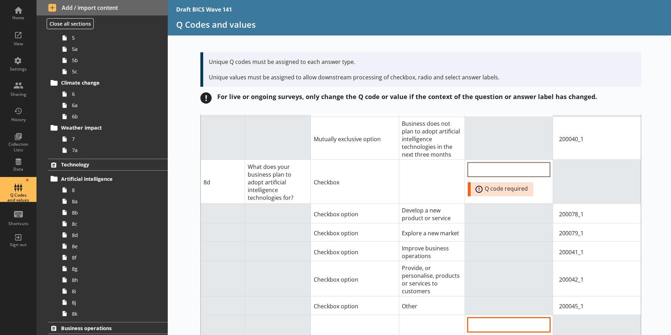
type input "200040"
click at [477, 163] on input "QCode input field" at bounding box center [509, 170] width 82 height 14
type input "20004A"
click at [477, 318] on input "QCode input field" at bounding box center [509, 325] width 82 height 14
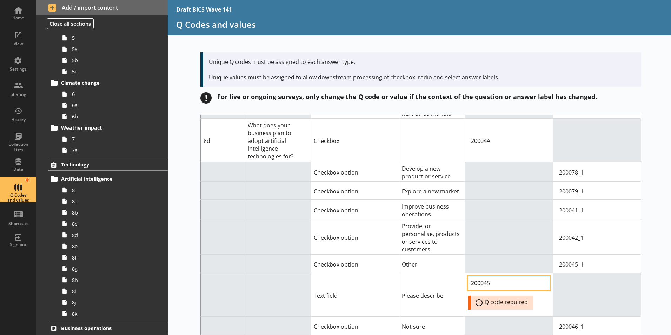
scroll to position [4831, 0]
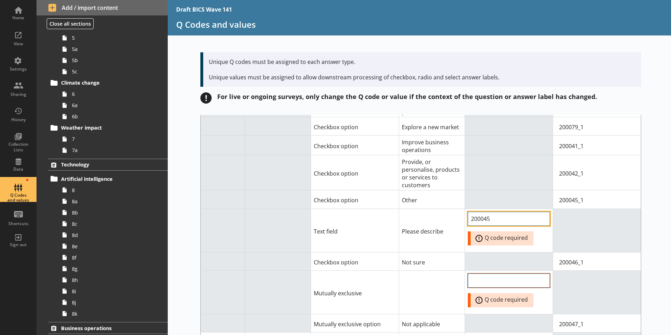
type input "200045"
click at [495, 274] on input "QCode input field" at bounding box center [509, 281] width 82 height 14
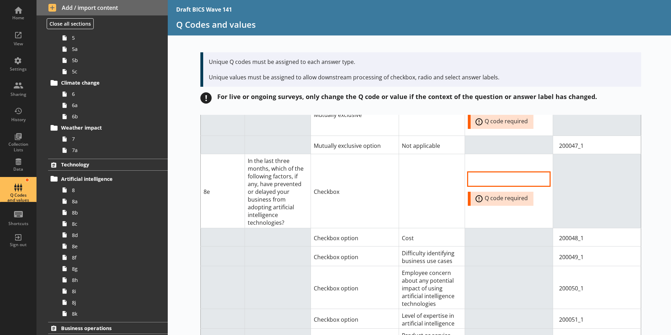
scroll to position [4971, 0]
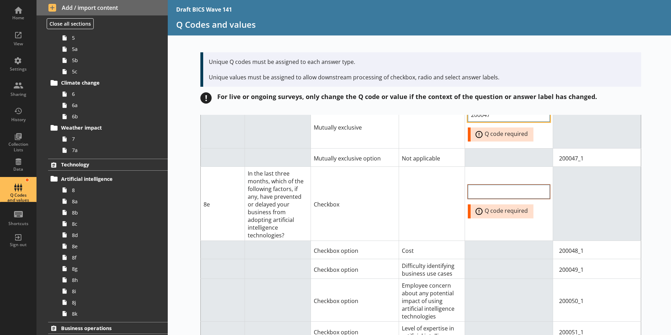
type input "200047"
click at [496, 185] on input "QCode input field" at bounding box center [509, 192] width 82 height 14
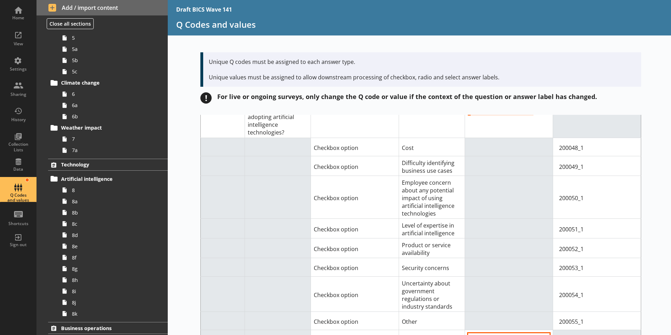
scroll to position [5087, 0]
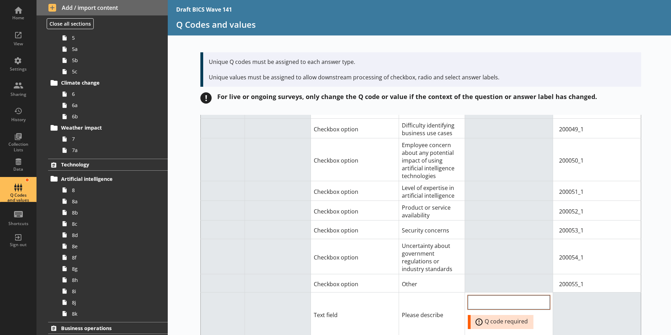
type input "20004B"
click at [498, 295] on input "QCode input field" at bounding box center [509, 302] width 82 height 14
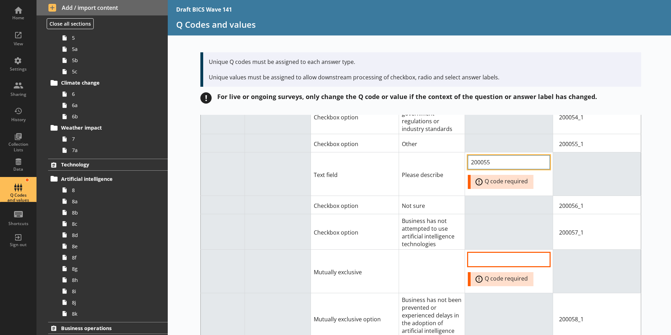
scroll to position [5227, 0]
type input "200055"
click at [502, 252] on input "QCode input field" at bounding box center [509, 259] width 82 height 14
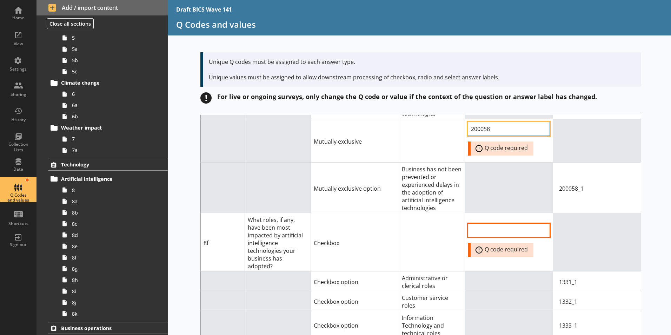
scroll to position [5333, 0]
type input "200058"
click at [510, 223] on input "QCode input field" at bounding box center [509, 230] width 82 height 14
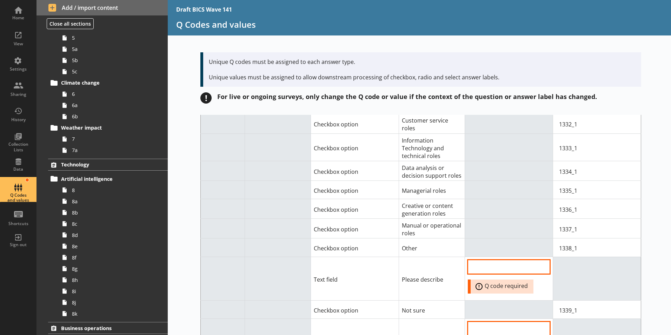
scroll to position [5508, 0]
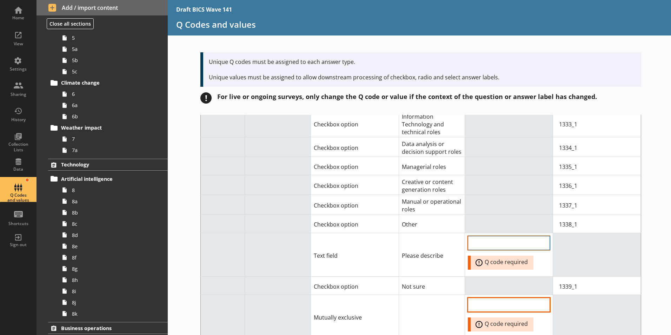
type input "133X"
click at [486, 236] on input "QCode input field" at bounding box center [509, 243] width 82 height 14
type input "1338"
click at [508, 298] on input "QCode input field" at bounding box center [509, 305] width 82 height 14
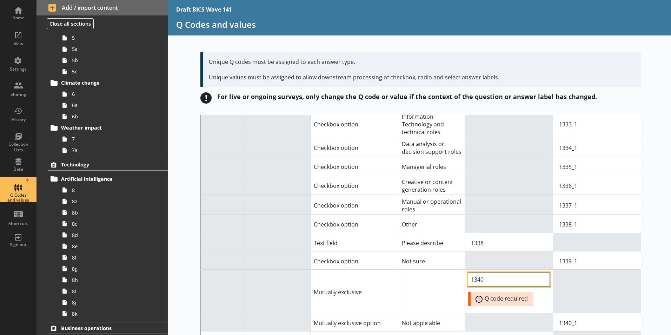
type input "1340"
click at [599, 270] on td at bounding box center [597, 292] width 88 height 44
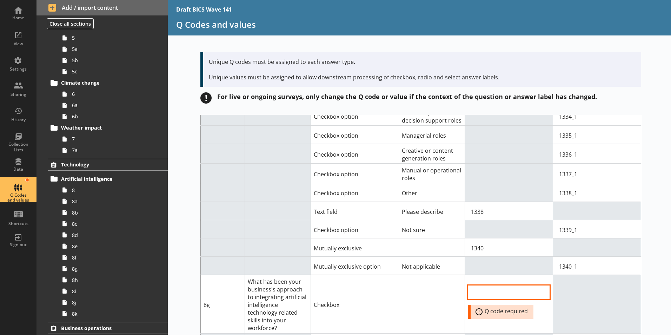
scroll to position [5578, 0]
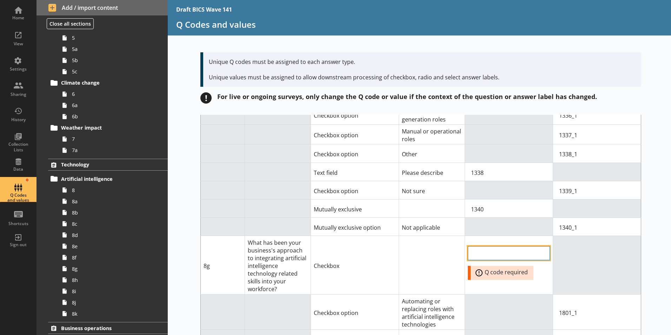
click at [484, 246] on input "QCode input field" at bounding box center [509, 253] width 82 height 14
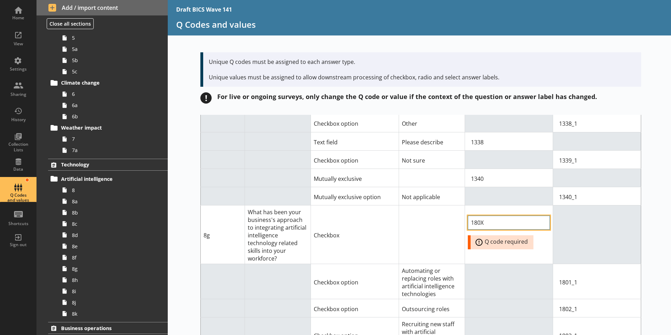
scroll to position [5649, 0]
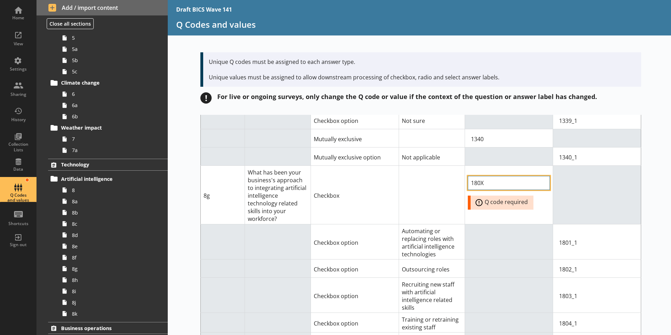
type input "180X"
click at [500, 259] on td at bounding box center [509, 268] width 88 height 18
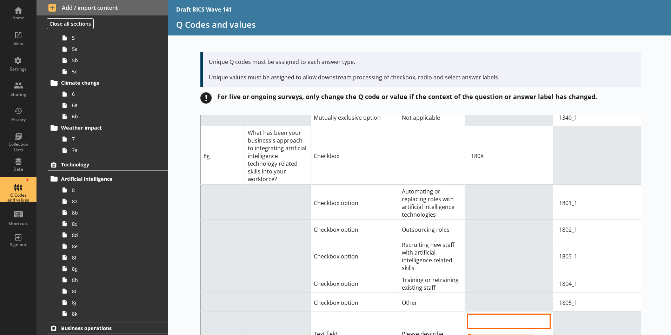
scroll to position [5754, 0]
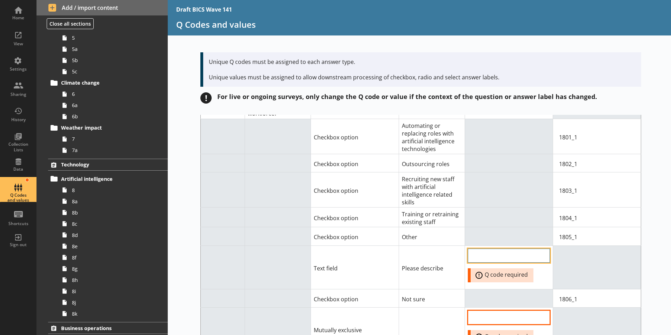
click at [477, 249] on input "QCode input field" at bounding box center [509, 256] width 82 height 14
type input "1805"
click at [486, 310] on input "QCode input field" at bounding box center [509, 317] width 82 height 14
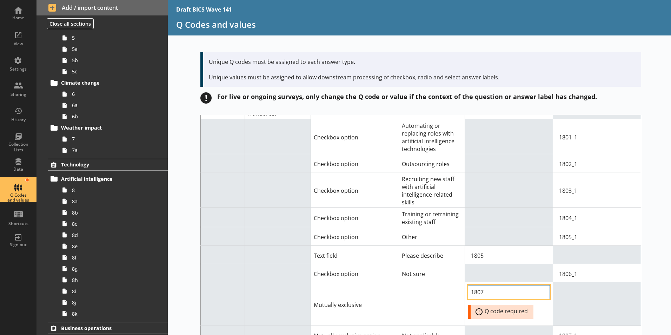
type input "1807"
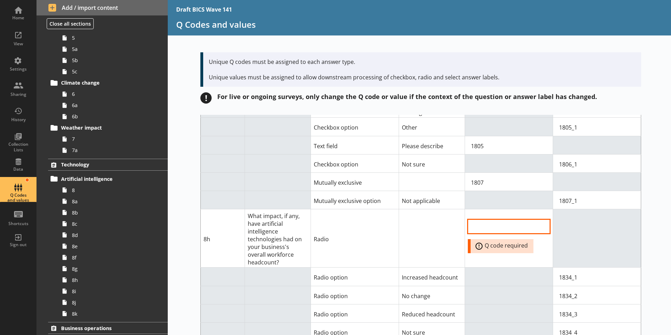
scroll to position [5894, 0]
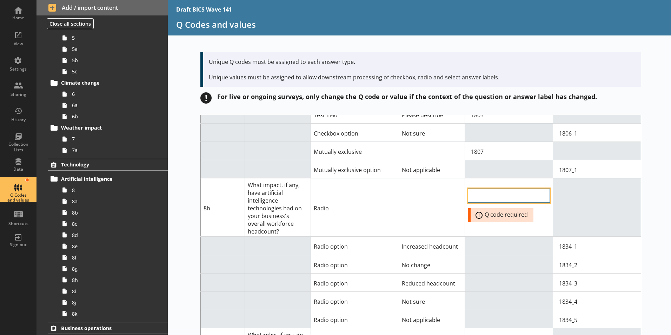
click at [497, 189] on input "QCode input field" at bounding box center [509, 196] width 82 height 14
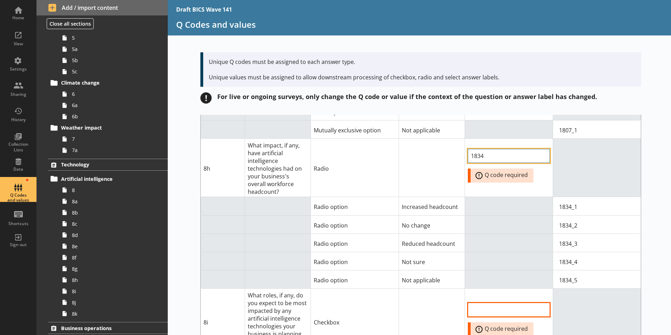
scroll to position [6000, 0]
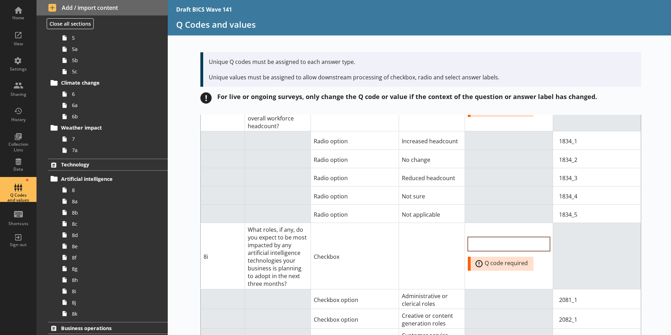
type input "1834"
click at [493, 237] on input "QCode input field" at bounding box center [509, 244] width 82 height 14
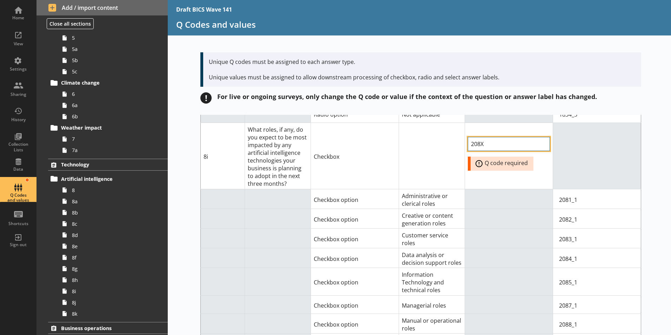
scroll to position [6140, 0]
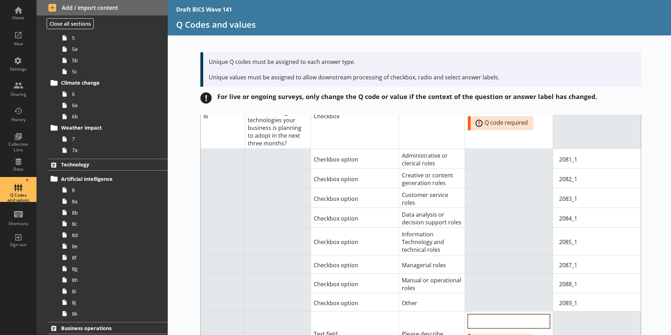
type input "208X"
click at [503, 314] on input "QCode input field" at bounding box center [509, 321] width 82 height 14
type input "2089"
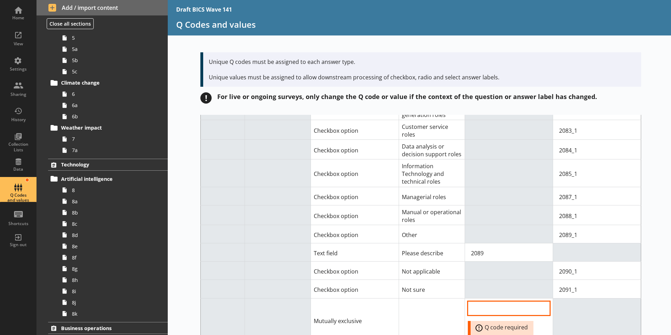
scroll to position [6210, 0]
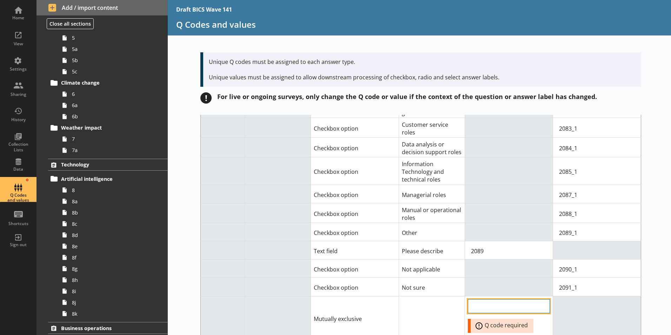
click at [495, 299] on input "QCode input field" at bounding box center [509, 306] width 82 height 14
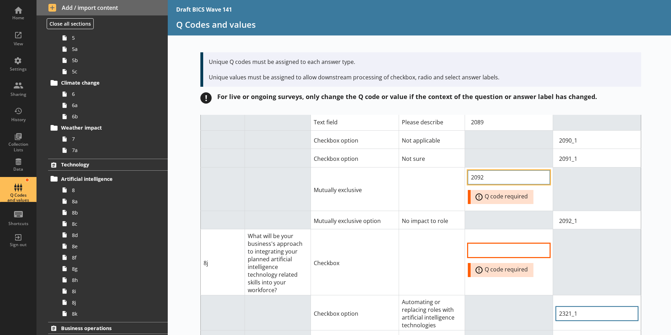
scroll to position [6351, 0]
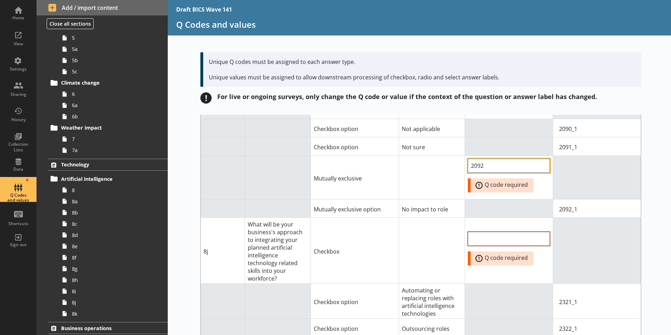
type input "2092"
click at [507, 232] on input "QCode input field" at bounding box center [509, 239] width 82 height 14
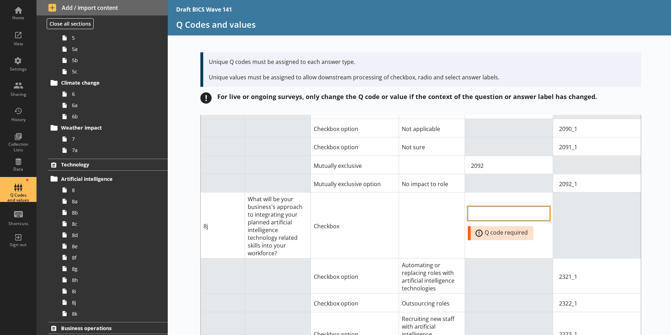
click at [516, 207] on input "QCode input field" at bounding box center [509, 214] width 82 height 14
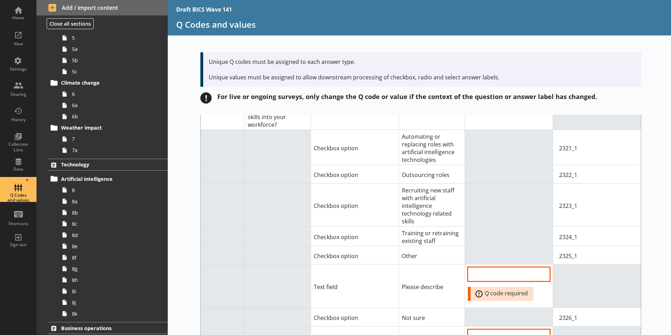
scroll to position [6491, 0]
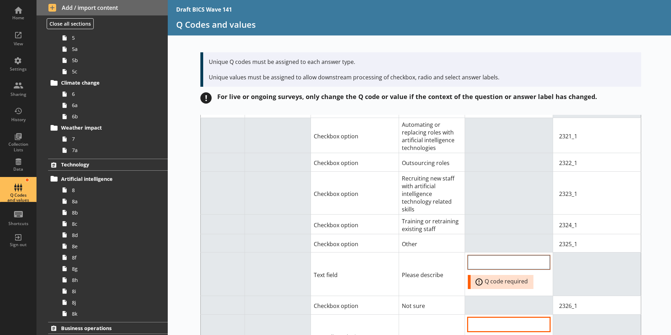
type input "232X"
click at [524, 255] on input "QCode input field" at bounding box center [509, 262] width 82 height 14
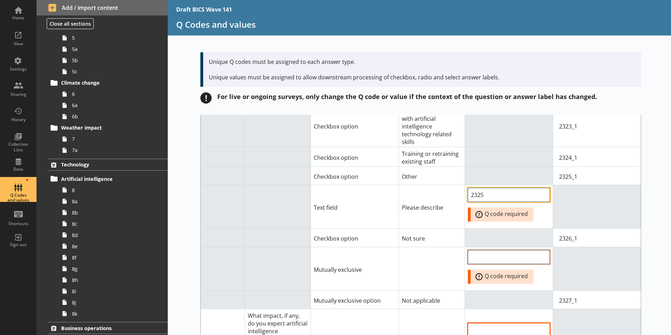
scroll to position [6562, 0]
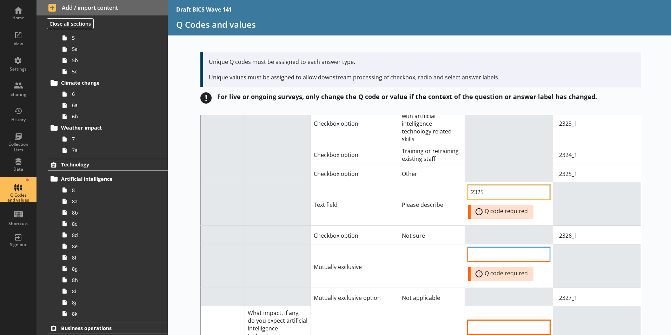
type input "2325"
click at [483, 247] on input "QCode input field" at bounding box center [509, 254] width 82 height 14
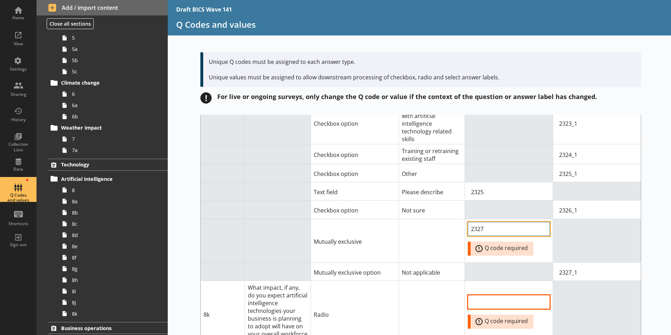
type input "2327"
click at [578, 281] on td at bounding box center [597, 314] width 88 height 66
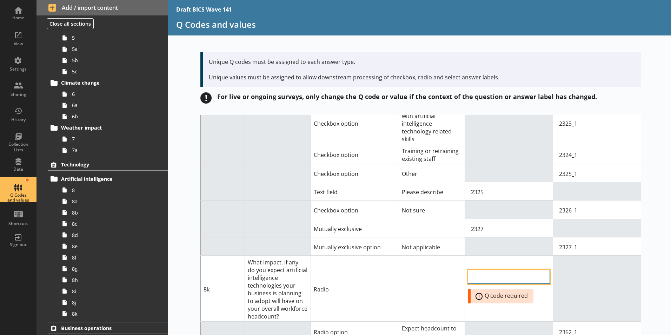
click at [478, 270] on input "QCode input field" at bounding box center [509, 277] width 82 height 14
type input "2362"
click at [482, 255] on td "2362 Error: Q code required" at bounding box center [509, 288] width 88 height 66
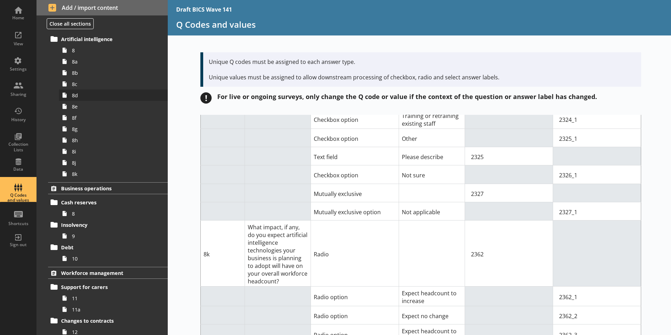
scroll to position [316, 0]
click at [72, 211] on span "8" at bounding box center [111, 213] width 78 height 7
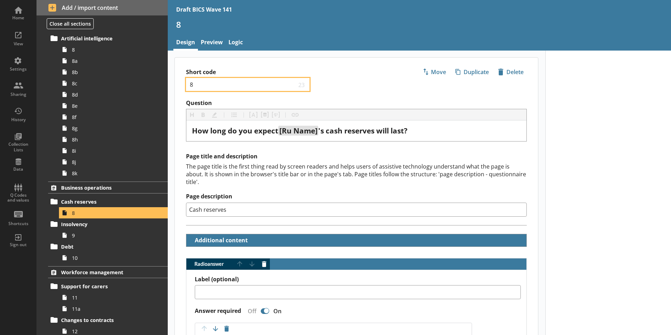
drag, startPoint x: 196, startPoint y: 86, endPoint x: 191, endPoint y: 85, distance: 5.7
click at [191, 85] on input "8" at bounding box center [242, 84] width 107 height 7
type textarea "x"
type input "9"
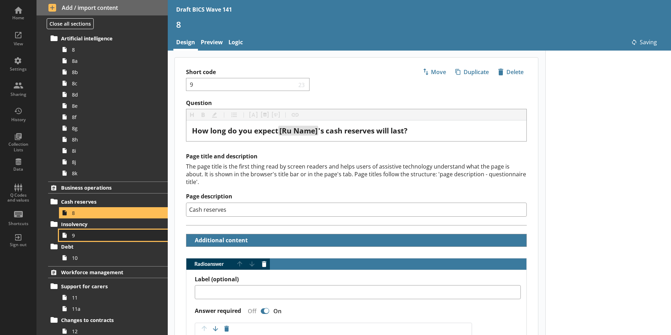
click at [76, 236] on span "9" at bounding box center [111, 235] width 78 height 7
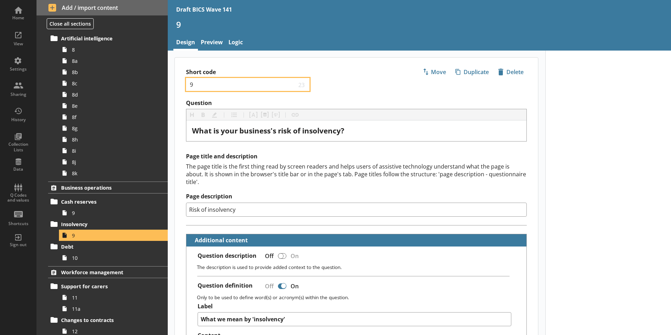
drag, startPoint x: 196, startPoint y: 84, endPoint x: 188, endPoint y: 83, distance: 8.9
click at [188, 83] on div "9 23" at bounding box center [248, 84] width 124 height 13
type textarea "x"
type input "1"
type textarea "x"
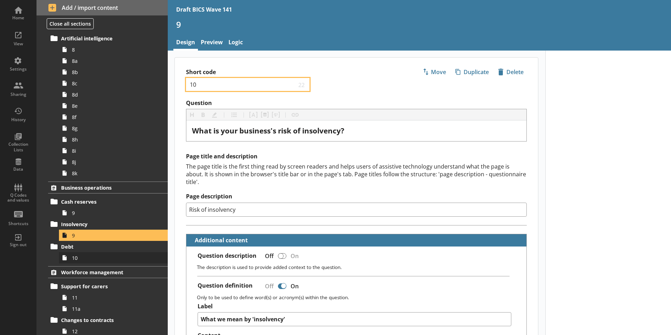
type input "10"
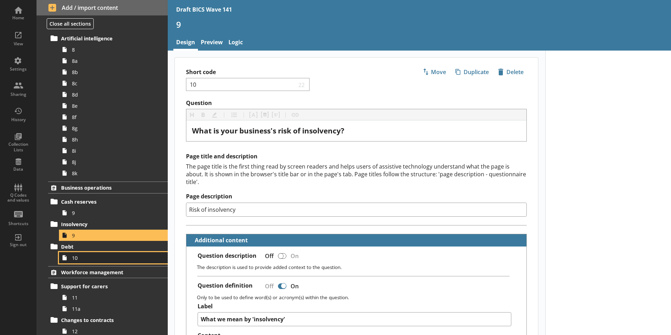
click at [77, 261] on link "10" at bounding box center [113, 257] width 109 height 11
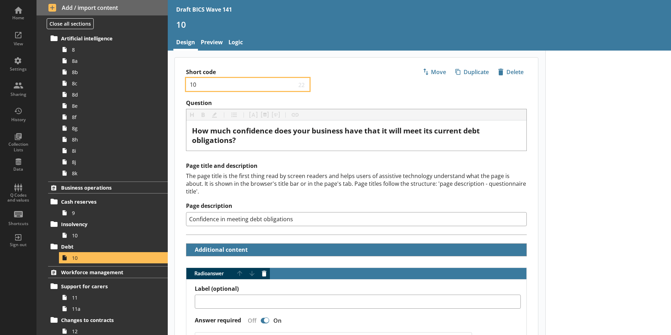
drag, startPoint x: 199, startPoint y: 84, endPoint x: 187, endPoint y: 84, distance: 11.9
click at [187, 84] on div "10 22" at bounding box center [248, 84] width 124 height 13
type textarea "x"
type input "1"
type textarea "x"
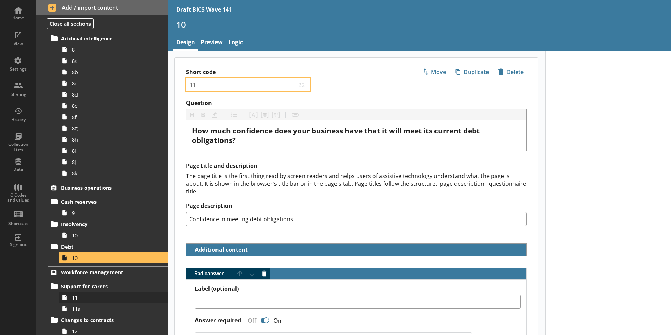
type input "11"
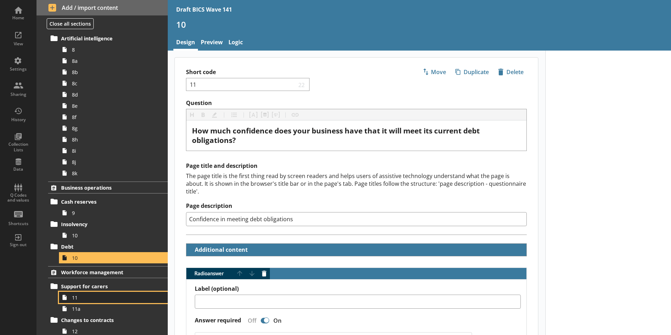
click at [79, 299] on span "11" at bounding box center [111, 297] width 78 height 7
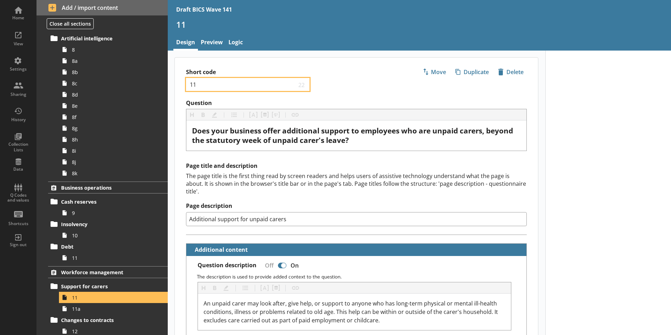
drag, startPoint x: 197, startPoint y: 84, endPoint x: 191, endPoint y: 83, distance: 6.7
click at [191, 83] on input "11" at bounding box center [242, 84] width 107 height 7
type textarea "x"
type input "1"
type textarea "x"
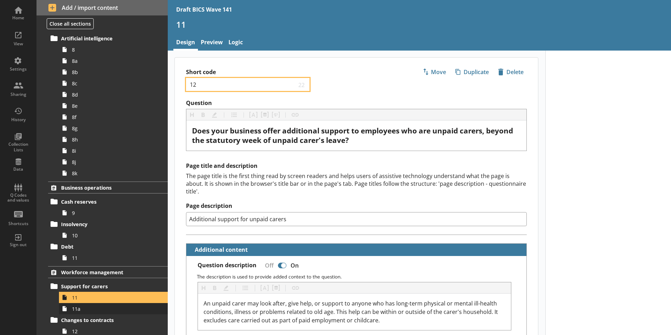
type input "12"
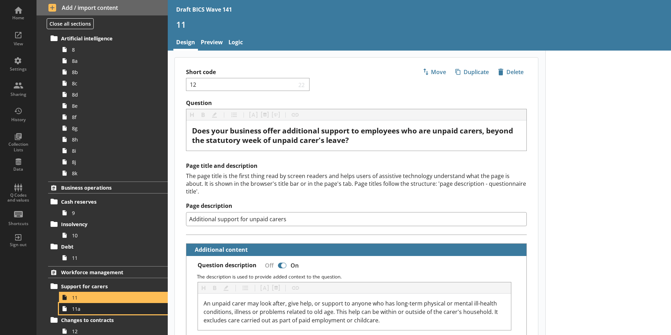
click at [84, 309] on span "11a" at bounding box center [111, 309] width 78 height 7
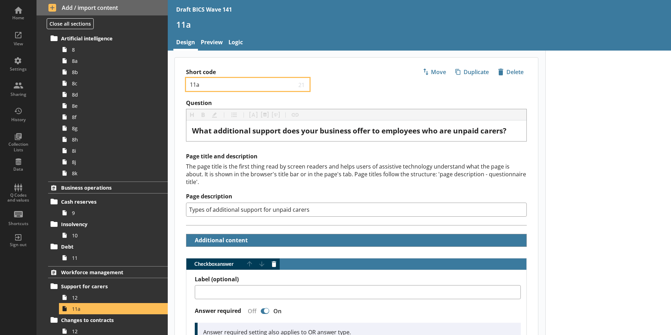
drag, startPoint x: 201, startPoint y: 85, endPoint x: 185, endPoint y: 83, distance: 15.9
click at [185, 83] on div "Short code 11a 21 Move icon-copy Duplicate icon-delete Created with Sketch. [GE…" at bounding box center [356, 79] width 363 height 42
type textarea "x"
type input "1"
type textarea "x"
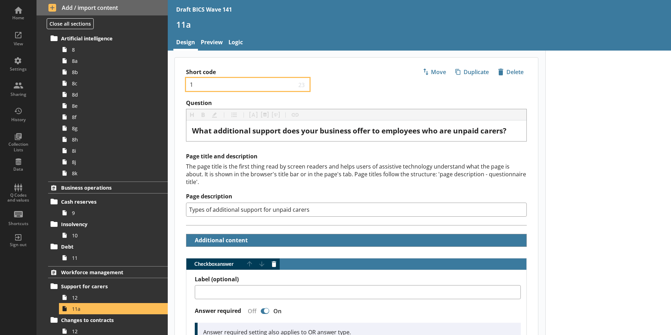
type input "12"
type textarea "x"
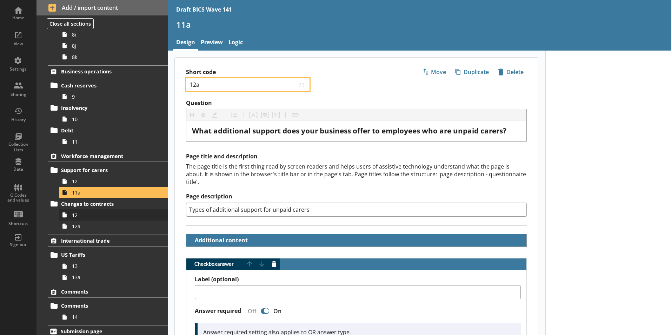
scroll to position [438, 0]
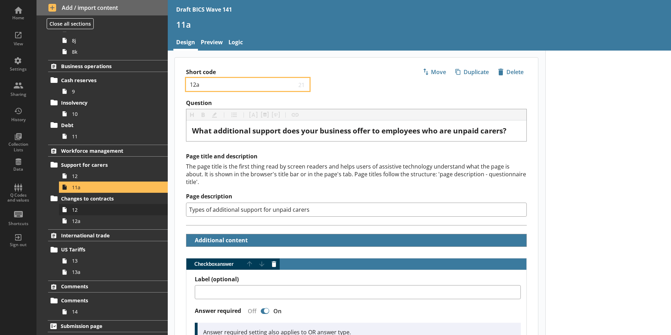
type input "12a"
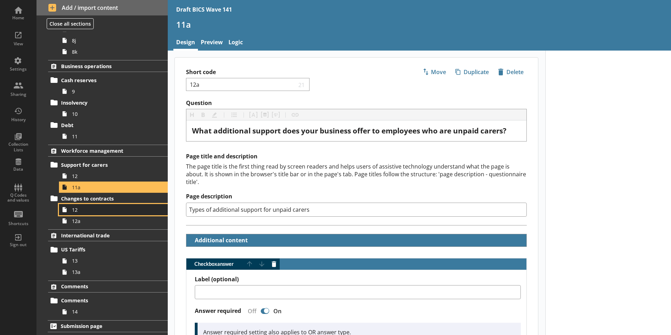
click at [78, 209] on span "12" at bounding box center [111, 210] width 78 height 7
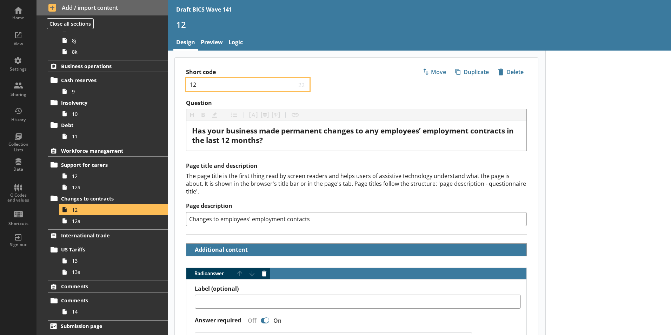
drag, startPoint x: 200, startPoint y: 84, endPoint x: 191, endPoint y: 83, distance: 8.9
click at [191, 83] on input "12" at bounding box center [242, 84] width 107 height 7
type textarea "x"
type input "1"
type textarea "x"
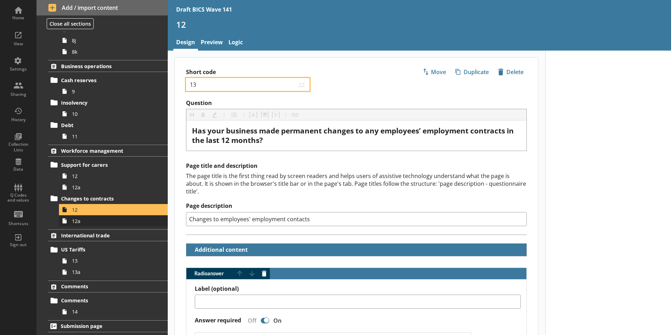
type input "13"
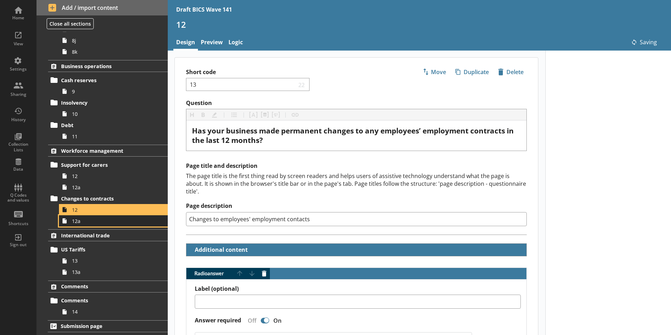
click at [82, 221] on span "12a" at bounding box center [111, 221] width 78 height 7
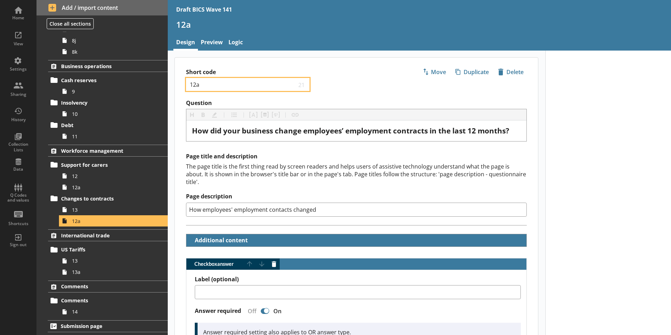
drag, startPoint x: 203, startPoint y: 85, endPoint x: 180, endPoint y: 85, distance: 23.2
click at [180, 85] on div "Short code 12a 21 Move icon-copy Duplicate icon-delete Created with Sketch. [GE…" at bounding box center [356, 79] width 363 height 42
type textarea "x"
type input "1"
type textarea "x"
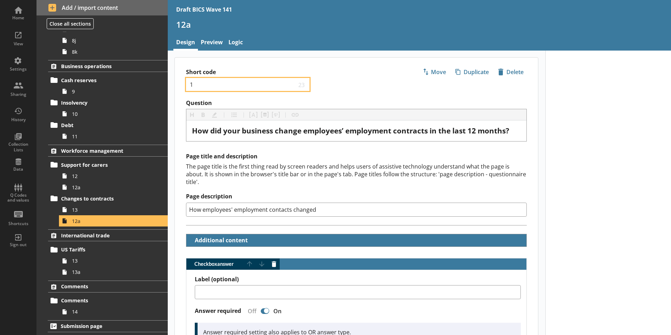
type input "13"
type textarea "x"
type input "13a"
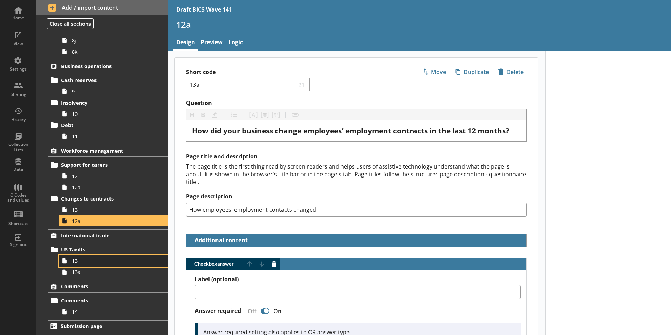
click at [78, 264] on link "13" at bounding box center [113, 260] width 109 height 11
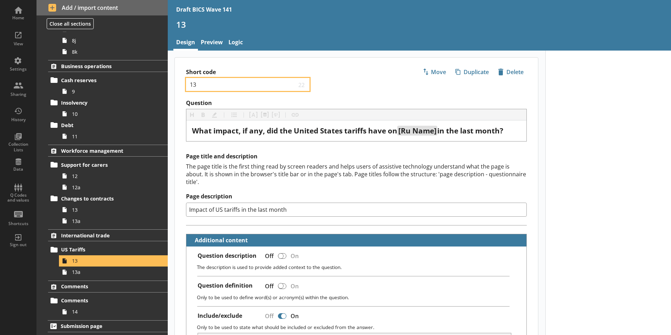
drag, startPoint x: 196, startPoint y: 85, endPoint x: 188, endPoint y: 85, distance: 8.4
click at [188, 85] on div "13 22" at bounding box center [248, 84] width 124 height 13
type textarea "x"
type input "1"
type textarea "x"
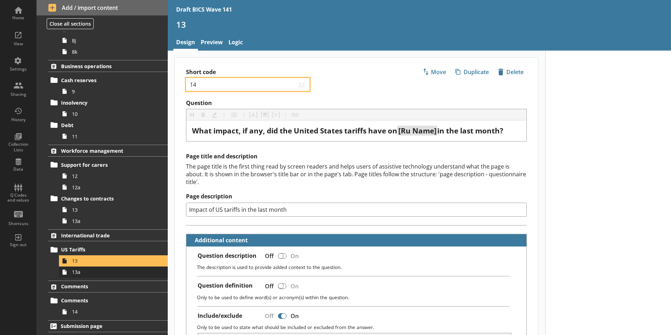
type input "14"
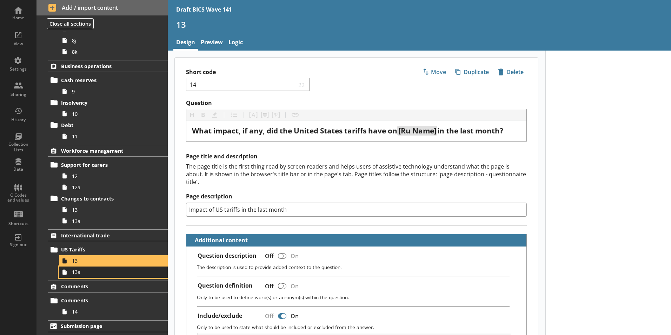
click at [74, 276] on link "13a" at bounding box center [113, 272] width 109 height 11
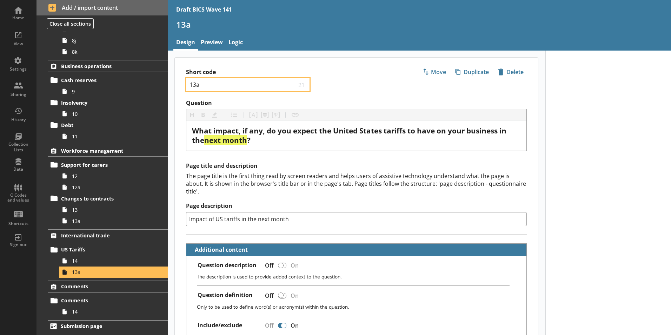
drag, startPoint x: 201, startPoint y: 85, endPoint x: 181, endPoint y: 86, distance: 20.7
click at [180, 86] on div "Short code 13a 21 Move icon-copy Duplicate icon-delete Created with Sketch. [GE…" at bounding box center [356, 79] width 363 height 42
type textarea "x"
type input "1"
type textarea "x"
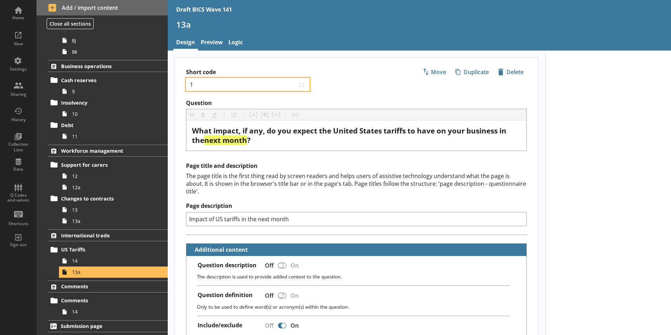
type input "14"
type textarea "x"
type input "14a"
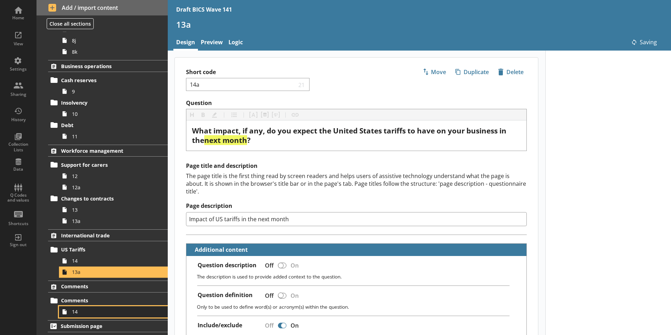
click at [73, 313] on span "14" at bounding box center [111, 311] width 78 height 7
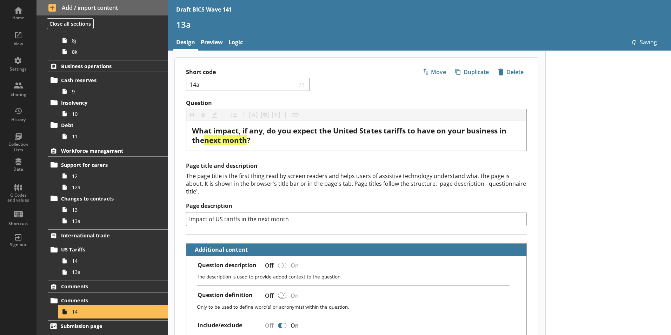
type textarea "x"
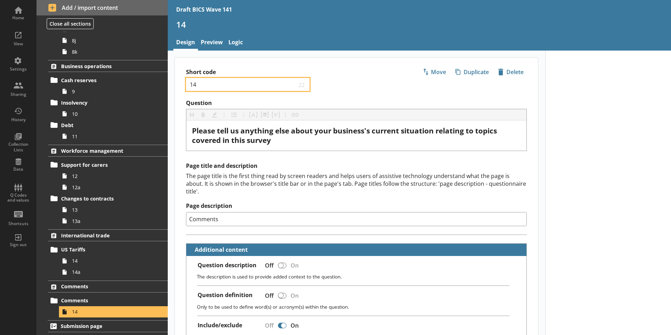
drag, startPoint x: 202, startPoint y: 82, endPoint x: 187, endPoint y: 82, distance: 15.5
click at [187, 82] on div "14 22" at bounding box center [248, 84] width 124 height 13
type input "15"
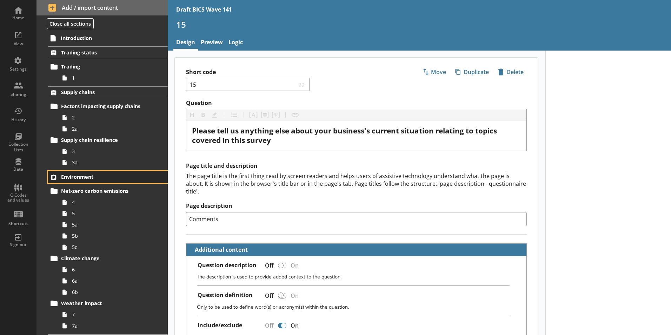
click at [86, 177] on span "Environment" at bounding box center [104, 176] width 86 height 7
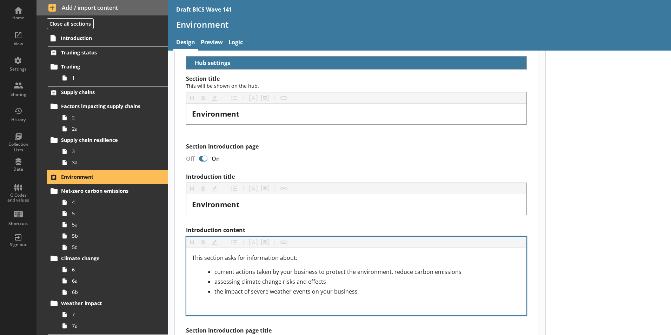
scroll to position [105, 0]
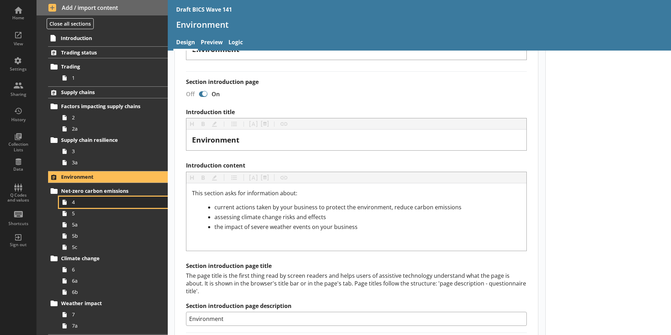
click at [72, 204] on span "4" at bounding box center [111, 202] width 78 height 7
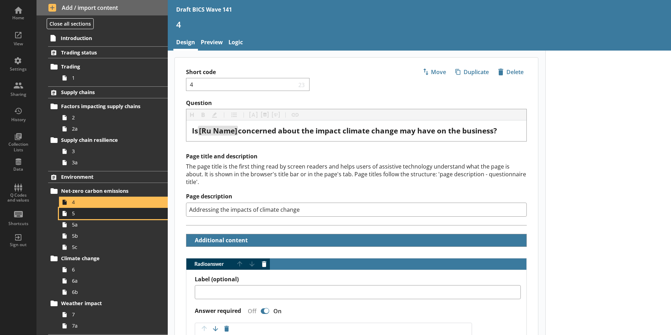
click at [73, 216] on span "5" at bounding box center [111, 213] width 78 height 7
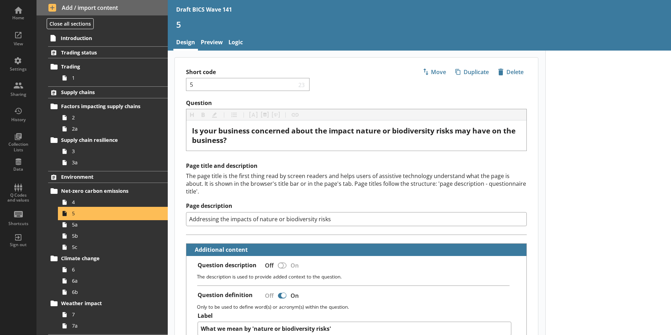
type textarea "x"
drag, startPoint x: 329, startPoint y: 212, endPoint x: 176, endPoint y: 222, distance: 153.1
click at [176, 222] on div "Page title and description The page title is the first thing read by screen rea…" at bounding box center [356, 198] width 363 height 72
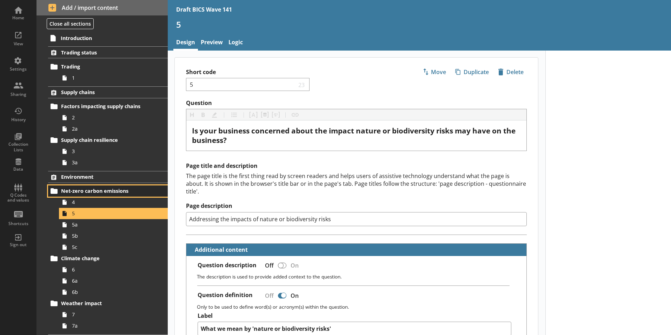
click at [76, 191] on span "Net-zero carbon emissions" at bounding box center [104, 191] width 86 height 7
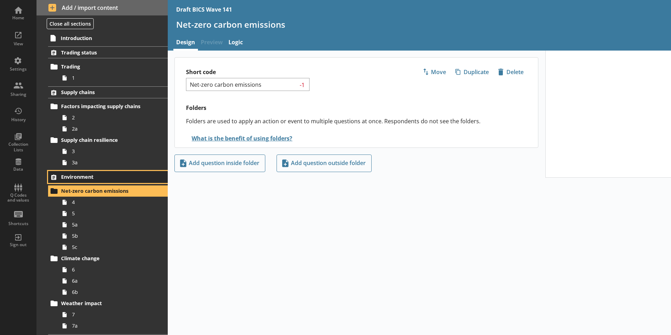
click at [76, 175] on span "Environment" at bounding box center [104, 176] width 86 height 7
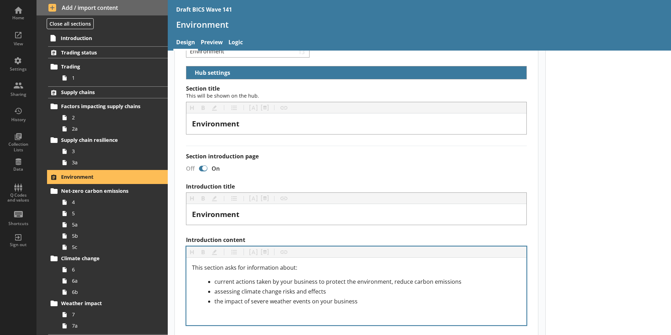
scroll to position [70, 0]
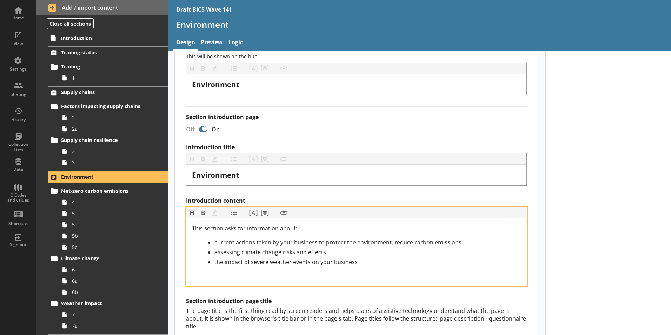
click at [445, 244] on div "current actions taken by your business to protect the environment, reduce carbo…" at bounding box center [368, 242] width 307 height 8
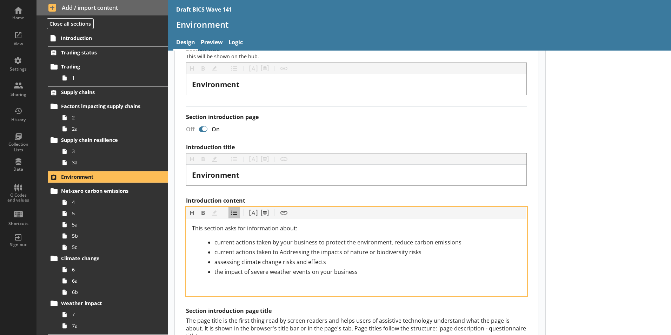
click at [258, 252] on span "current actions taken to Addressing the impacts of nature or biodiversity risks" at bounding box center [318, 252] width 207 height 8
click at [338, 254] on span "current actions taken by your business to Addressing the impacts of nature or b…" at bounding box center [342, 252] width 254 height 8
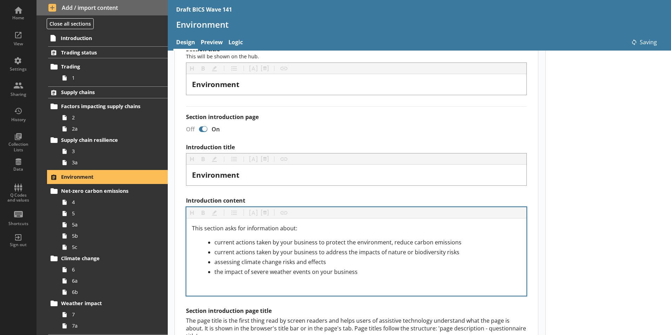
click at [72, 176] on span "Environment" at bounding box center [104, 176] width 86 height 7
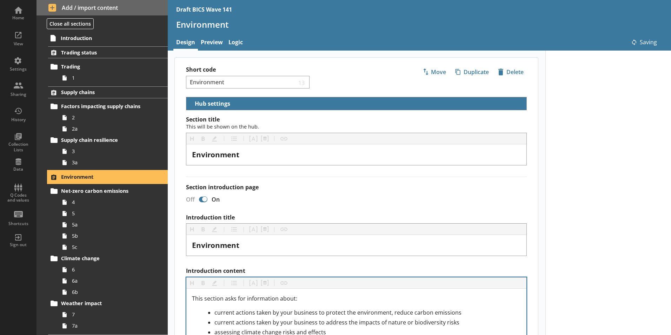
click at [72, 176] on span "Environment" at bounding box center [104, 176] width 86 height 7
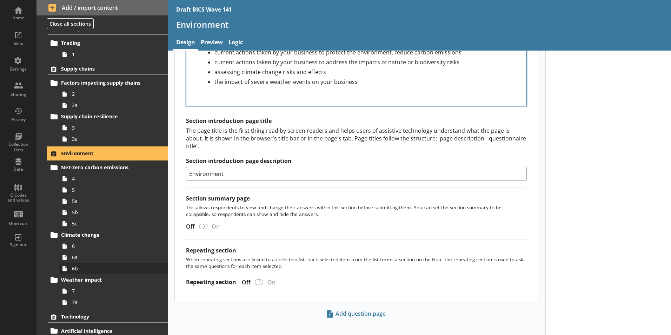
scroll to position [105, 0]
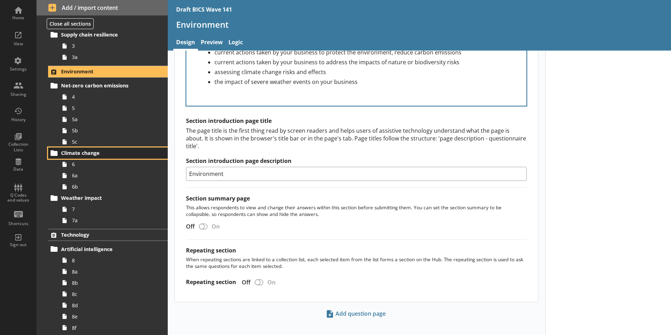
click at [75, 152] on span "Climate change" at bounding box center [104, 153] width 86 height 7
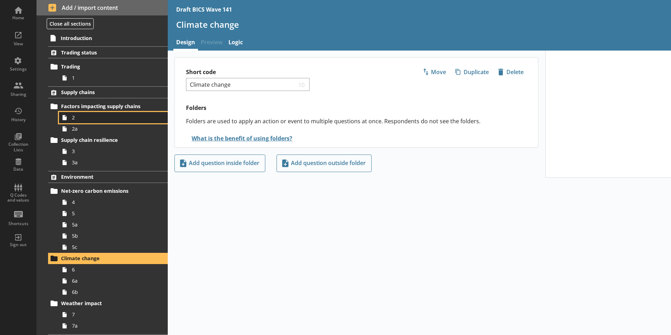
click at [70, 119] on link "2" at bounding box center [113, 117] width 109 height 11
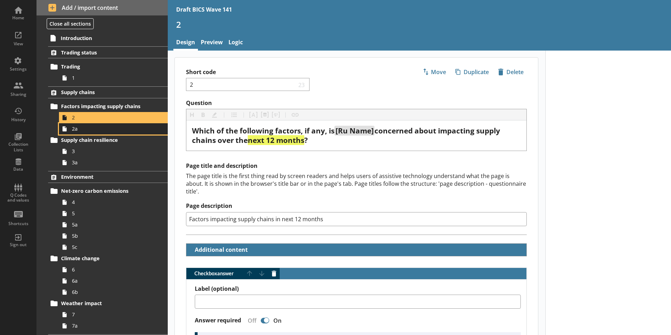
click at [73, 130] on span "2a" at bounding box center [111, 128] width 78 height 7
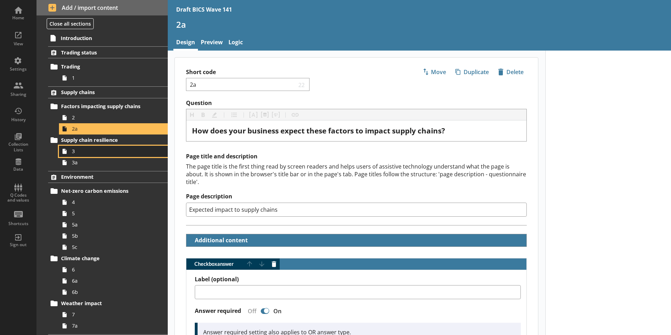
click at [74, 151] on span "3" at bounding box center [111, 151] width 78 height 7
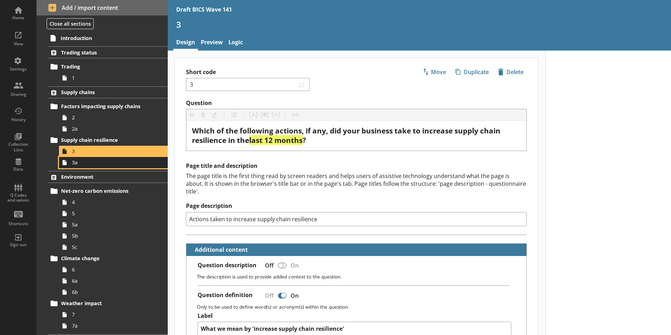
click at [71, 166] on link "3a" at bounding box center [113, 162] width 109 height 11
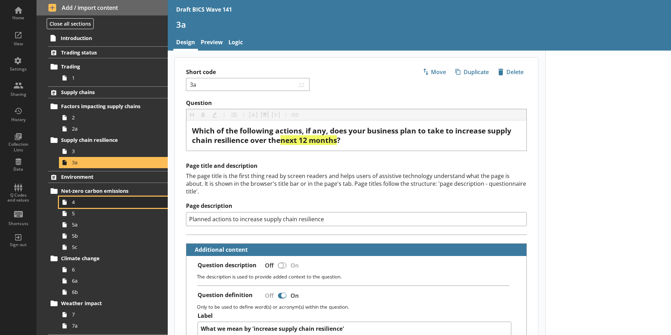
click at [73, 201] on span "4" at bounding box center [111, 202] width 78 height 7
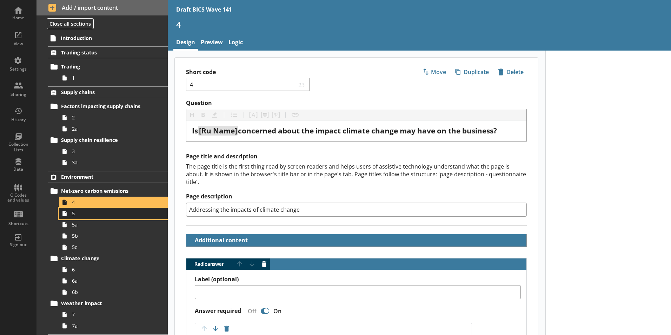
click at [75, 217] on link "5" at bounding box center [113, 213] width 109 height 11
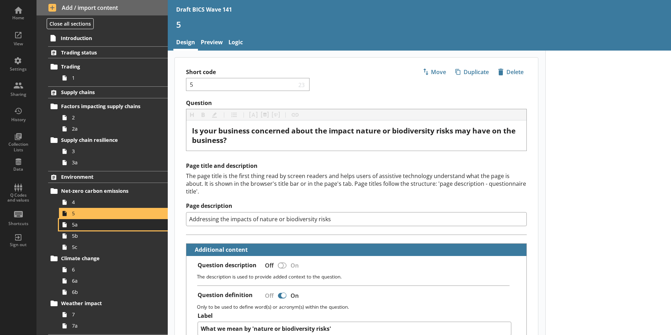
click at [76, 228] on link "5a" at bounding box center [113, 224] width 109 height 11
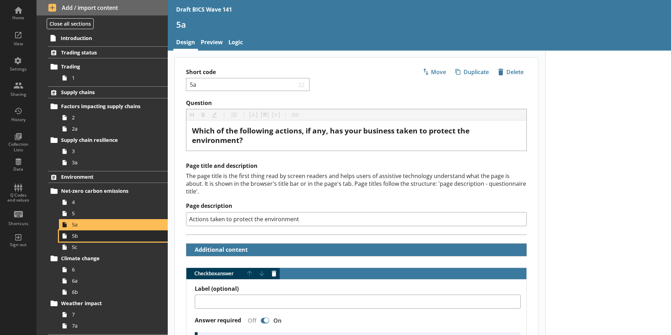
click at [77, 236] on span "5b" at bounding box center [111, 235] width 78 height 7
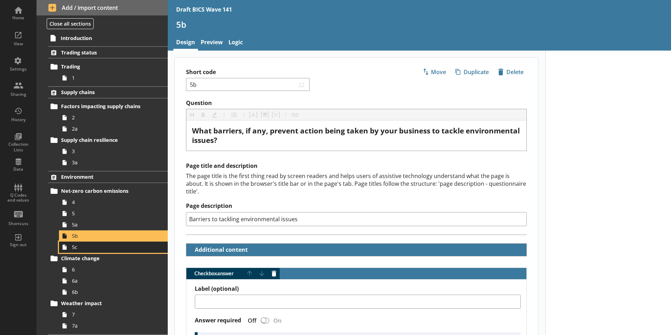
click at [77, 247] on span "5c" at bounding box center [111, 247] width 78 height 7
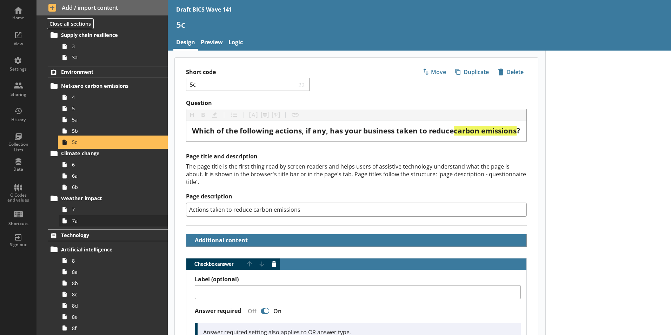
scroll to position [105, 0]
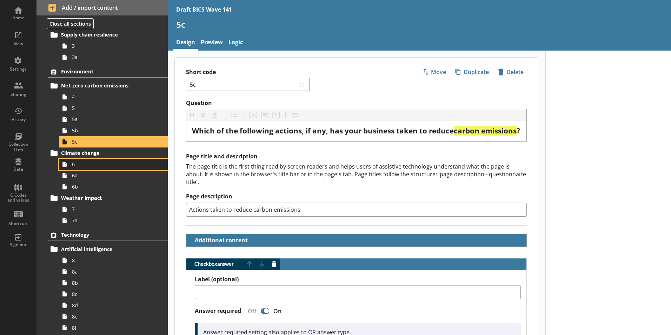
click at [75, 167] on span "6" at bounding box center [111, 164] width 78 height 7
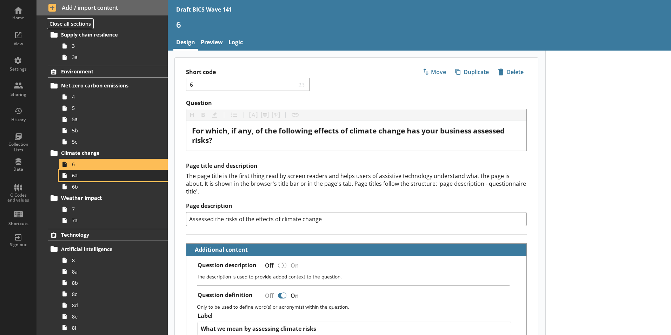
click at [74, 179] on link "6a" at bounding box center [113, 175] width 109 height 11
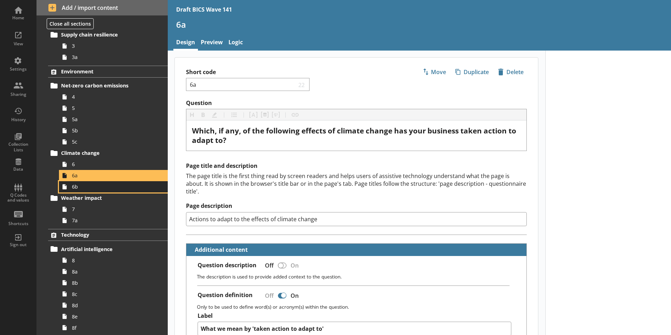
click at [76, 188] on span "6b" at bounding box center [111, 186] width 78 height 7
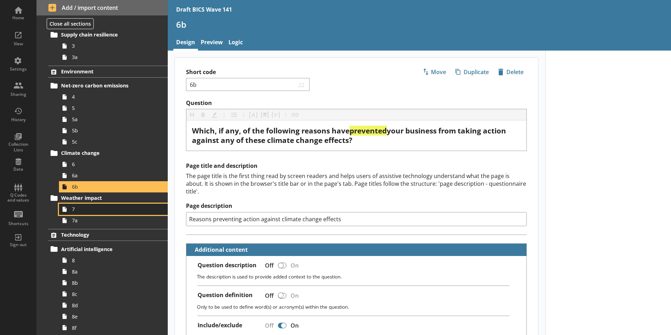
click at [68, 210] on icon at bounding box center [64, 209] width 11 height 11
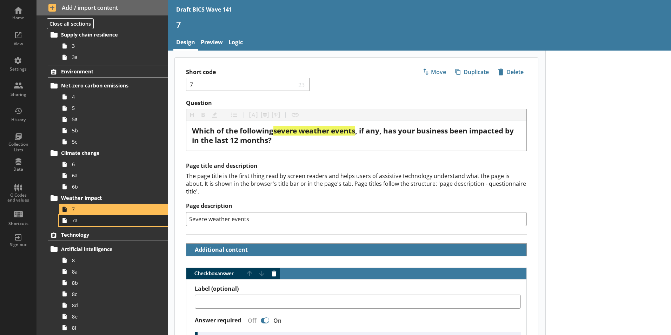
click at [73, 224] on link "7a" at bounding box center [113, 220] width 109 height 11
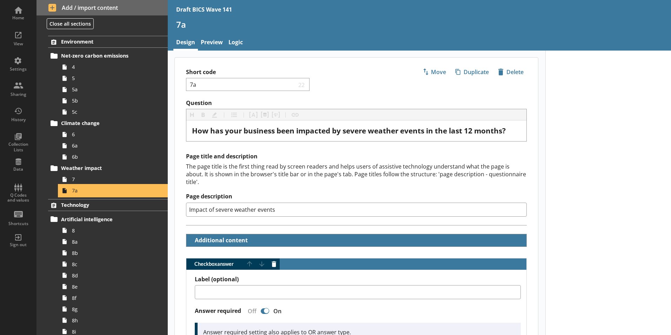
scroll to position [211, 0]
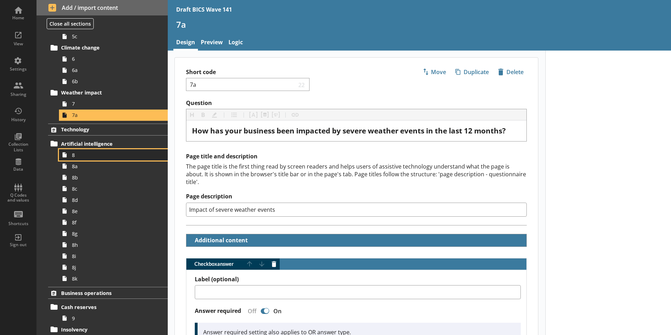
click at [71, 157] on link "8" at bounding box center [113, 154] width 109 height 11
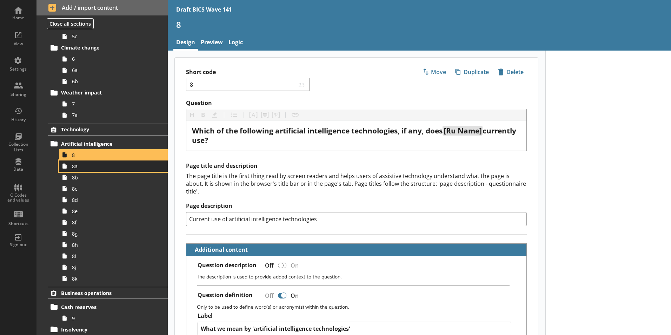
click at [74, 168] on span "8a" at bounding box center [111, 166] width 78 height 7
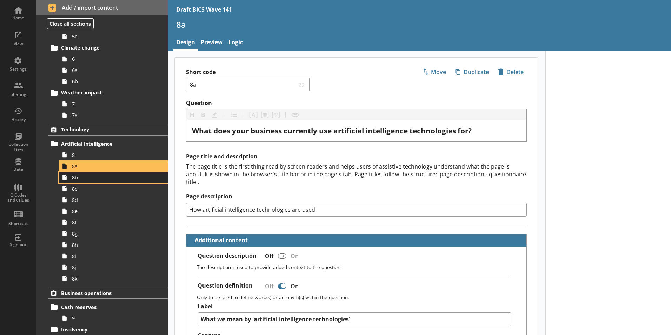
click at [74, 179] on span "8b" at bounding box center [111, 177] width 78 height 7
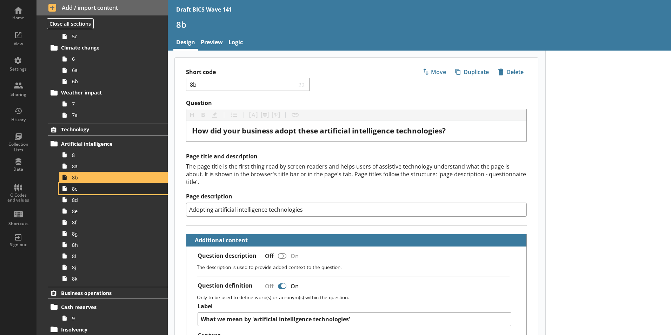
click at [77, 190] on span "8c" at bounding box center [111, 188] width 78 height 7
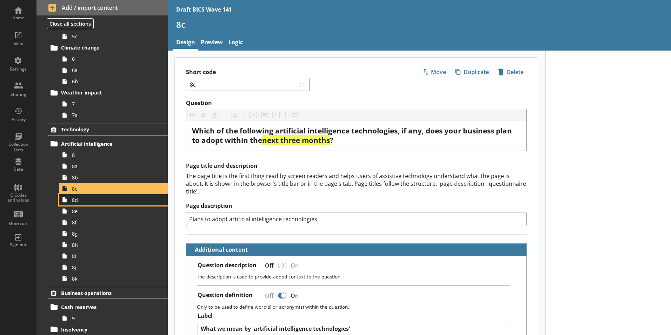
click at [76, 201] on span "8d" at bounding box center [111, 200] width 78 height 7
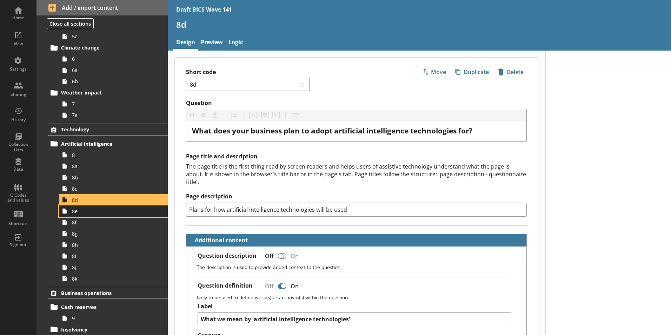
click at [75, 213] on span "8e" at bounding box center [111, 211] width 78 height 7
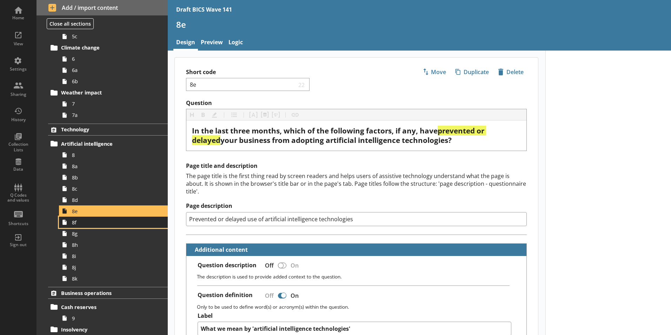
click at [77, 224] on span "8f" at bounding box center [111, 222] width 78 height 7
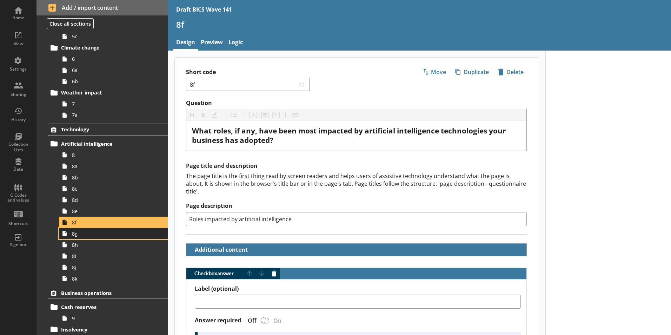
click at [74, 237] on link "8g" at bounding box center [113, 233] width 109 height 11
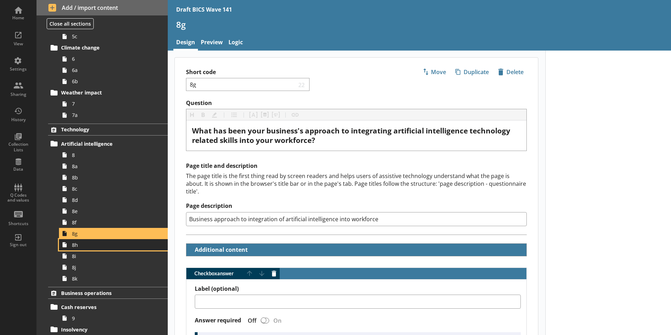
click at [74, 246] on span "8h" at bounding box center [111, 245] width 78 height 7
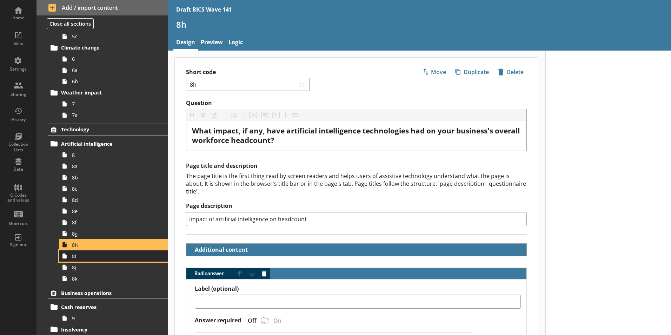
click at [77, 257] on span "8i" at bounding box center [111, 256] width 78 height 7
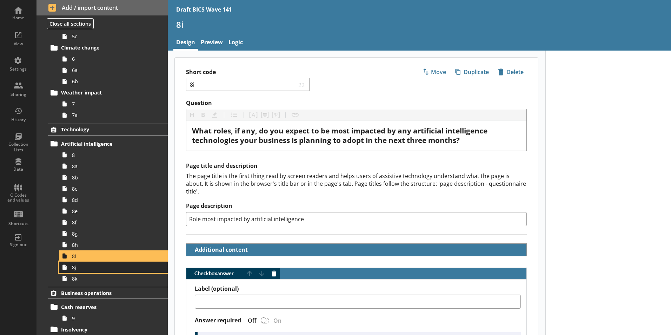
click at [72, 270] on span "8j" at bounding box center [111, 267] width 78 height 7
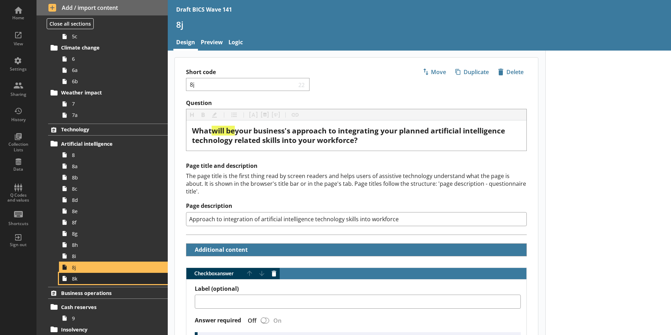
click at [74, 281] on span "8k" at bounding box center [111, 278] width 78 height 7
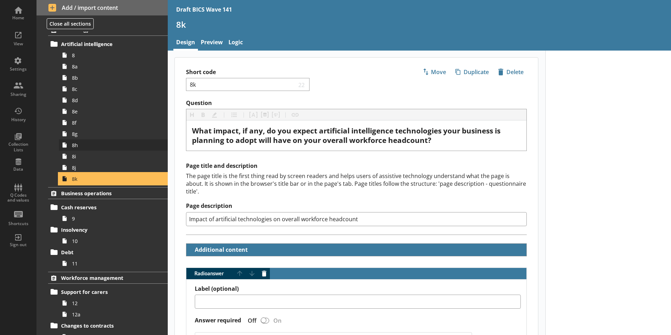
scroll to position [316, 0]
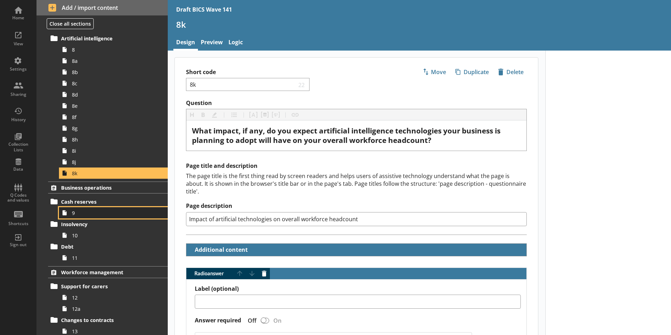
click at [76, 216] on span "9" at bounding box center [111, 213] width 78 height 7
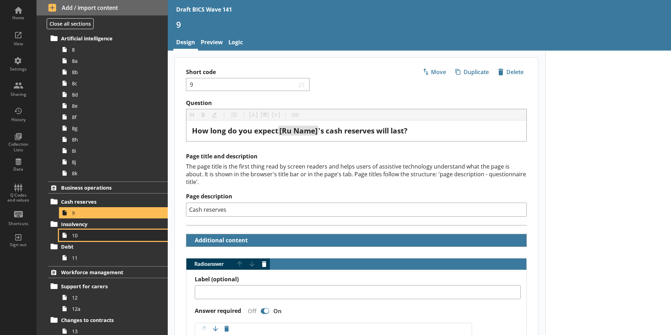
click at [74, 235] on span "10" at bounding box center [111, 235] width 78 height 7
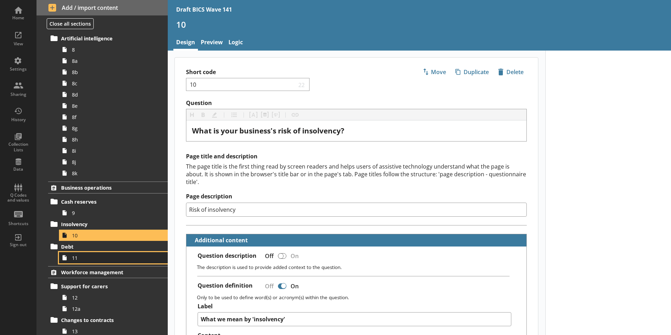
click at [75, 262] on link "11" at bounding box center [113, 257] width 109 height 11
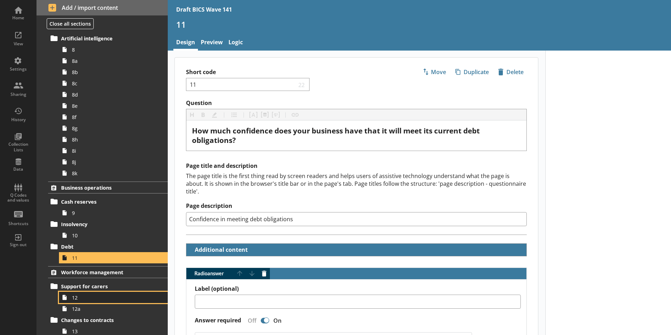
click at [80, 300] on span "12" at bounding box center [111, 297] width 78 height 7
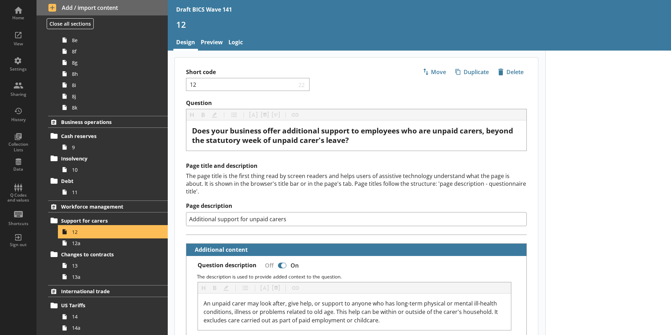
scroll to position [386, 0]
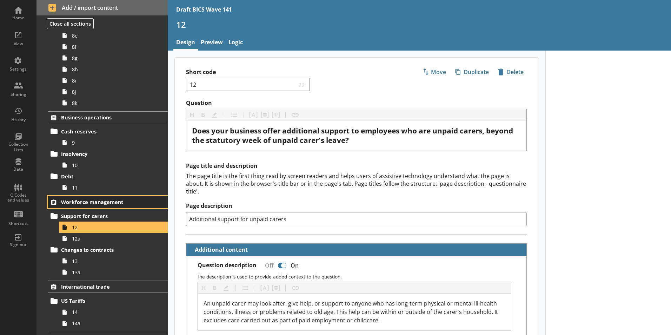
click at [75, 198] on link "Workforce management" at bounding box center [108, 202] width 120 height 12
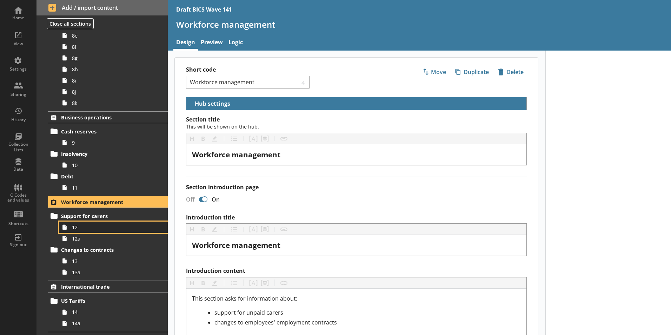
click at [75, 230] on span "12" at bounding box center [111, 227] width 78 height 7
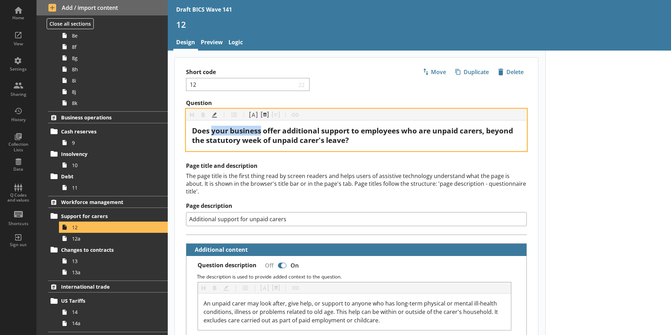
drag, startPoint x: 212, startPoint y: 129, endPoint x: 262, endPoint y: 133, distance: 50.0
click at [262, 133] on span "Does your business offer additional support to employees who are unpaid carers,…" at bounding box center [353, 135] width 323 height 19
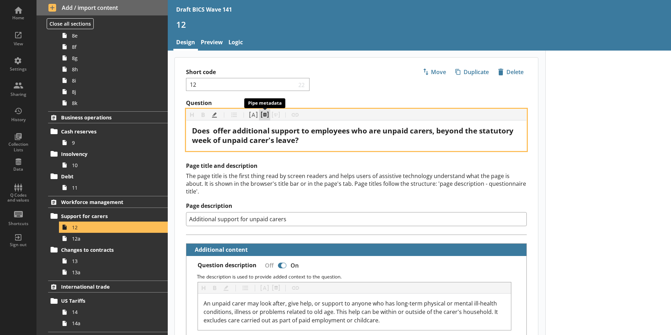
click at [264, 115] on button "Pipe metadata" at bounding box center [264, 114] width 11 height 11
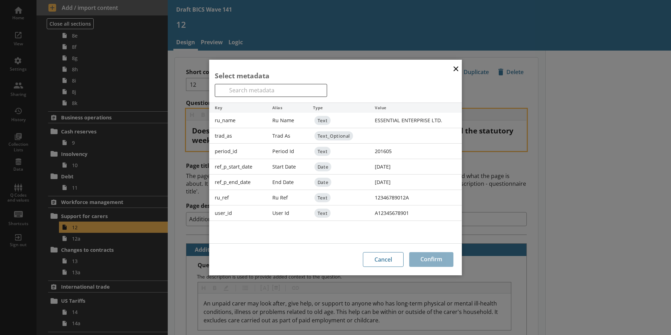
click at [280, 119] on div "Ru Name" at bounding box center [287, 120] width 41 height 15
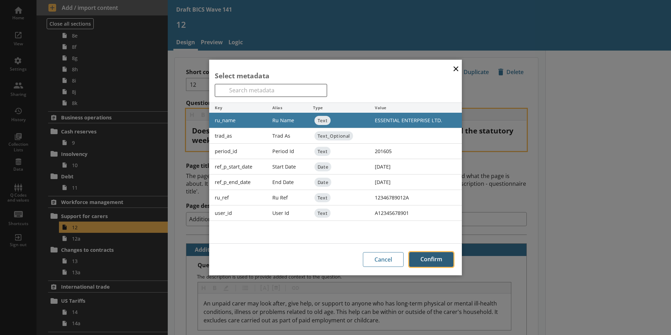
click at [430, 260] on button "Confirm" at bounding box center [431, 259] width 44 height 15
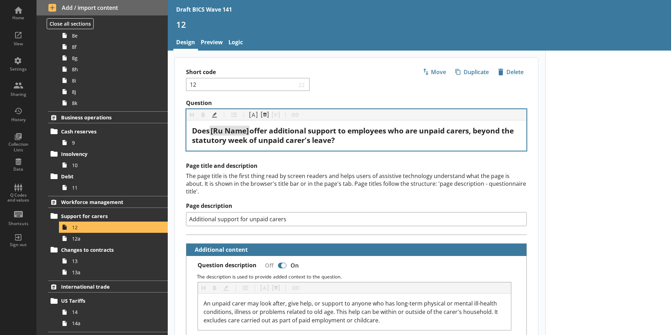
click at [351, 164] on h2 "Page title and description" at bounding box center [356, 165] width 341 height 7
click at [73, 144] on span "9" at bounding box center [111, 142] width 78 height 7
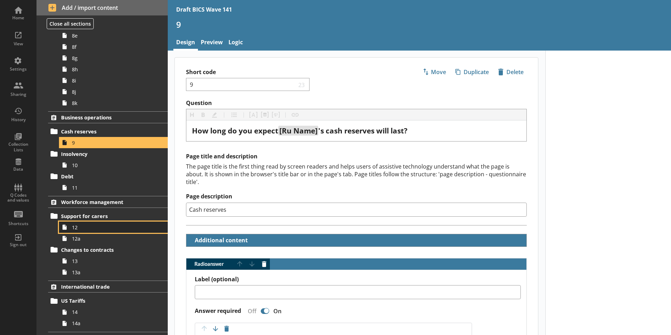
click at [77, 228] on span "12" at bounding box center [111, 227] width 78 height 7
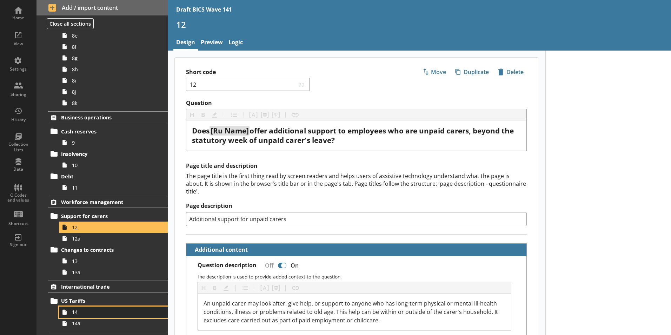
click at [77, 313] on span "14" at bounding box center [111, 312] width 78 height 7
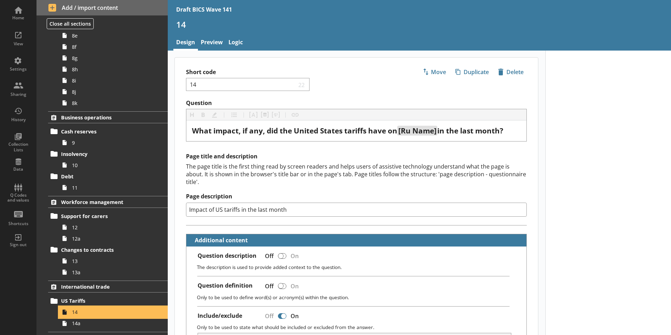
type textarea "x"
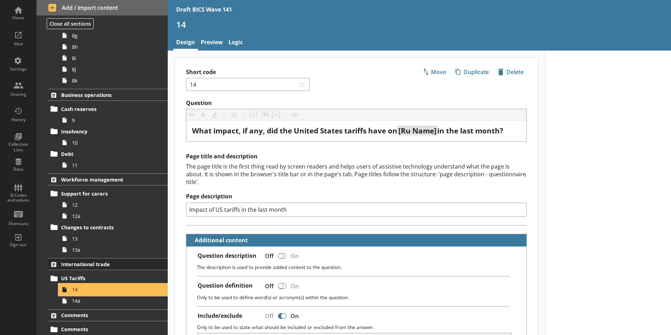
scroll to position [438, 0]
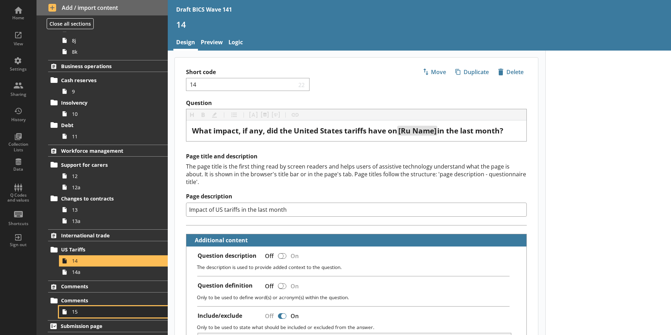
click at [78, 314] on span "15" at bounding box center [111, 311] width 78 height 7
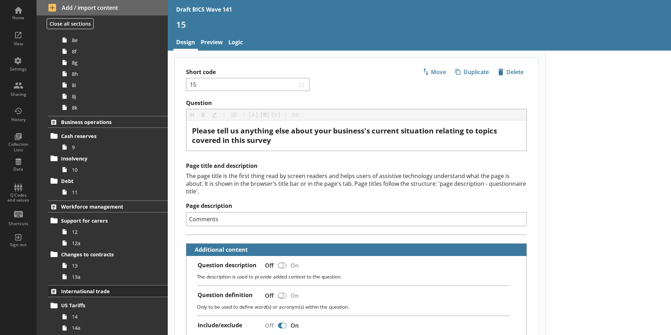
scroll to position [438, 0]
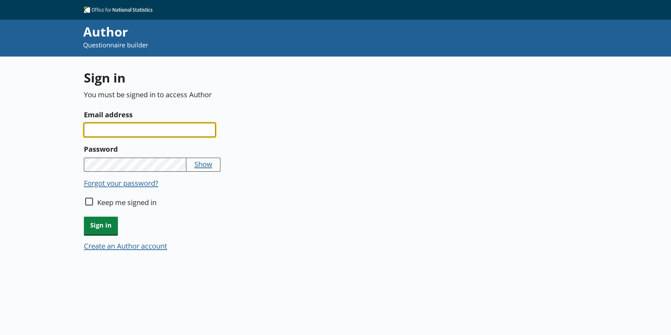
click at [153, 131] on input "Email address" at bounding box center [150, 130] width 132 height 14
type input "[EMAIL_ADDRESS][DOMAIN_NAME]"
click at [372, 230] on div "Sign in" at bounding box center [249, 226] width 330 height 18
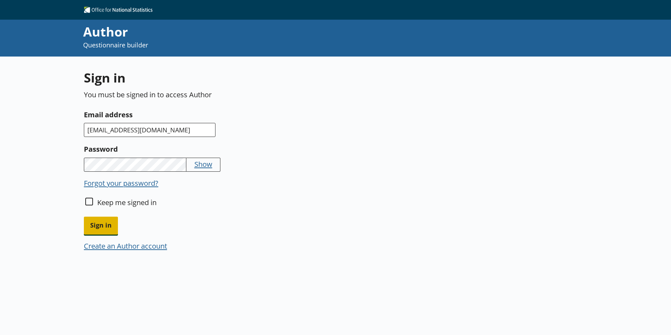
click at [108, 225] on span "Sign in" at bounding box center [101, 226] width 34 height 18
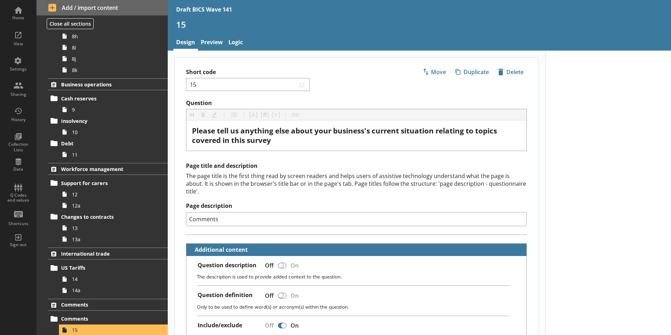
scroll to position [421, 0]
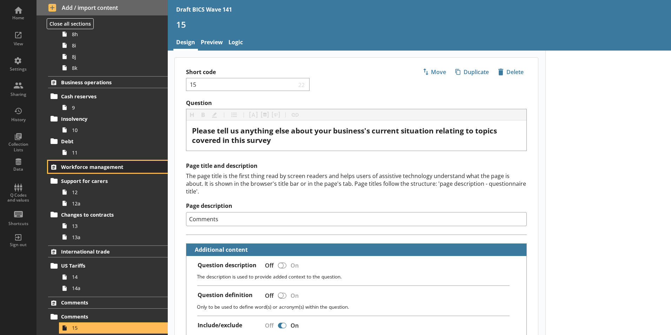
click at [103, 165] on span "Workforce management" at bounding box center [104, 167] width 86 height 7
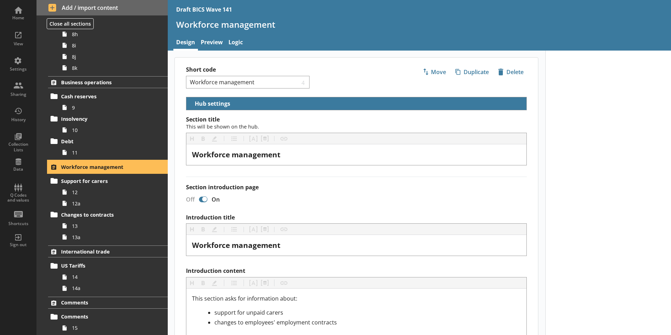
click at [103, 165] on span "Workforce management" at bounding box center [104, 167] width 86 height 7
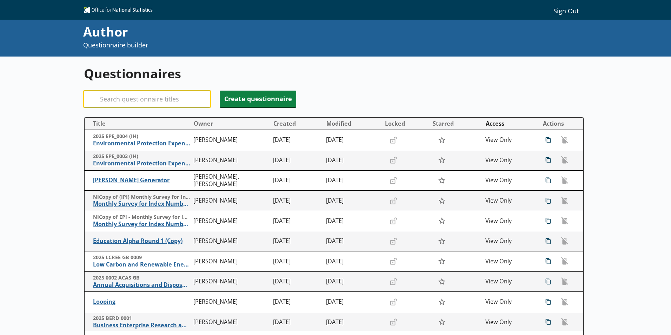
click at [151, 100] on input "Search" at bounding box center [147, 99] width 126 height 17
click at [134, 103] on input "Search" at bounding box center [147, 99] width 126 height 17
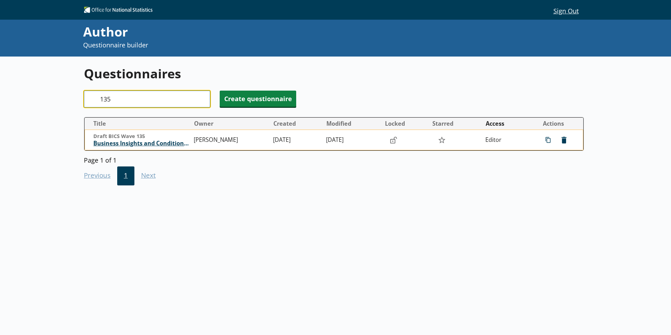
type input "135"
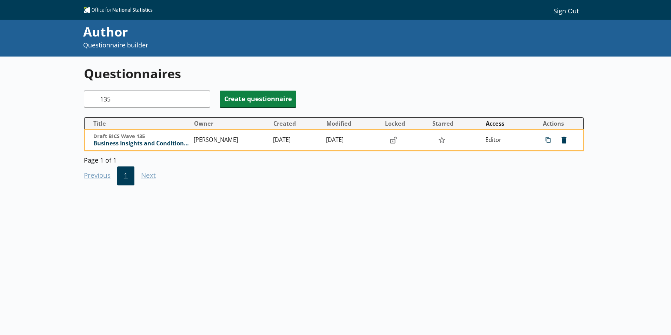
click at [150, 145] on span "Business Insights and Conditions Survey (BICS)" at bounding box center [141, 143] width 97 height 7
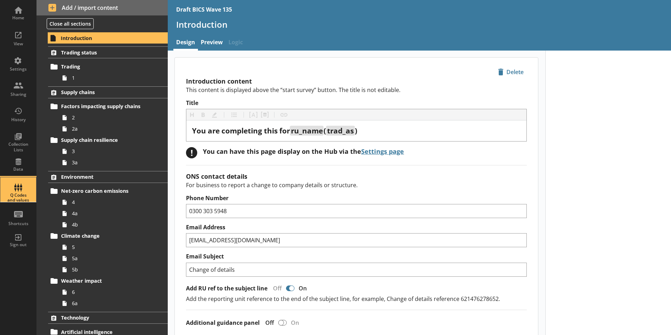
click at [21, 193] on div "Q Codes and values" at bounding box center [18, 198] width 25 height 10
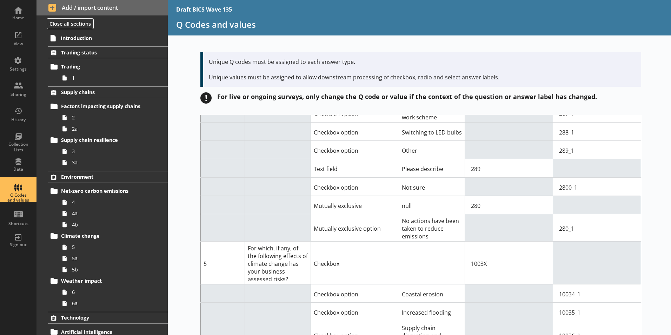
scroll to position [2002, 0]
